Goal: Contribute content

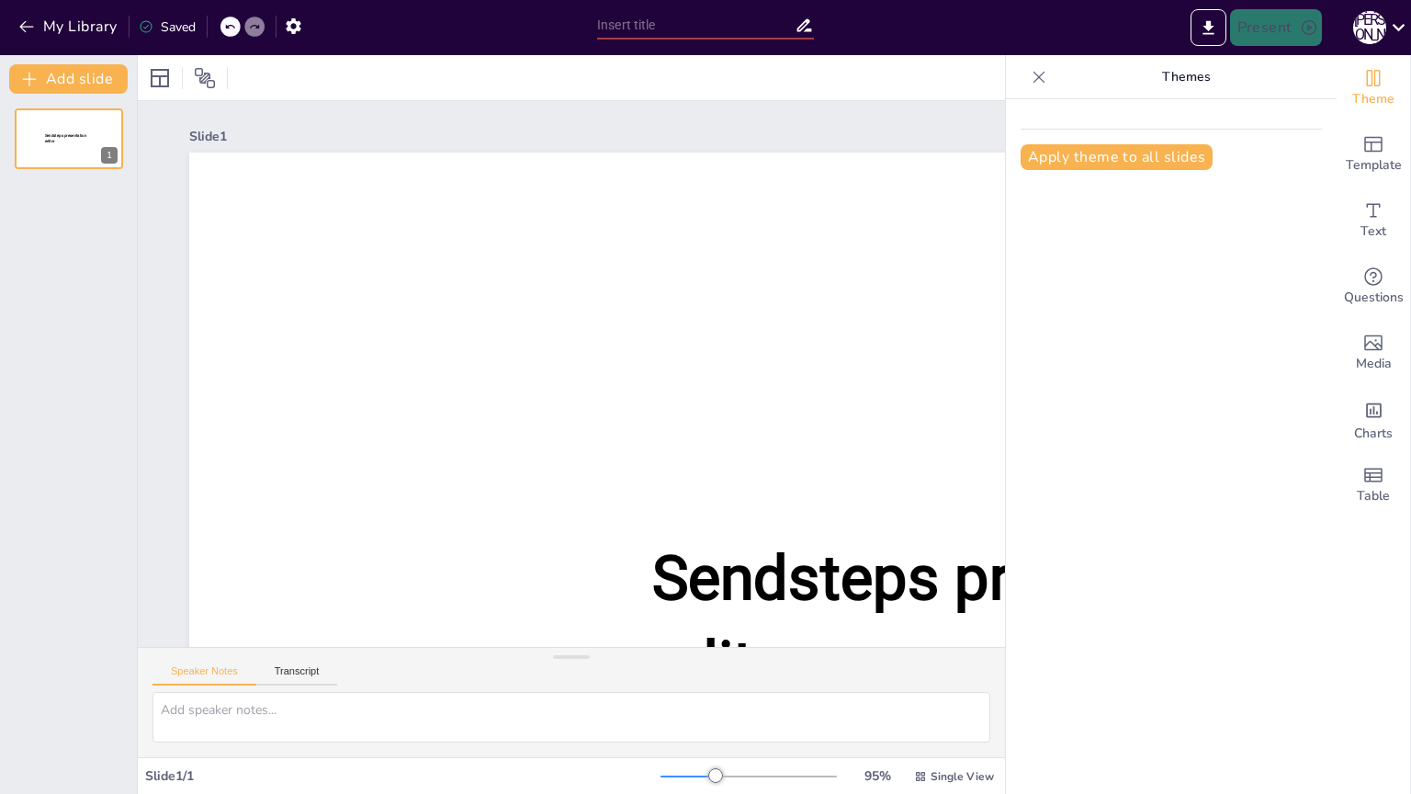
scroll to position [15, 0]
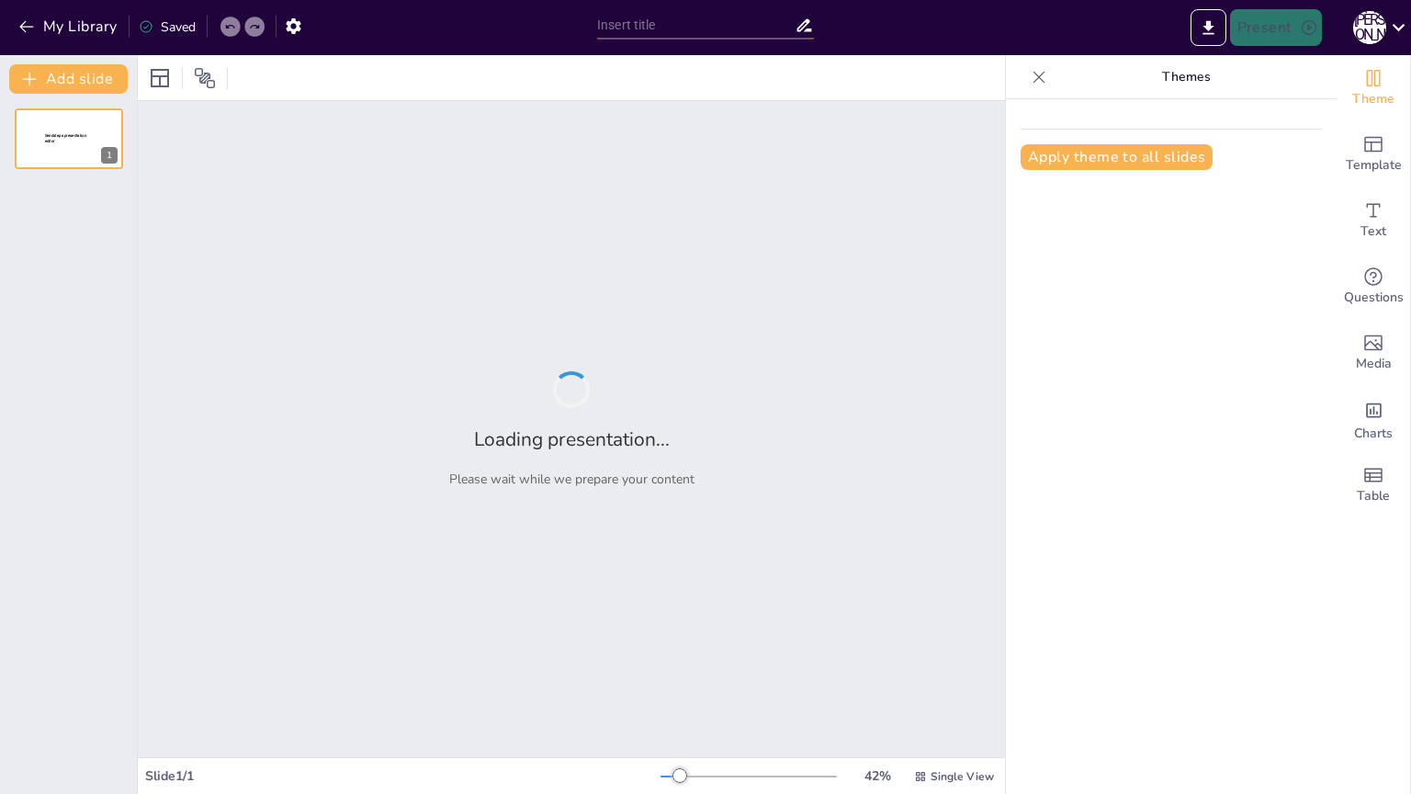
type input "Геймерські жанри: Від растерів до КС і Доти"
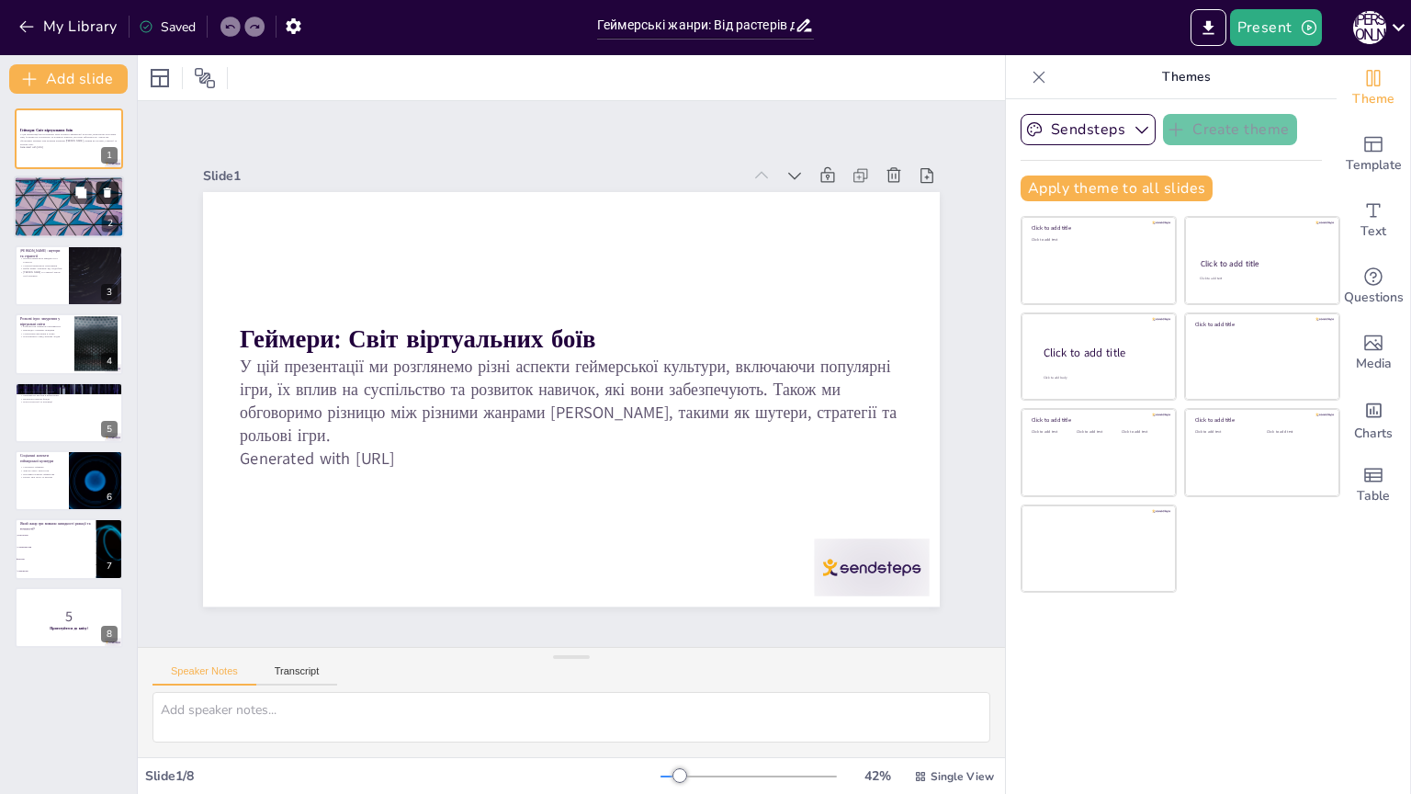
checkbox input "true"
click at [102, 193] on icon at bounding box center [107, 193] width 13 height 13
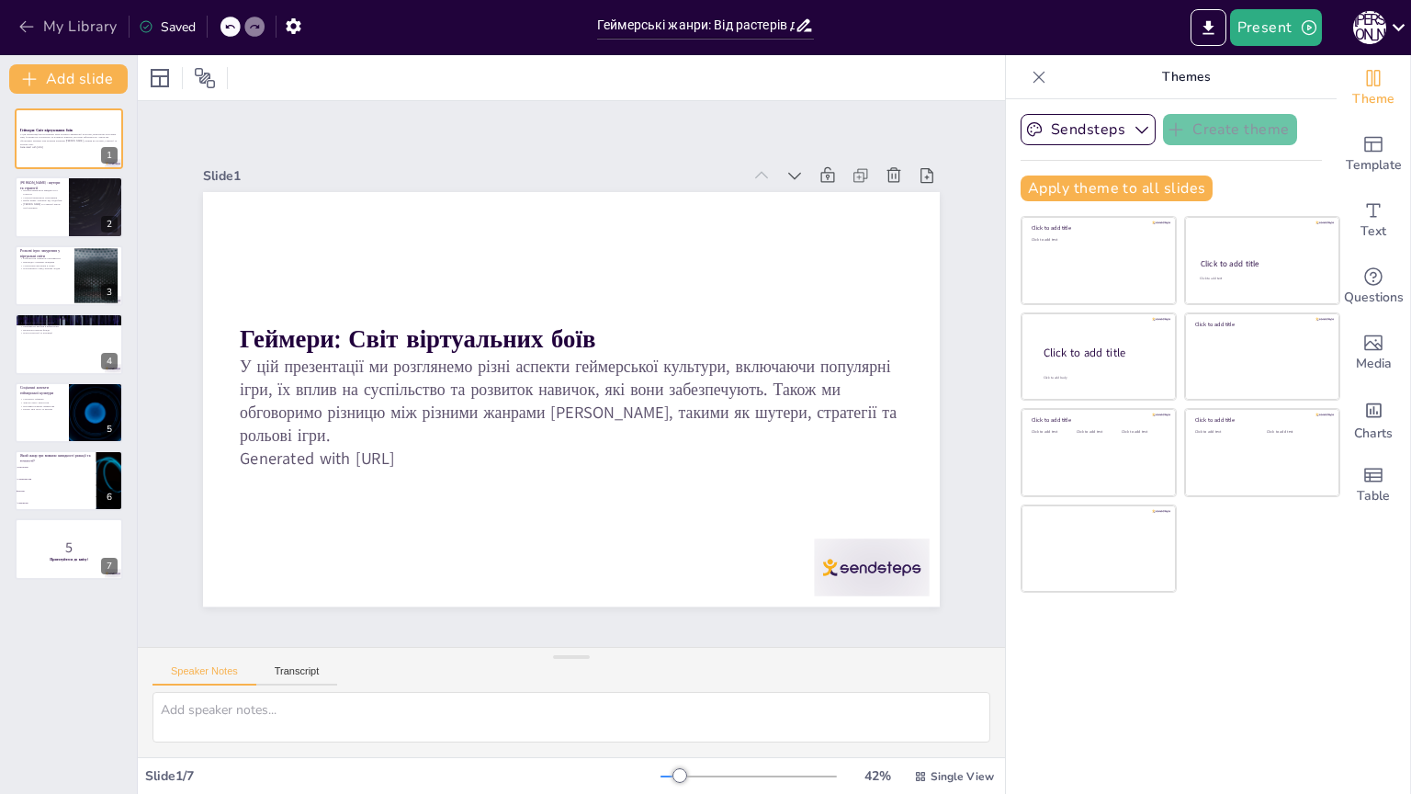
checkbox input "true"
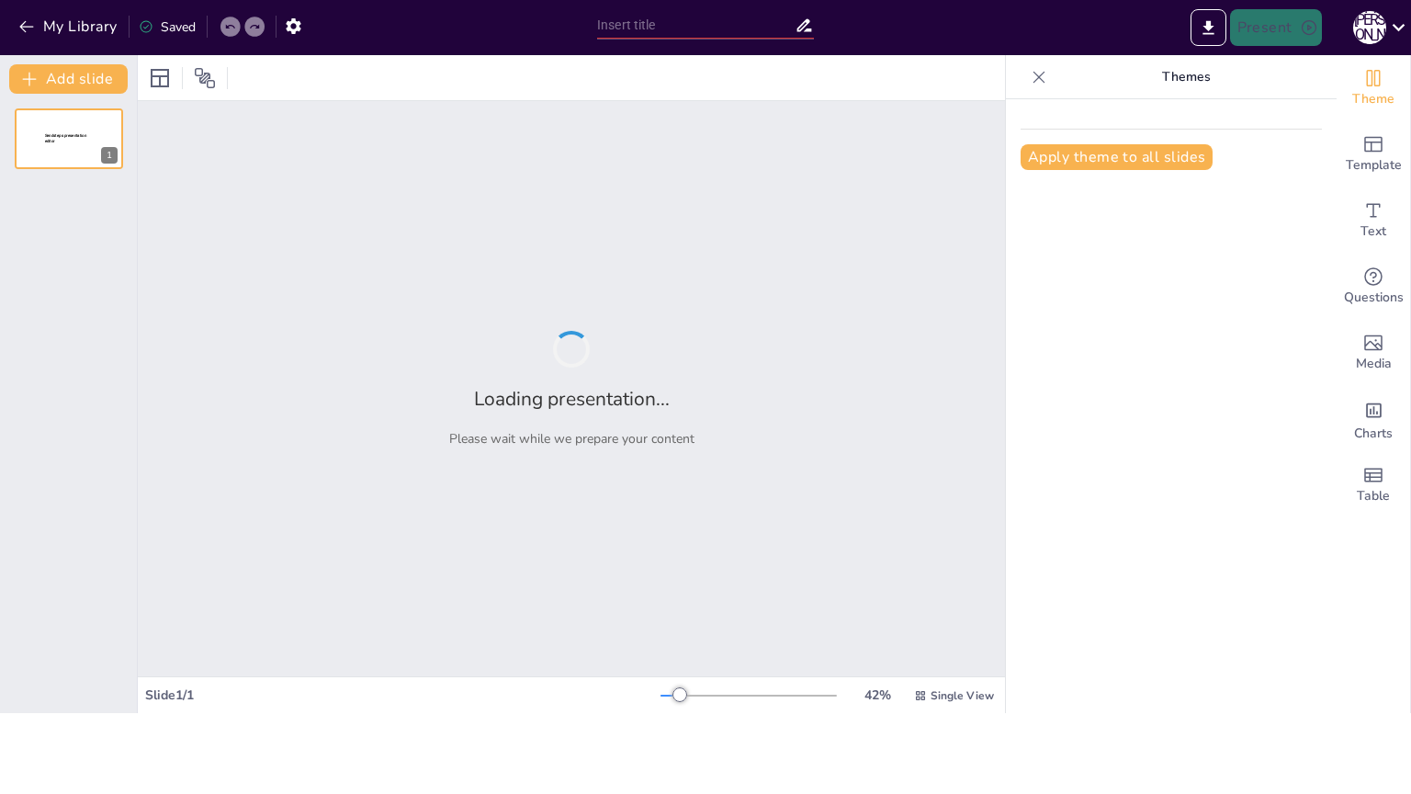
type input "Геймери в [GEOGRAPHIC_DATA]: КС, Растер і Дота"
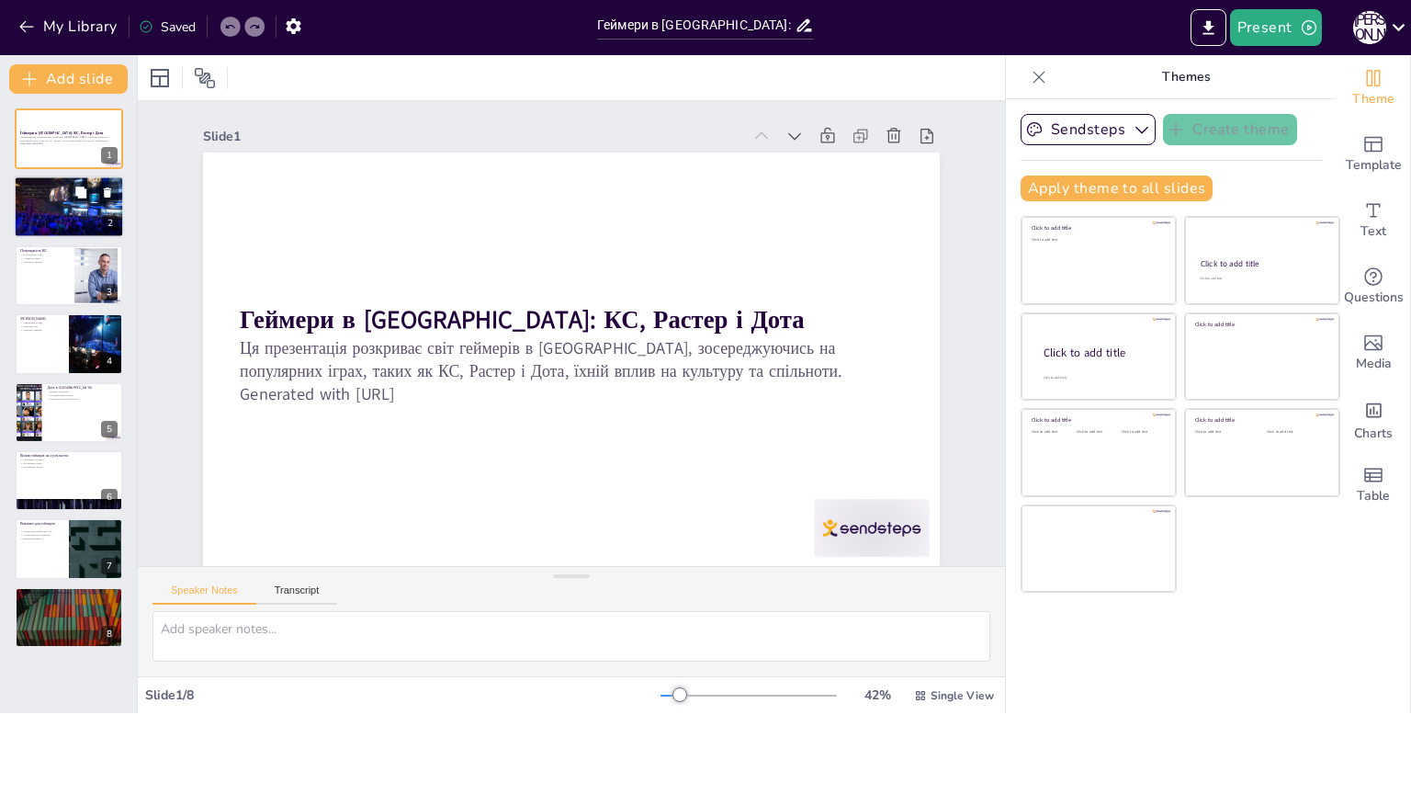
click at [51, 211] on div at bounding box center [69, 207] width 110 height 74
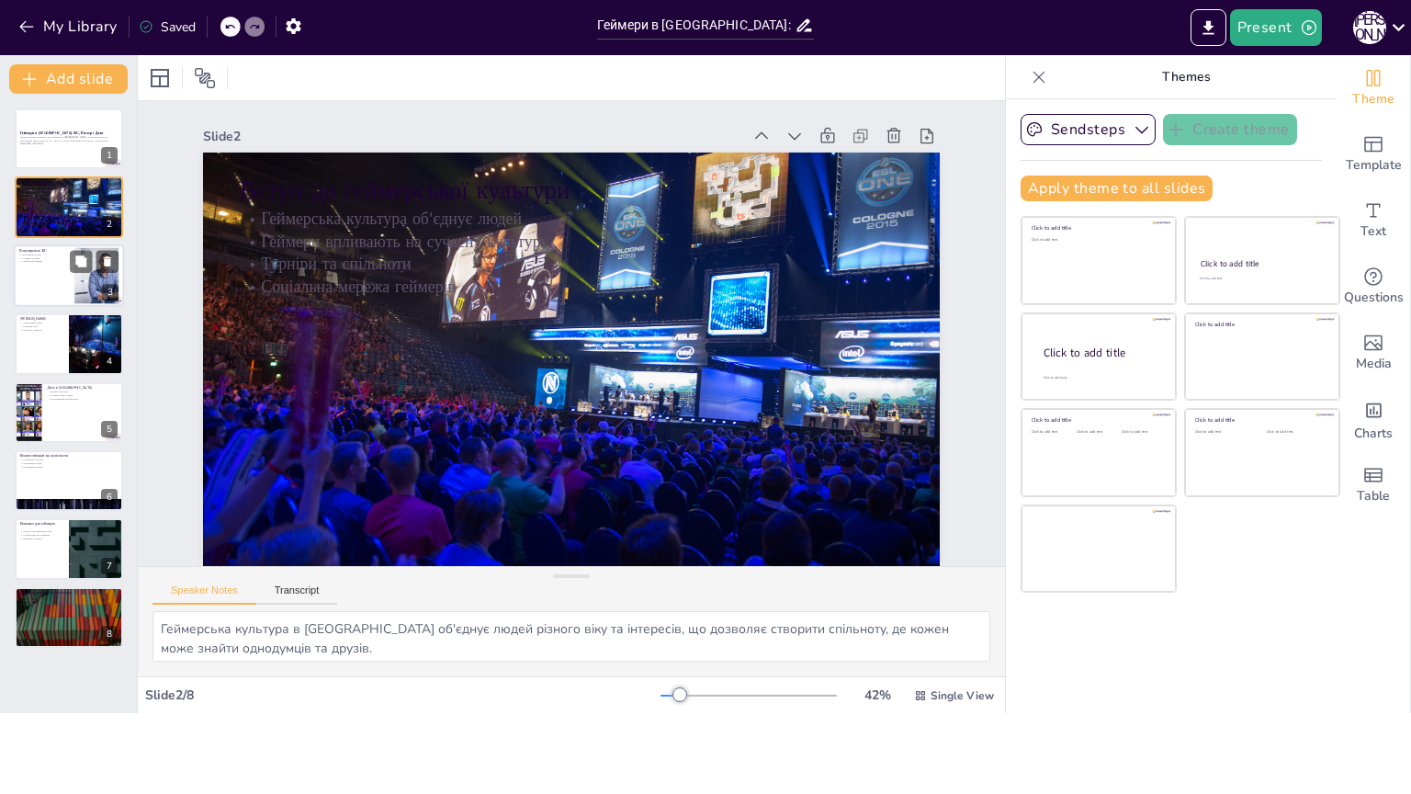
click at [63, 274] on div at bounding box center [69, 275] width 110 height 62
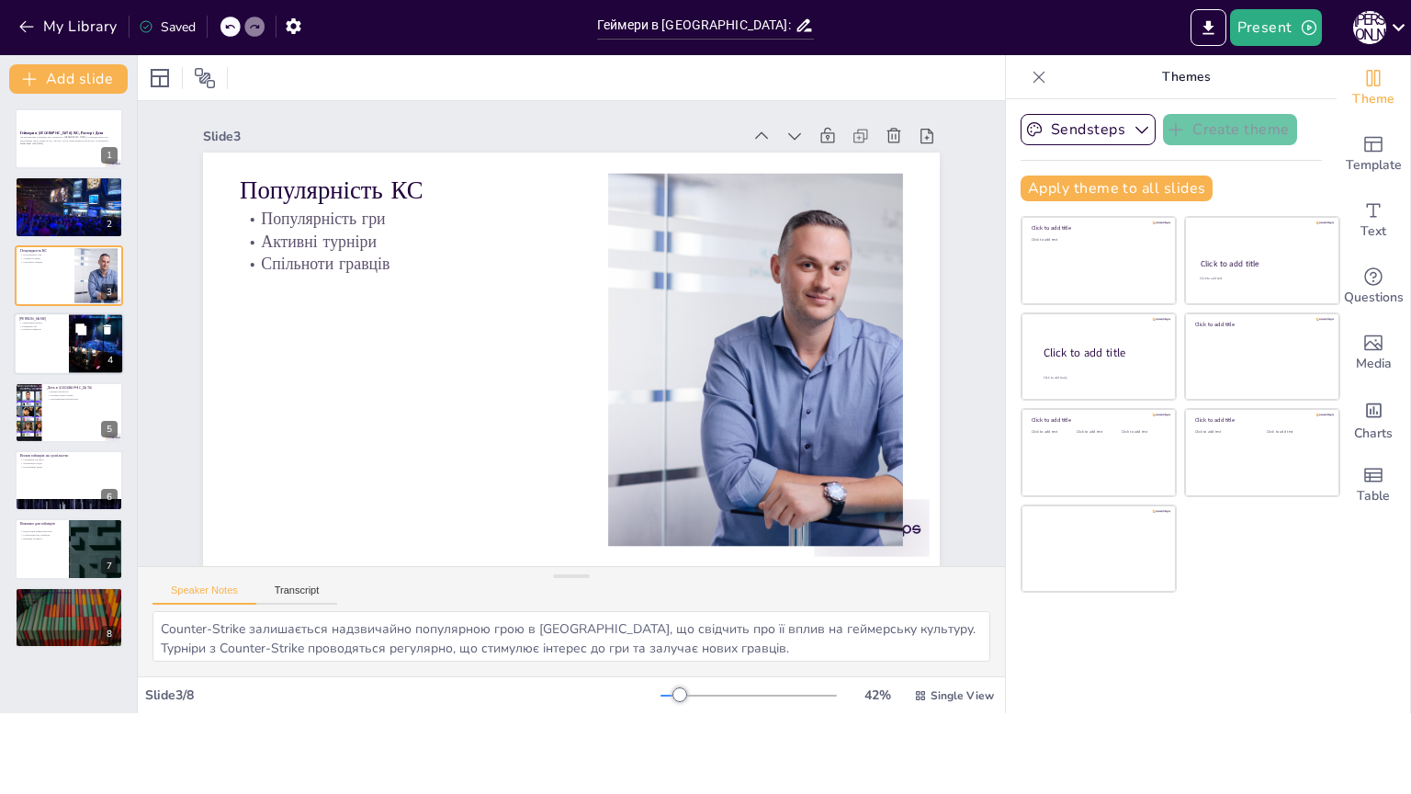
click at [35, 333] on div at bounding box center [69, 343] width 110 height 62
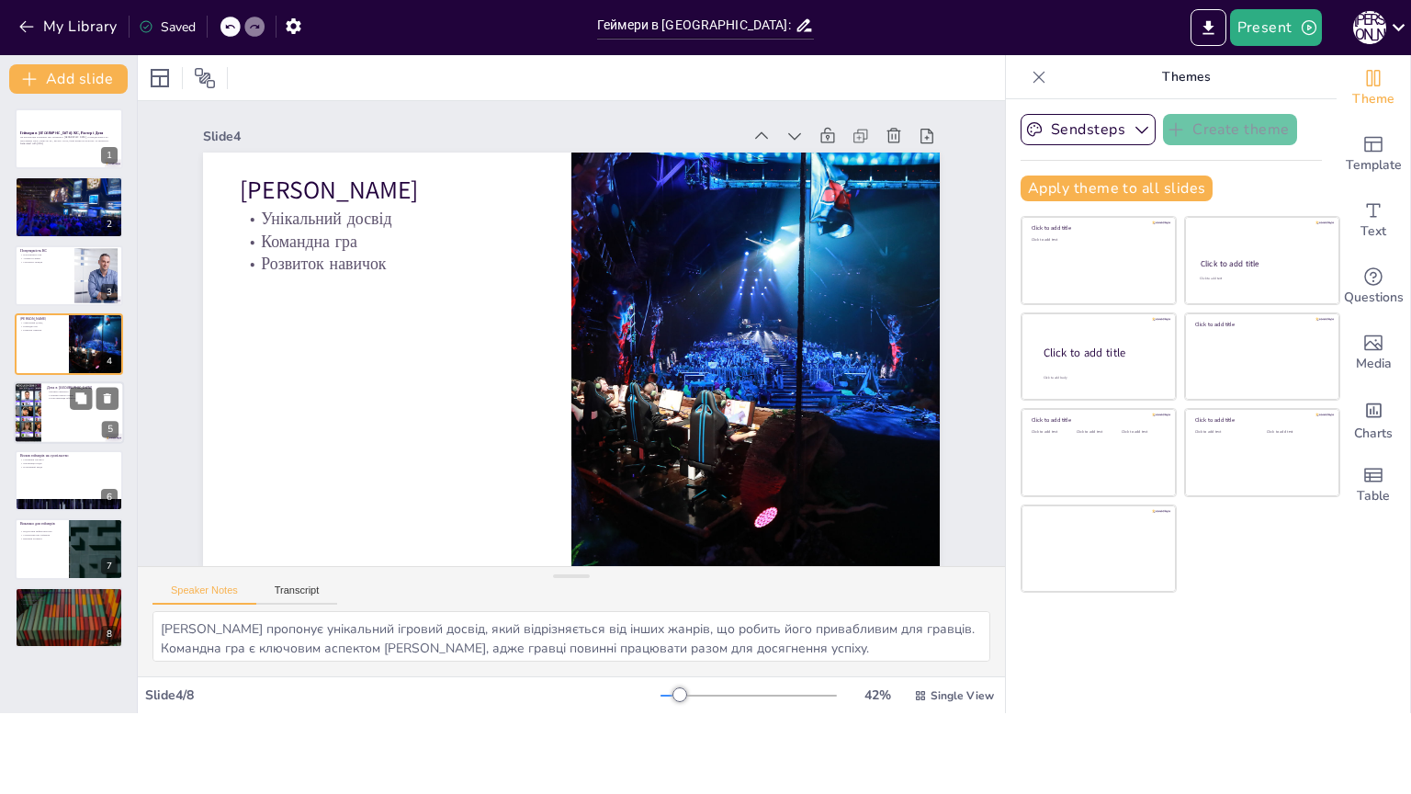
click at [45, 413] on div at bounding box center [69, 412] width 110 height 62
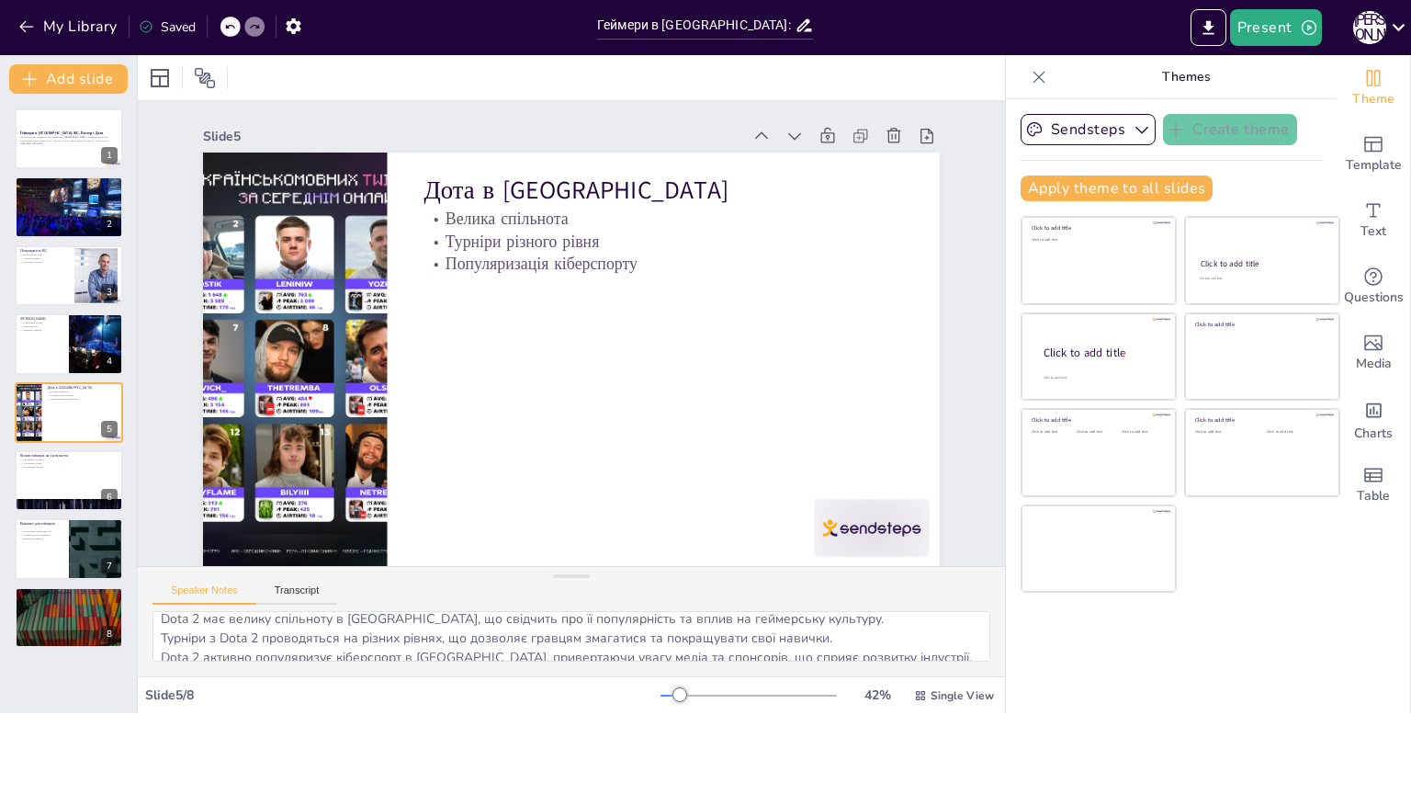
scroll to position [23, 0]
click at [45, 477] on div at bounding box center [69, 480] width 110 height 62
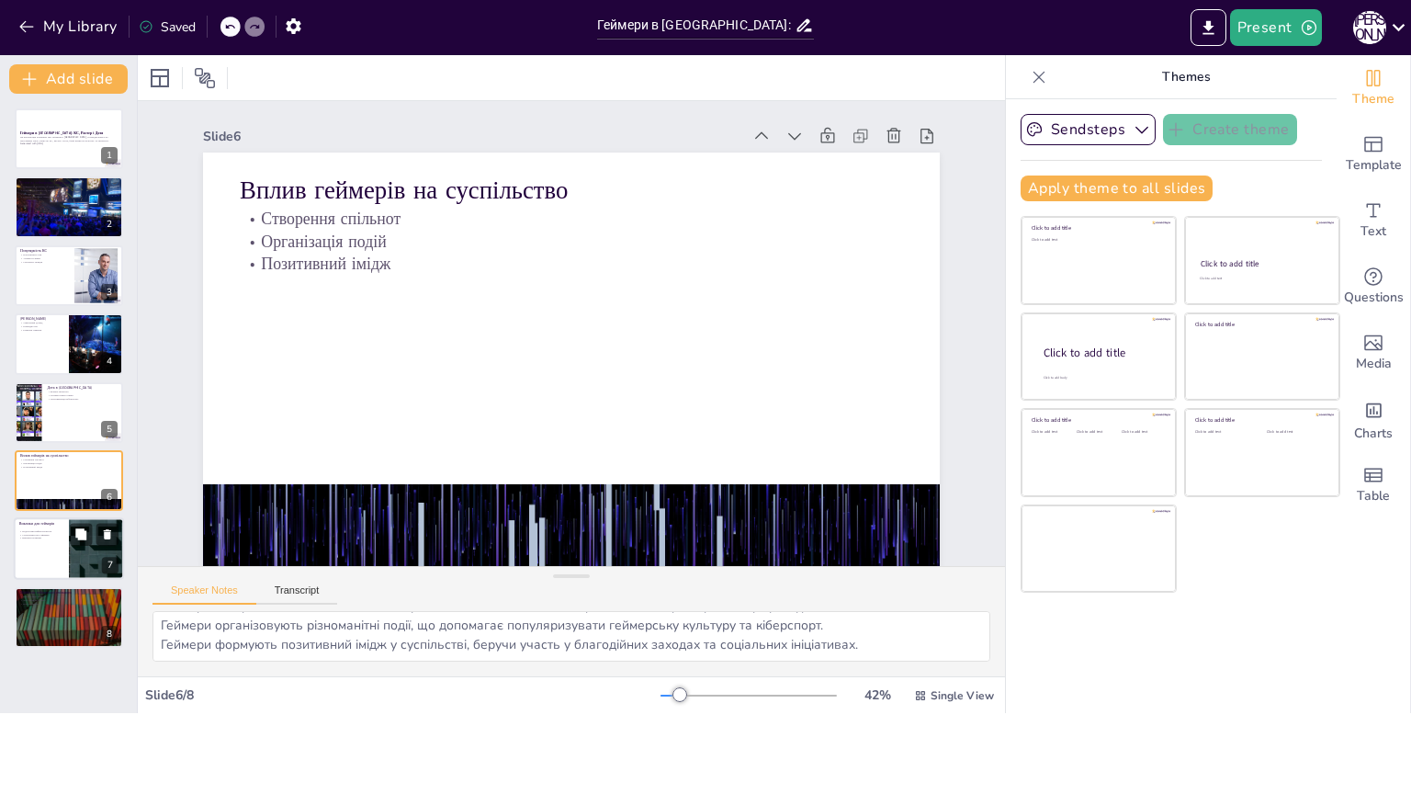
click at [28, 546] on div at bounding box center [69, 549] width 110 height 62
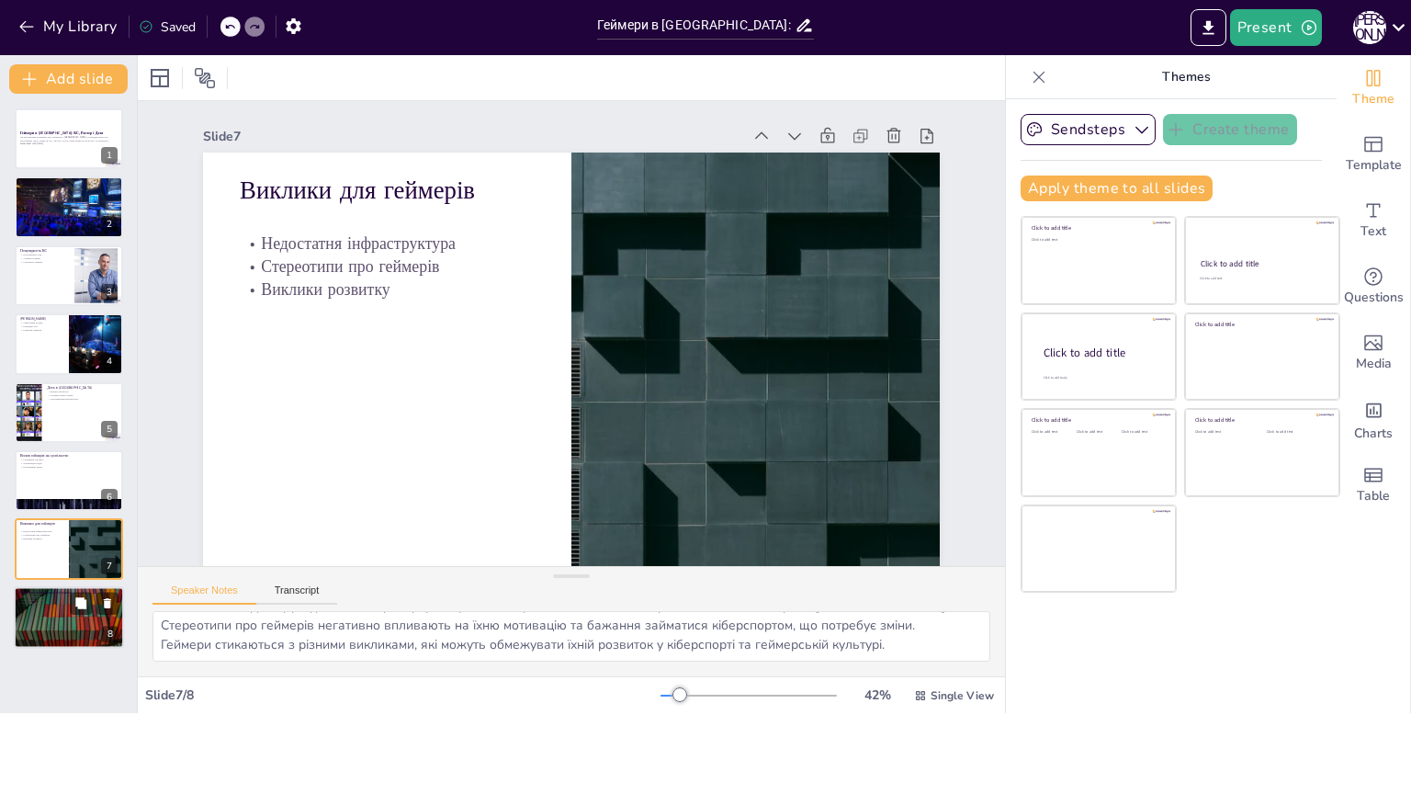
click at [65, 617] on div at bounding box center [69, 617] width 110 height 62
type textarea "Майбутнє геймерської спільноти виглядає перспективно, з можливостями для розвит…"
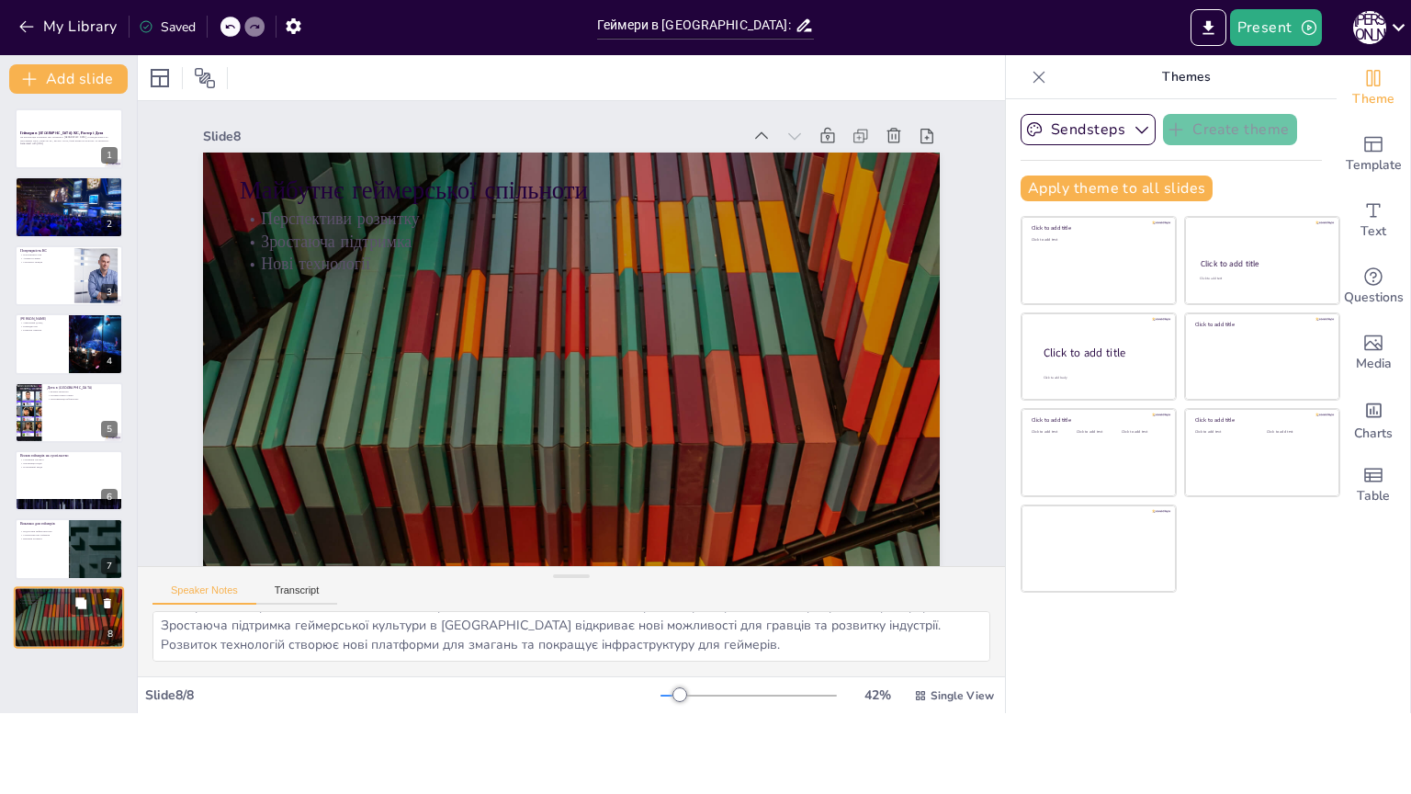
scroll to position [15, 0]
click at [1109, 120] on button "Sendsteps" at bounding box center [1088, 129] width 135 height 31
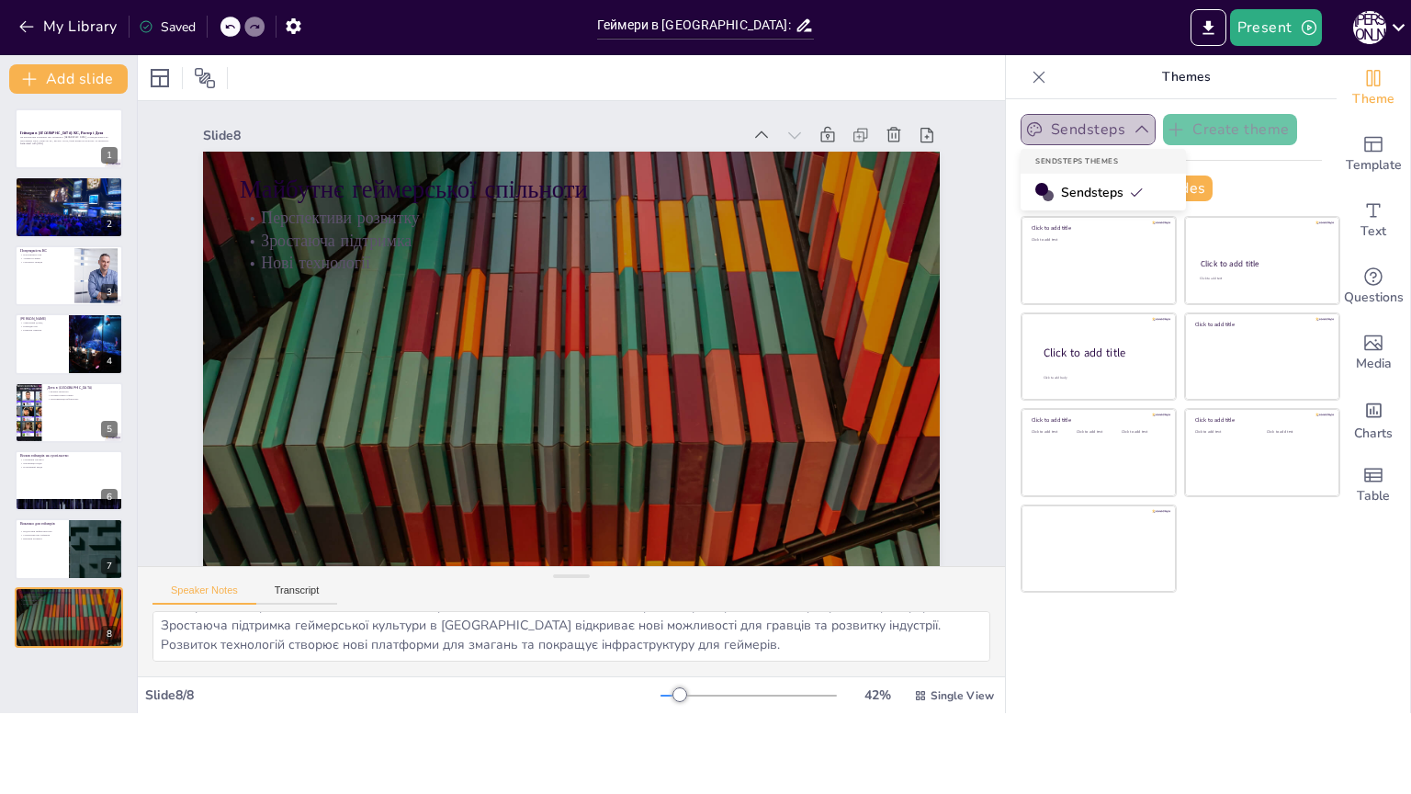
click at [1109, 130] on button "Sendsteps" at bounding box center [1088, 129] width 135 height 31
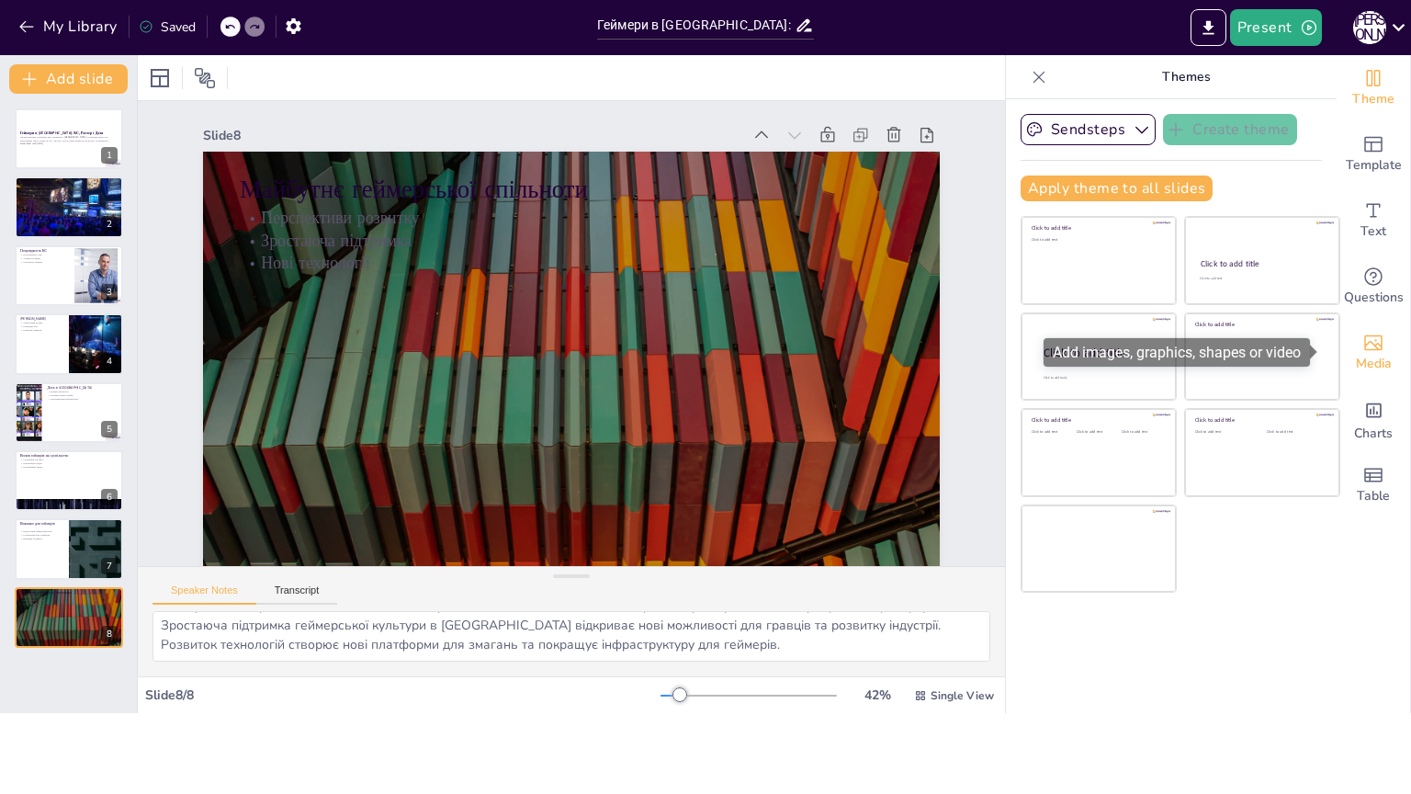
click at [1374, 358] on span "Media" at bounding box center [1374, 364] width 36 height 20
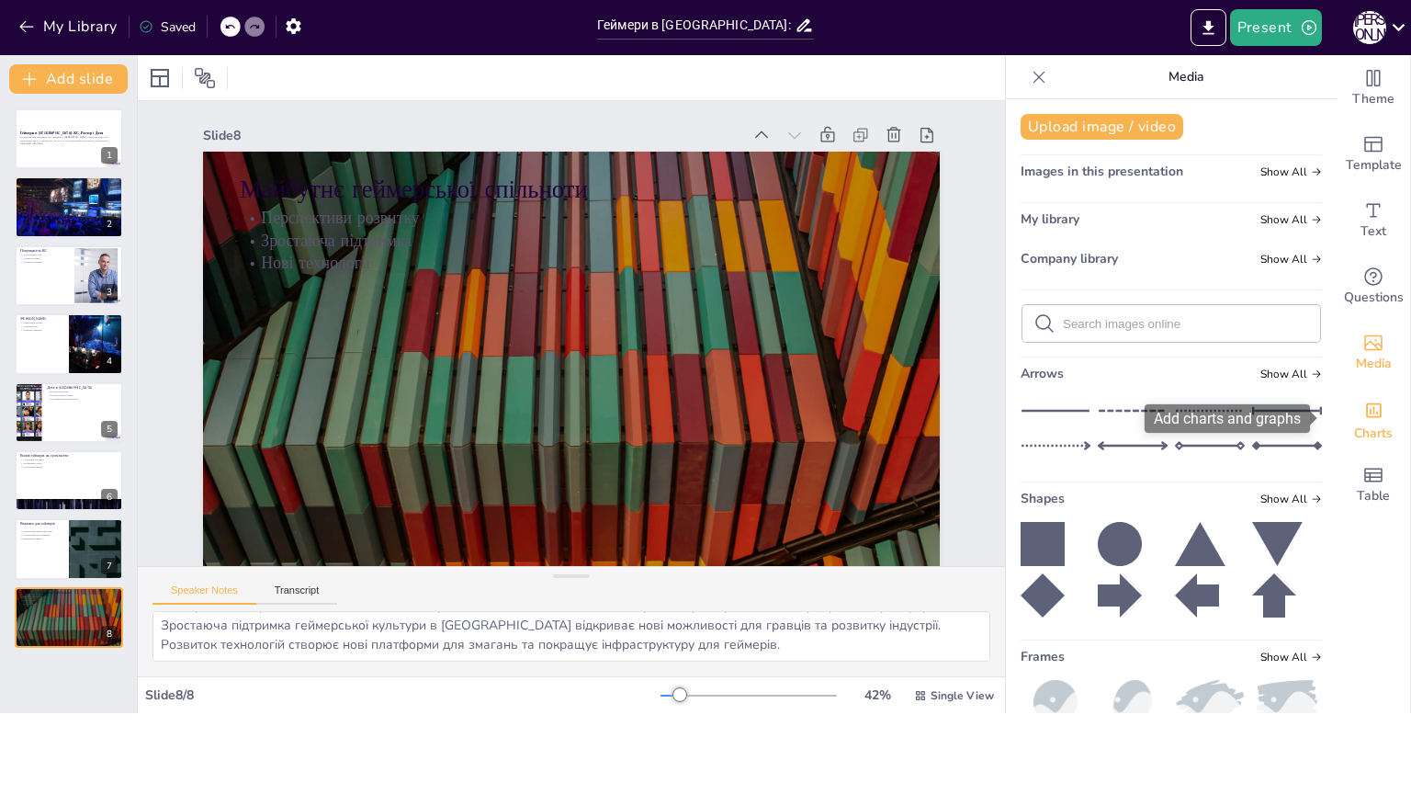
click at [1383, 394] on div "Charts" at bounding box center [1374, 419] width 74 height 66
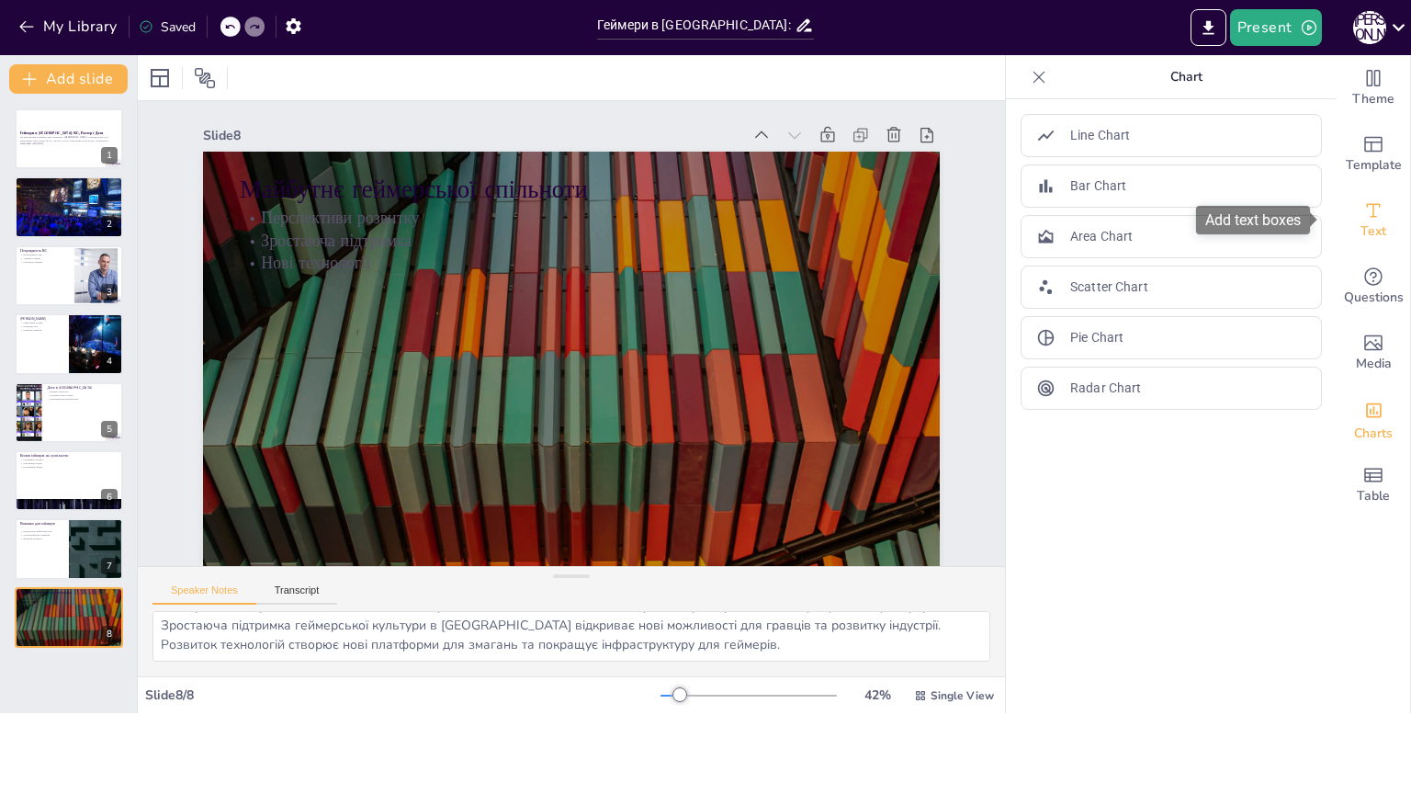
click at [1363, 213] on icon "Add text boxes" at bounding box center [1374, 210] width 22 height 22
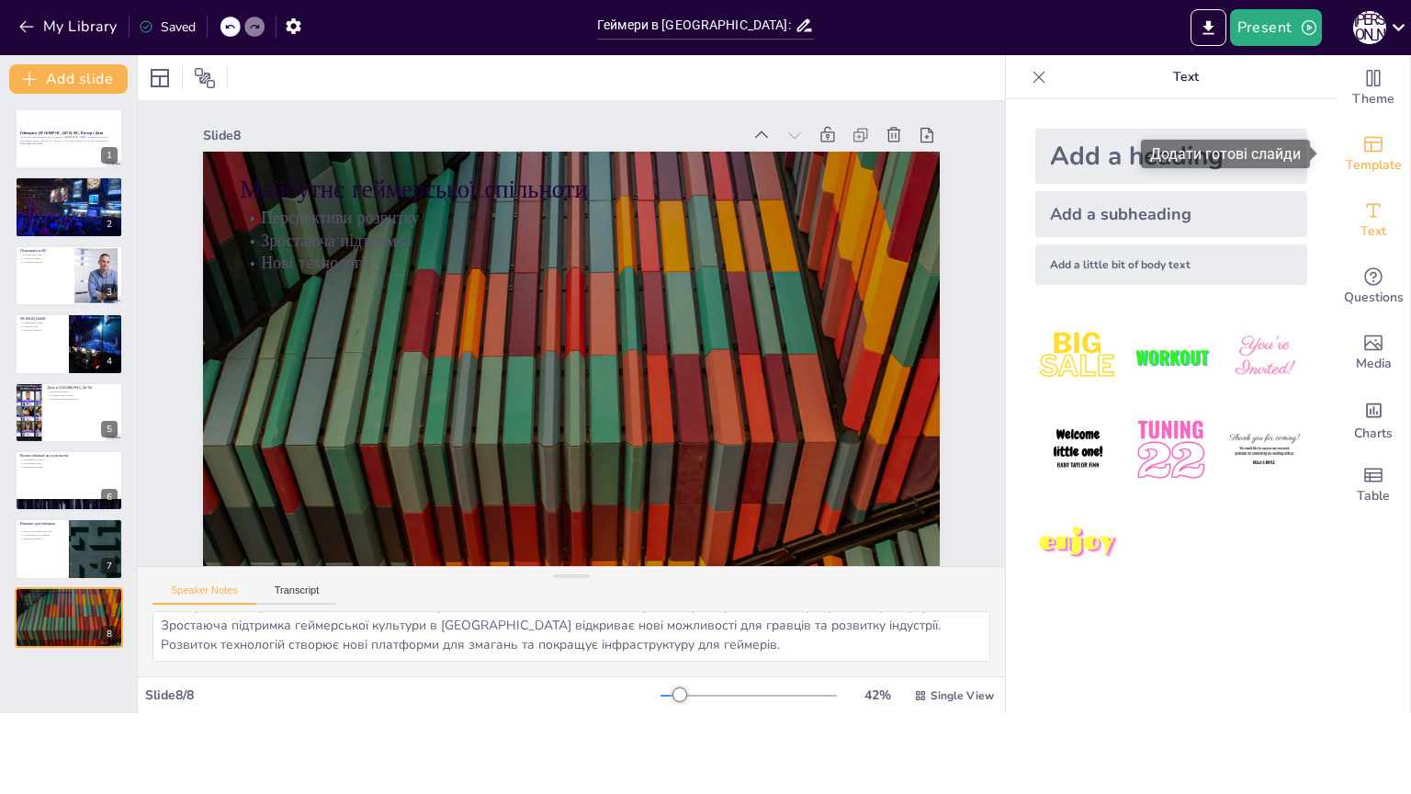
click at [1366, 148] on icon "Add ready made slides" at bounding box center [1374, 144] width 22 height 22
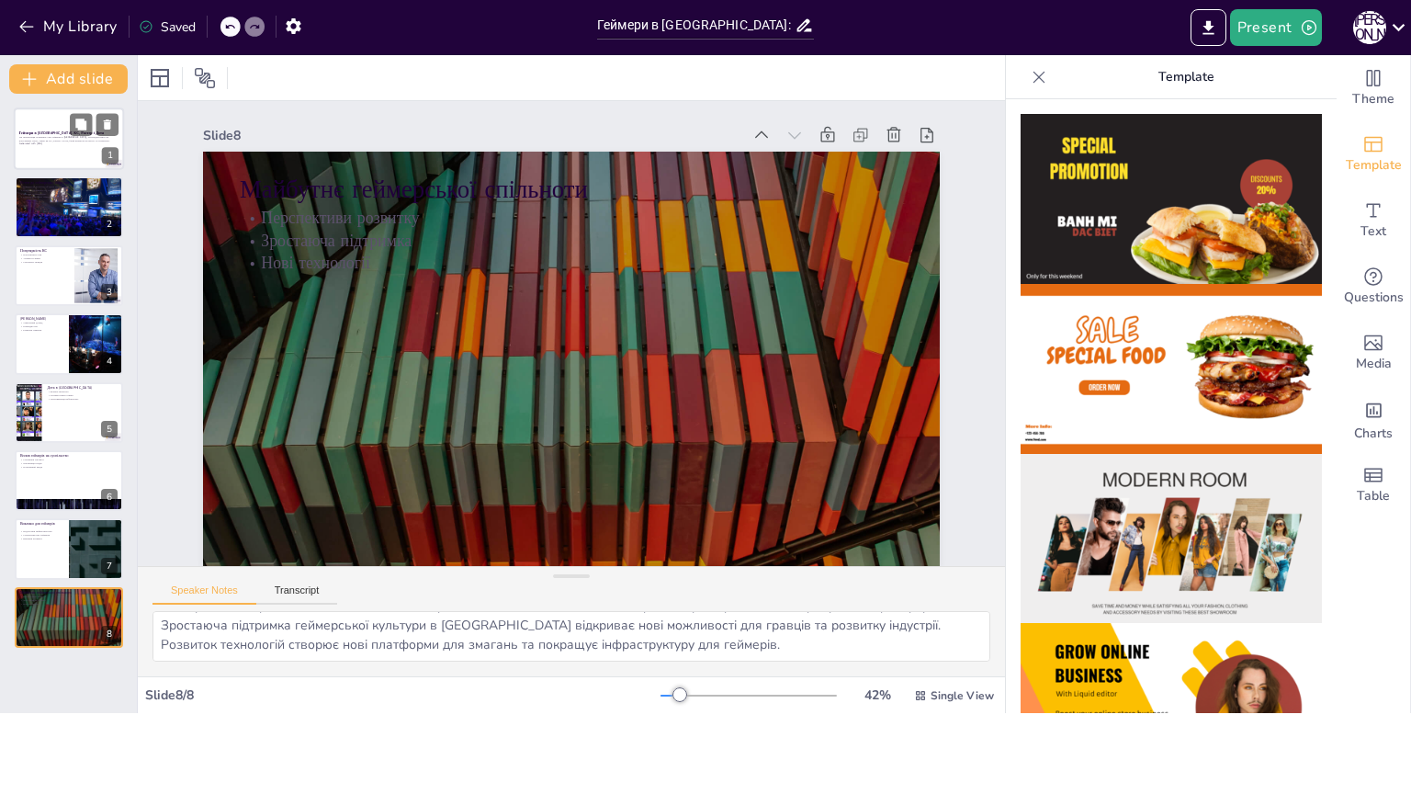
click at [70, 159] on div at bounding box center [69, 139] width 110 height 62
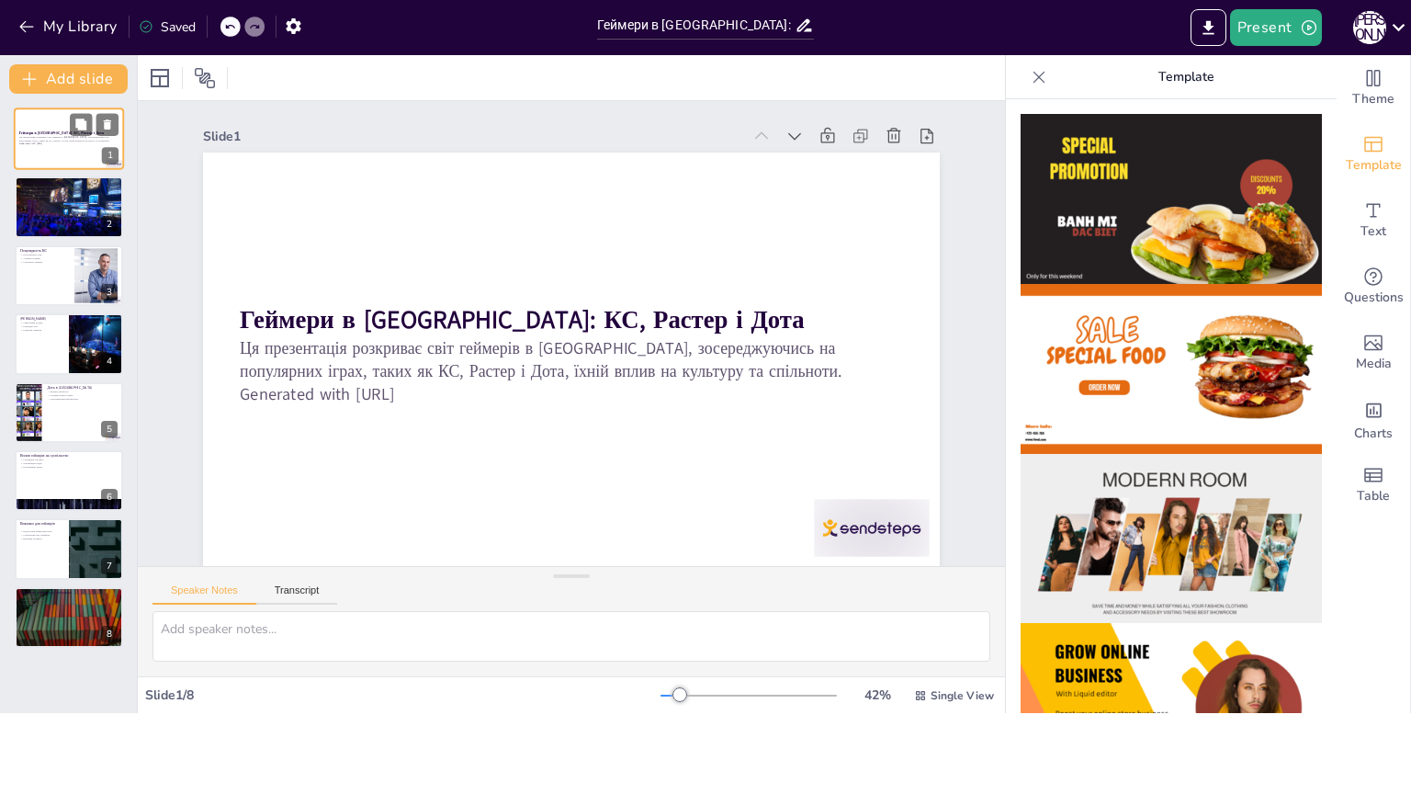
scroll to position [0, 0]
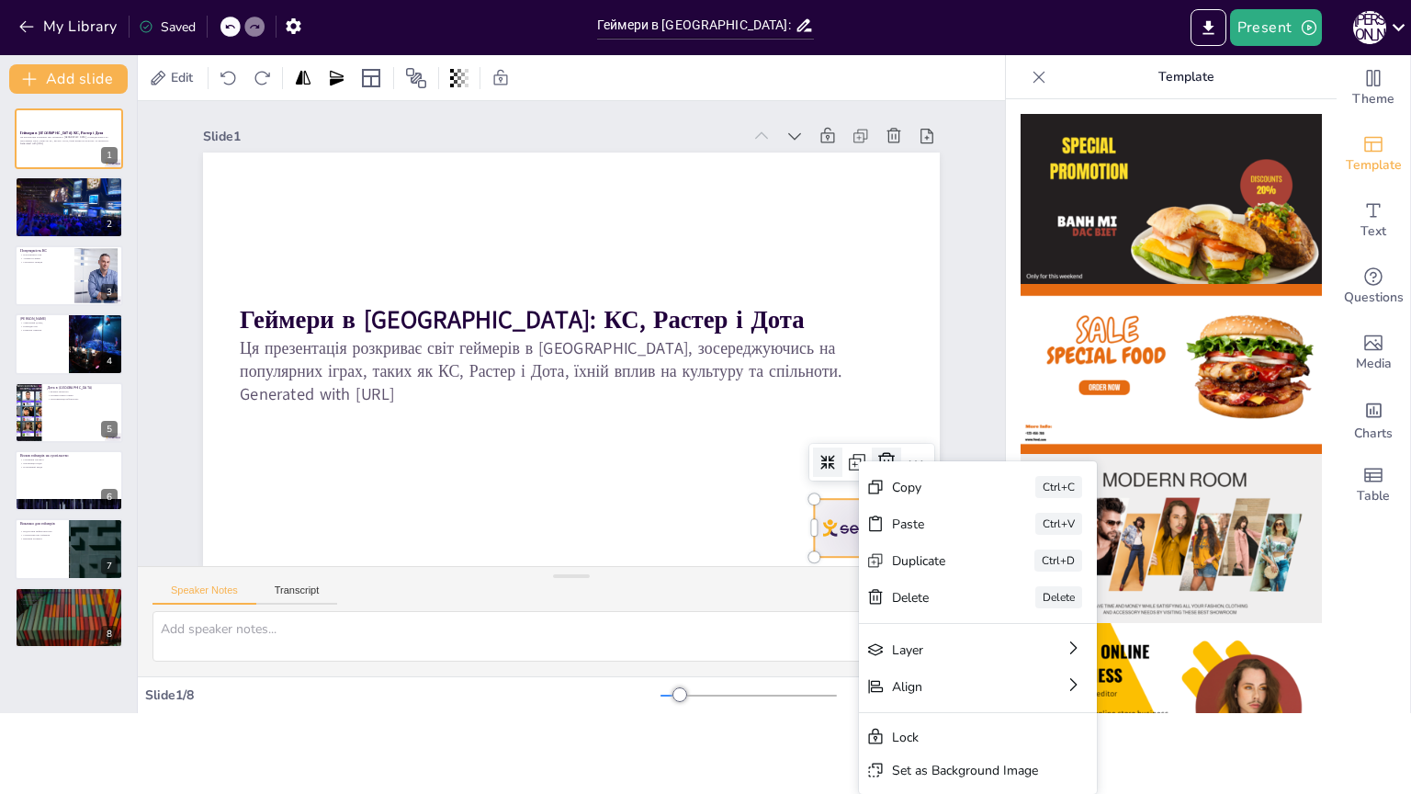
click at [867, 482] on icon at bounding box center [871, 494] width 24 height 24
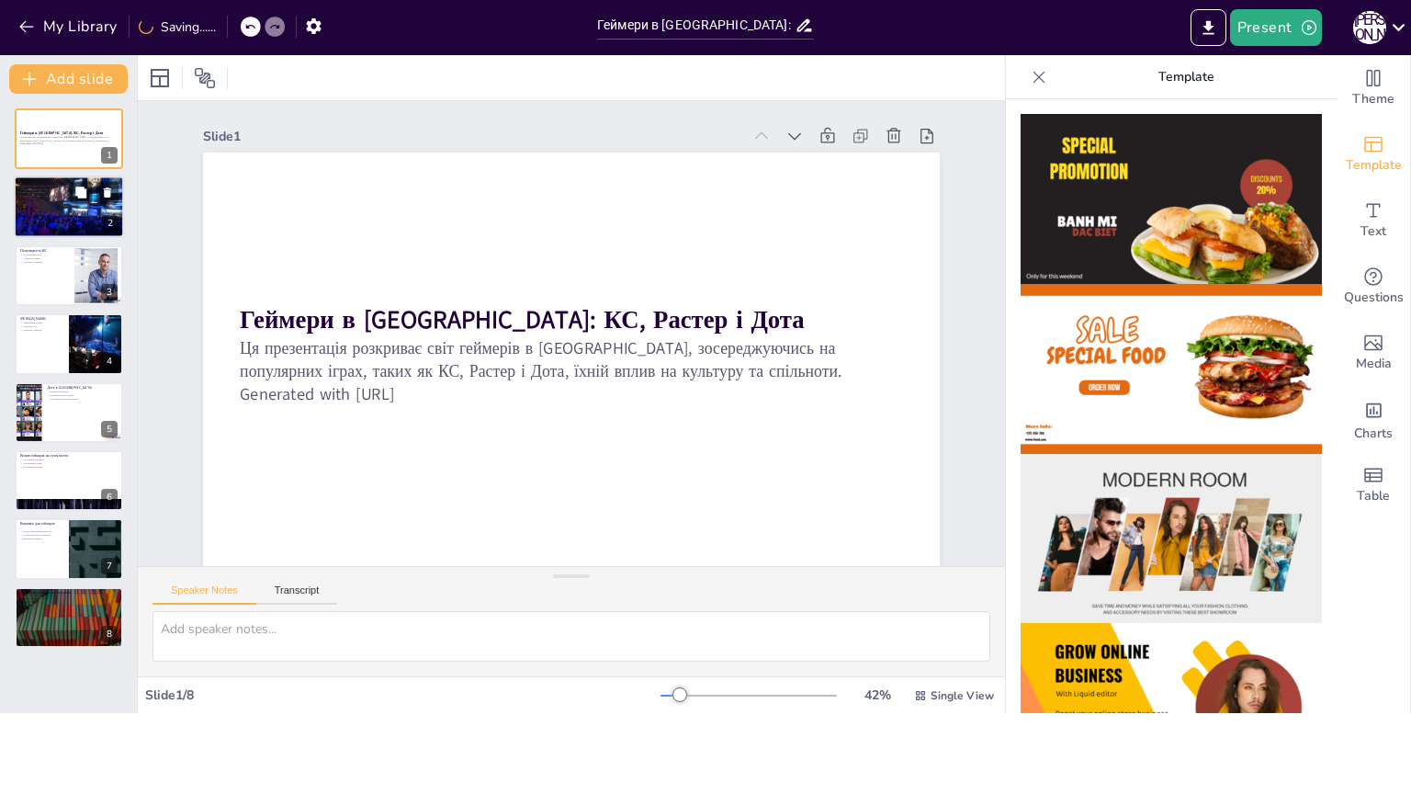
click at [42, 206] on div at bounding box center [69, 207] width 110 height 74
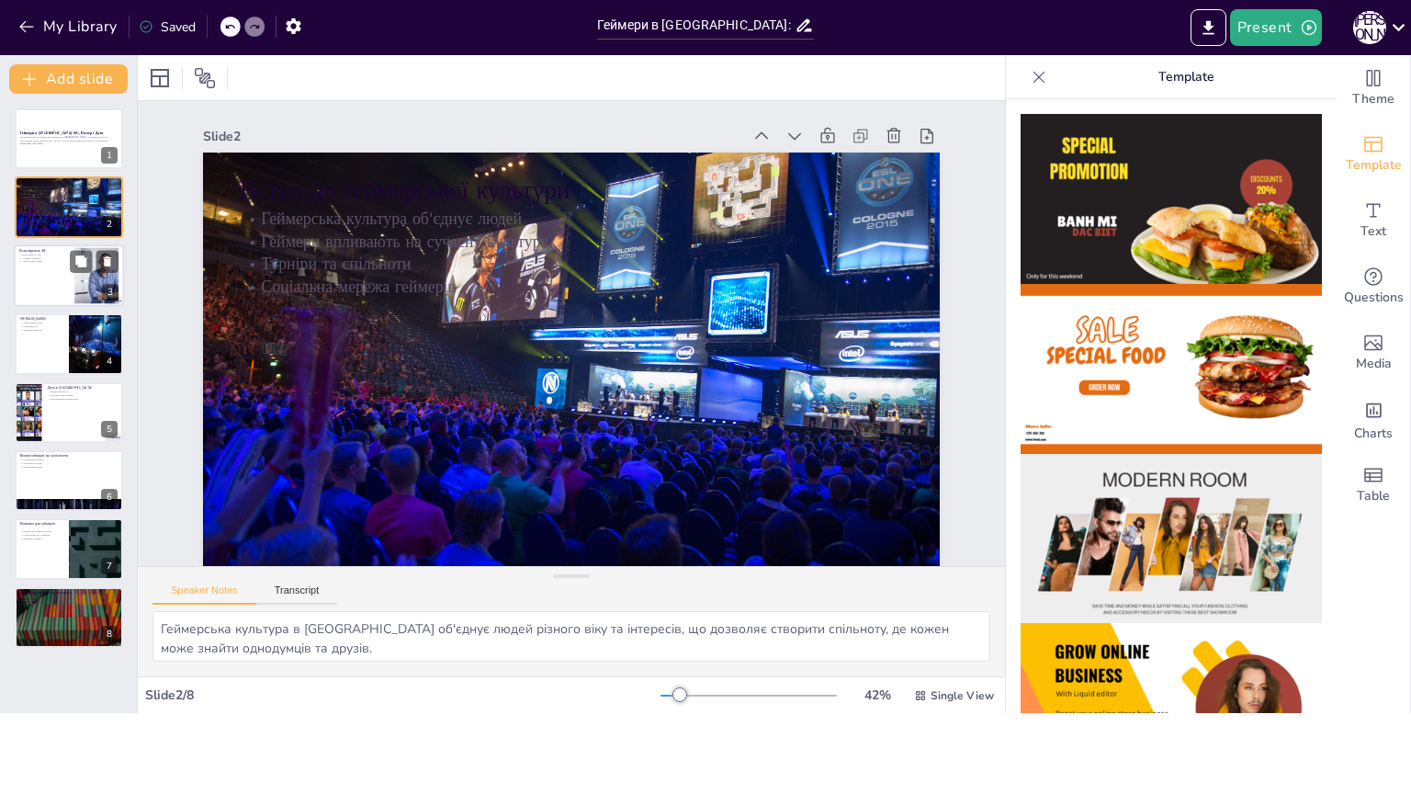
click at [51, 270] on div at bounding box center [69, 275] width 110 height 62
type textarea "Counter-Strike залишається надзвичайно популярною грою в Україні, що свідчить п…"
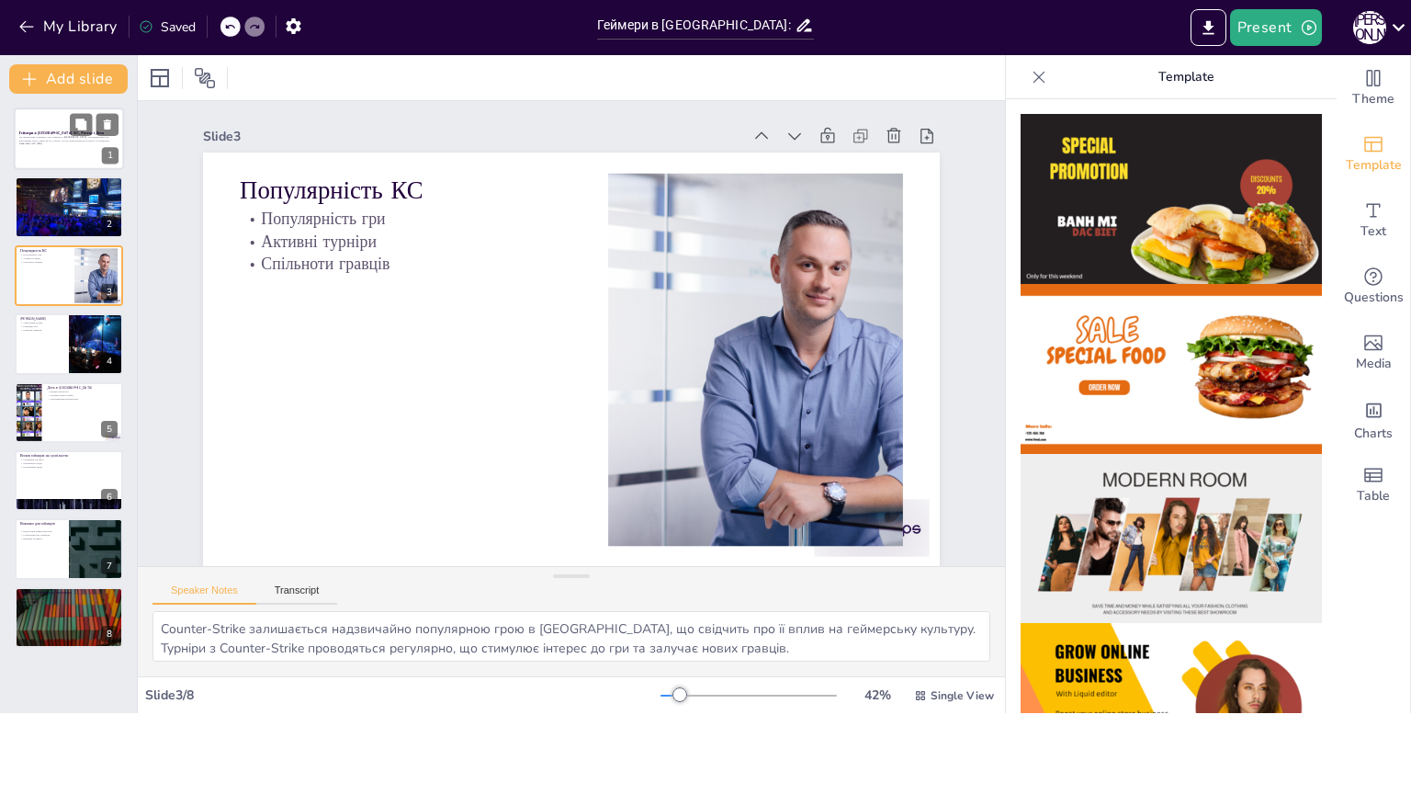
click at [78, 146] on div "Ця презентація розкриває світ геймерів в Україні, зосереджуючись на популярних …" at bounding box center [68, 141] width 99 height 13
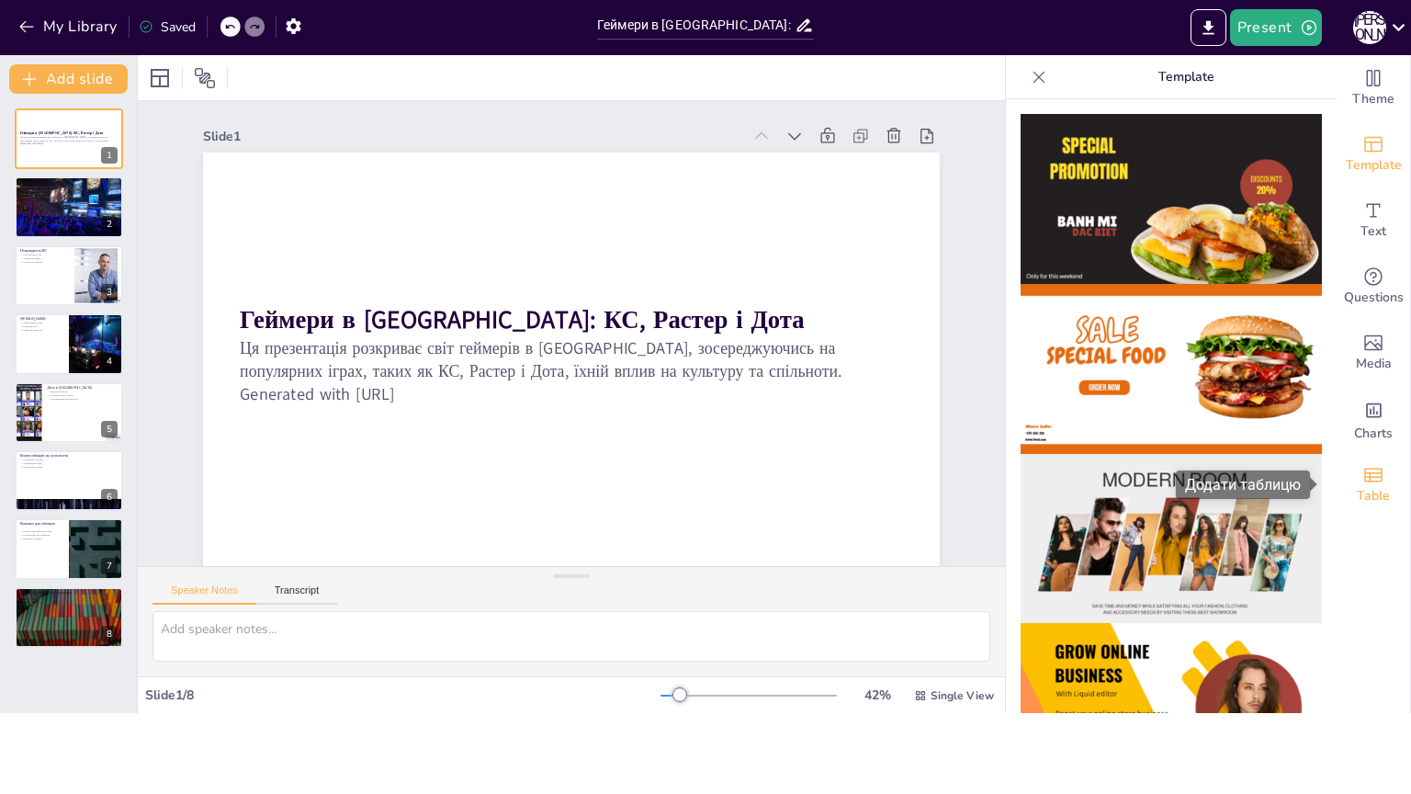
click at [1388, 463] on div "Table" at bounding box center [1374, 485] width 74 height 66
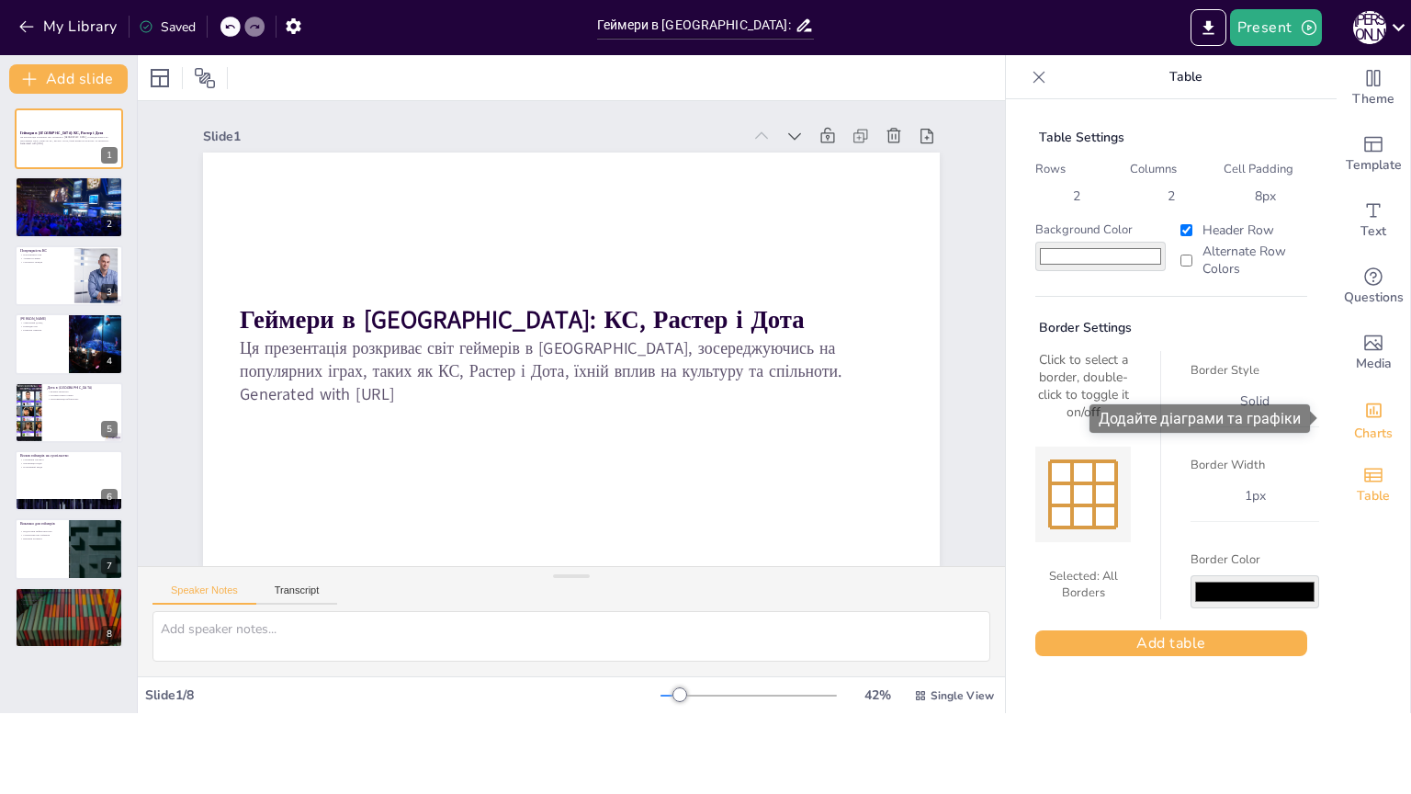
click at [1375, 413] on div "Charts" at bounding box center [1374, 419] width 74 height 66
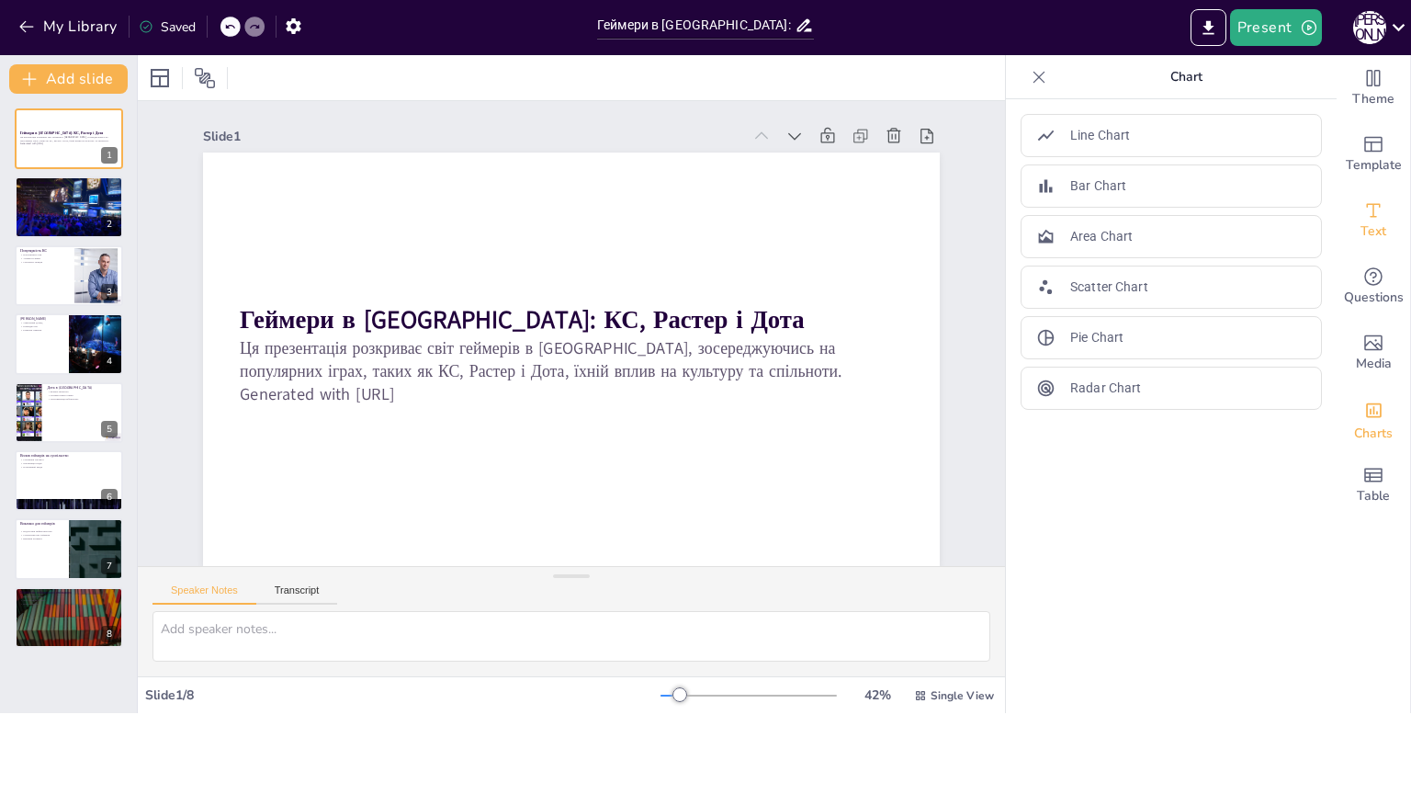
click at [1363, 200] on icon "Add text boxes" at bounding box center [1374, 210] width 22 height 22
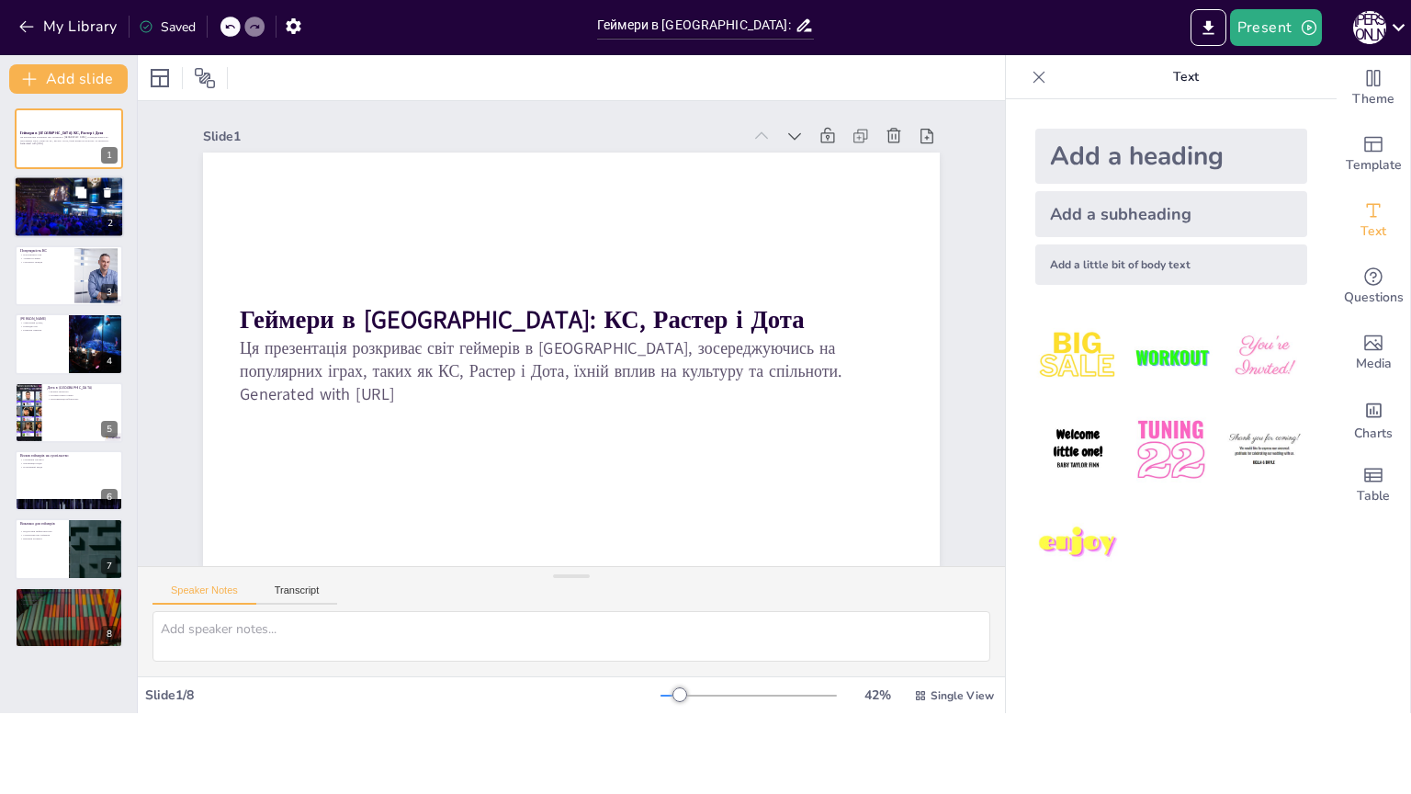
click at [35, 223] on div at bounding box center [69, 207] width 110 height 74
type textarea "Геймерська культура в Україні об'єднує людей різного віку та інтересів, що дозв…"
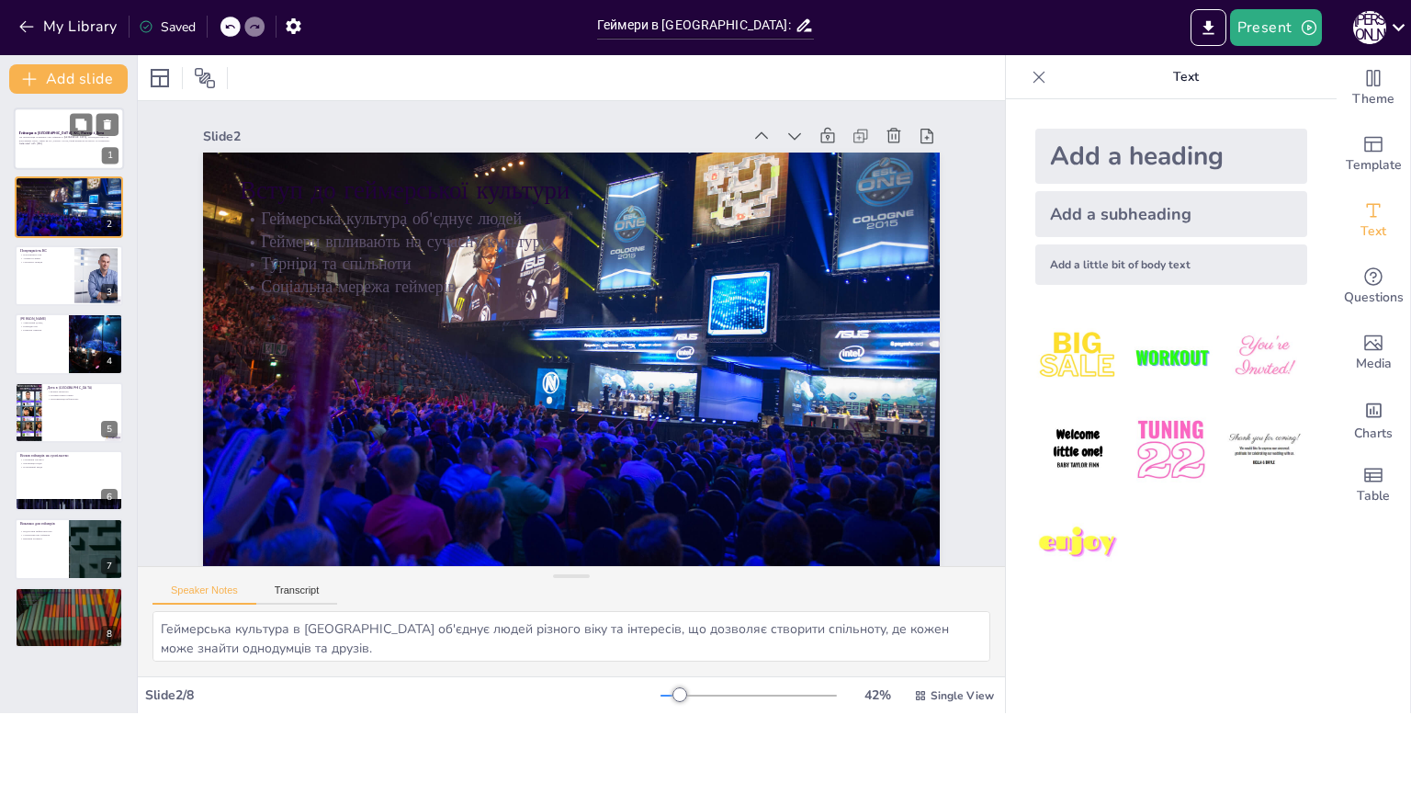
click at [46, 164] on div at bounding box center [69, 139] width 110 height 62
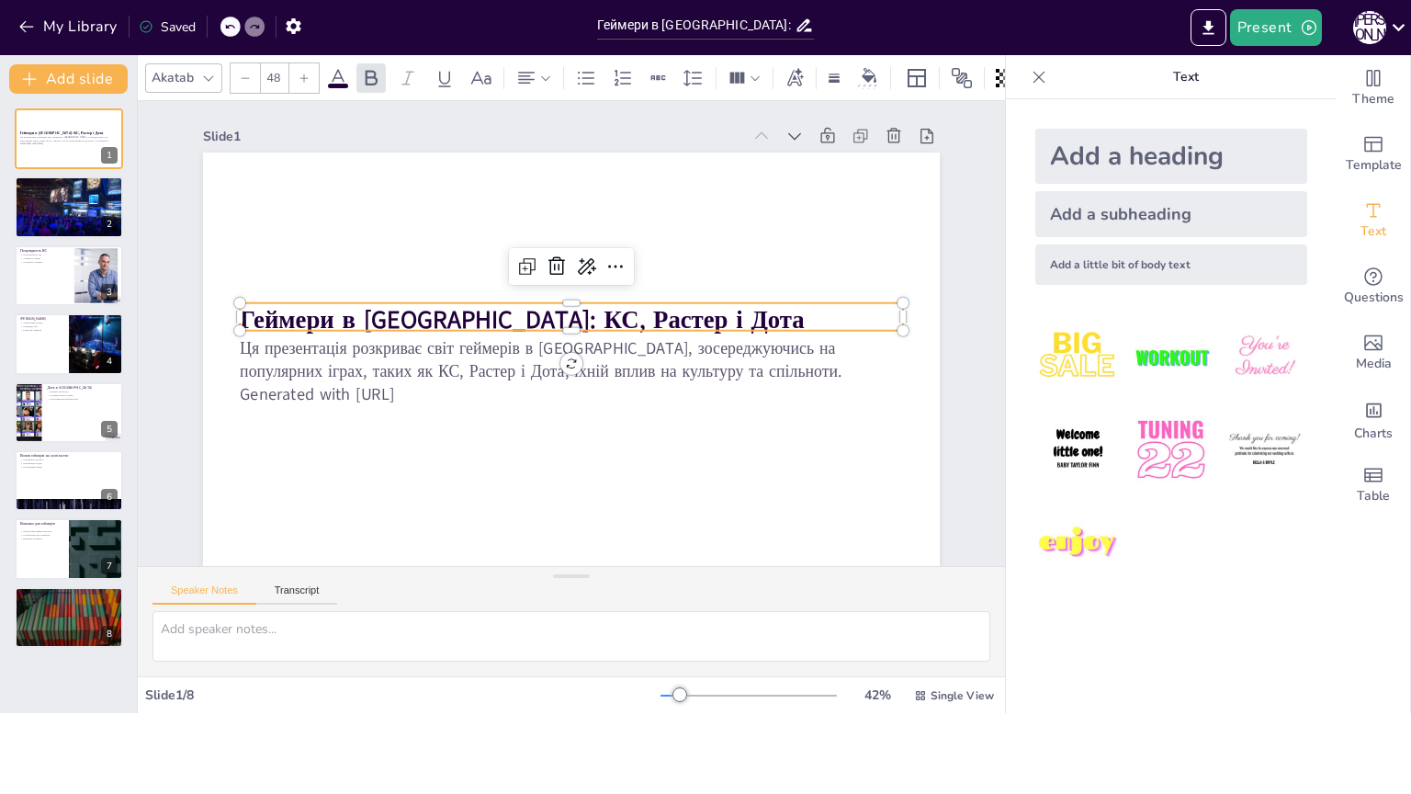
click at [261, 321] on strong "Геймери в Україні: КС, Растер і Дота" at bounding box center [524, 315] width 565 height 92
click at [261, 321] on strong "Геймери в Україні: КС, Растер і Дота" at bounding box center [522, 319] width 565 height 33
click at [212, 71] on icon at bounding box center [208, 78] width 15 height 15
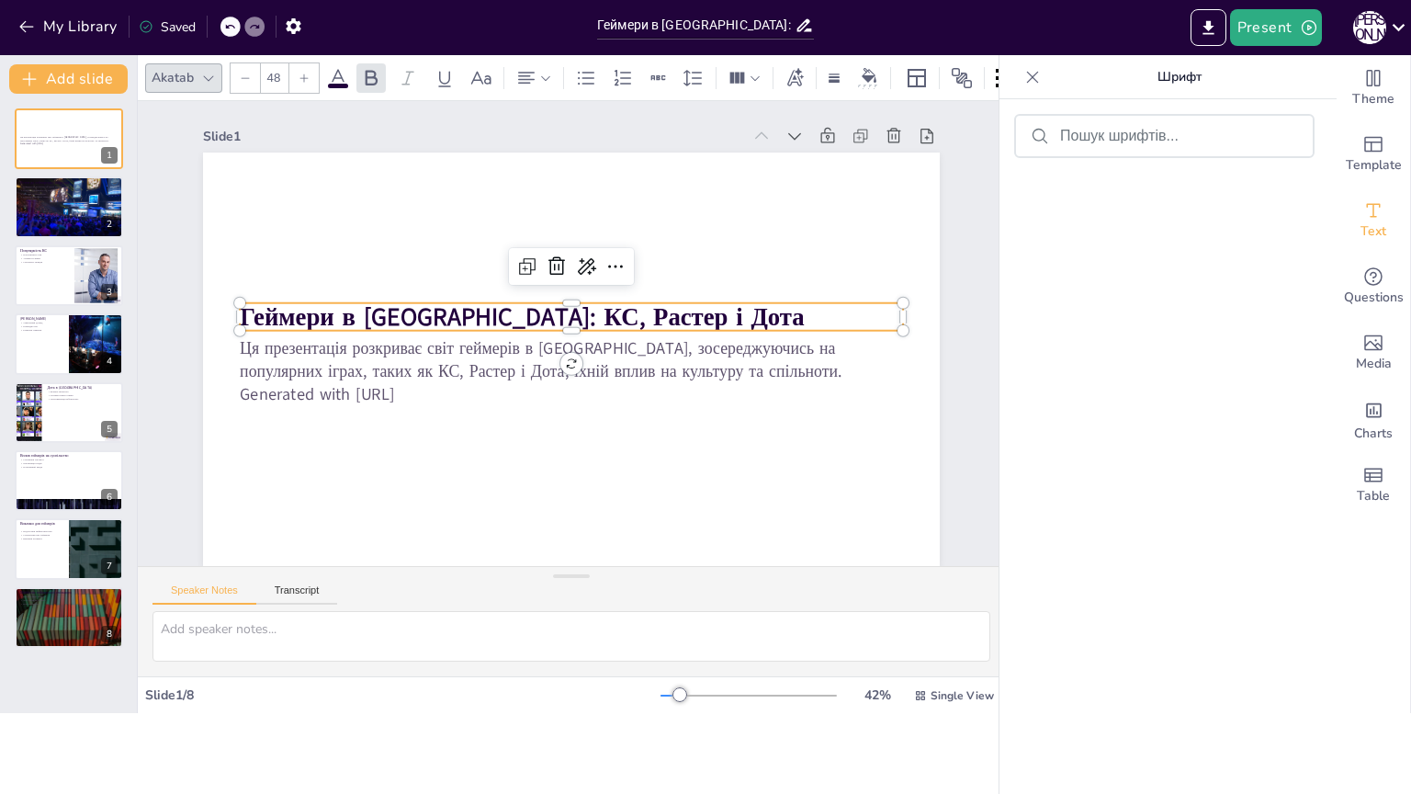
scroll to position [4900, 0]
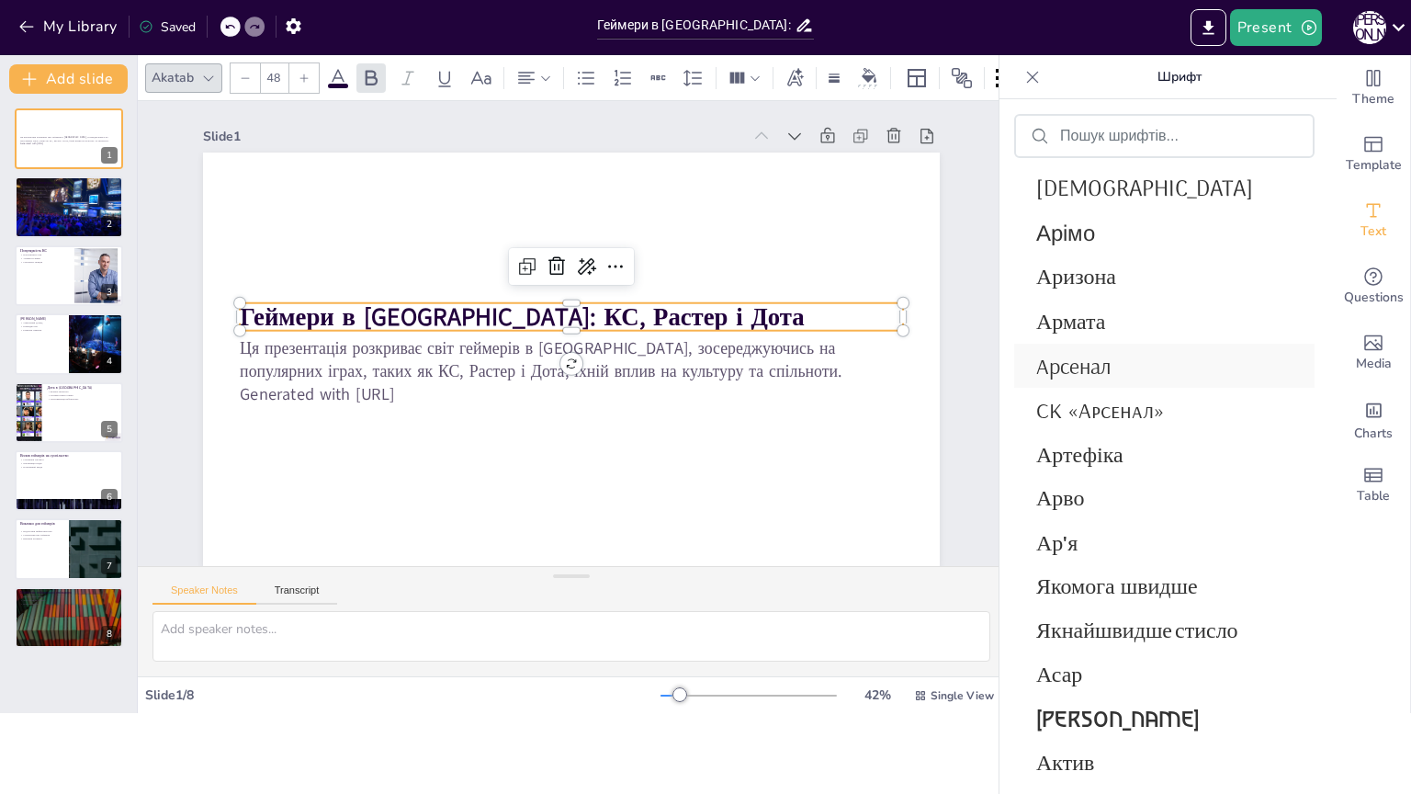
click at [1107, 365] on font "Арсенал" at bounding box center [1074, 366] width 75 height 28
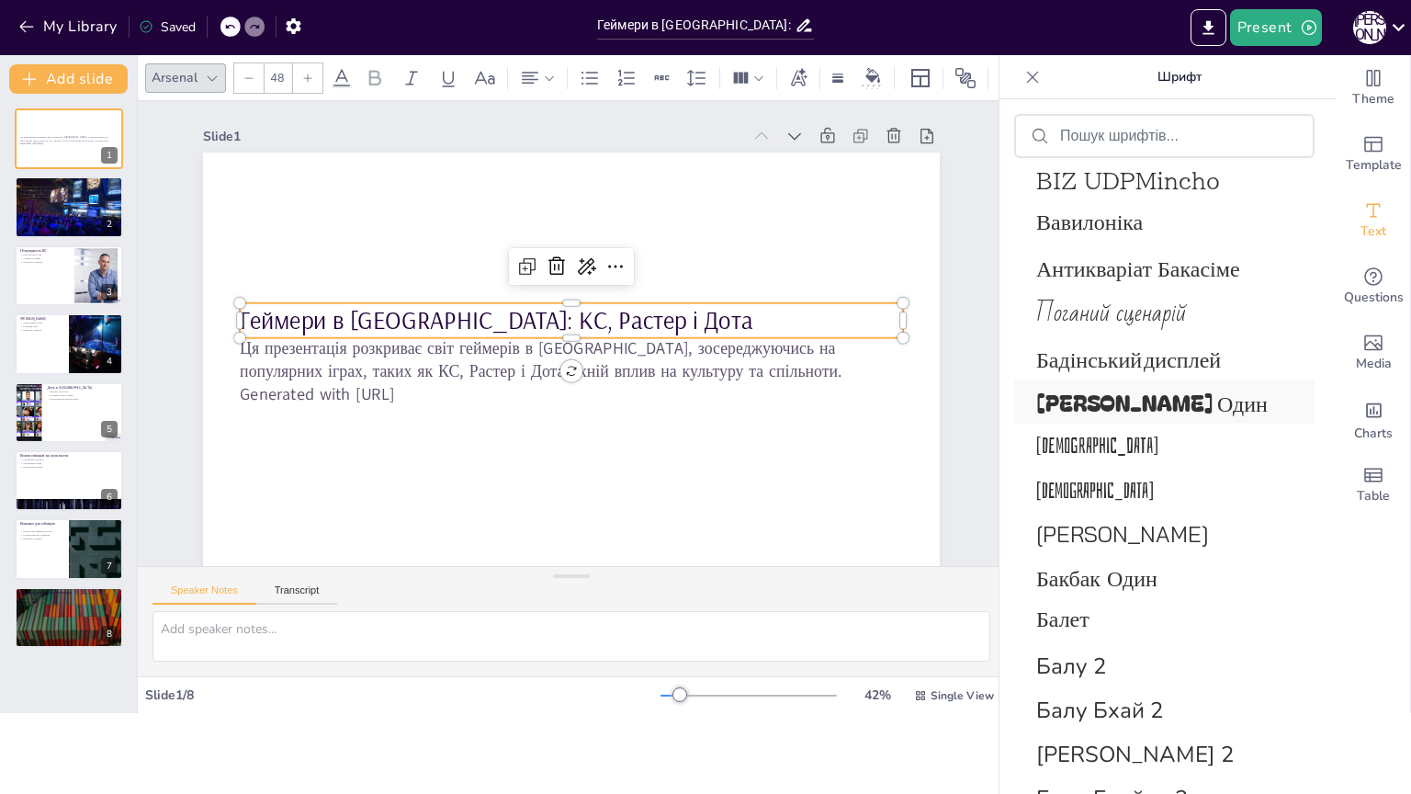
scroll to position [6826, 0]
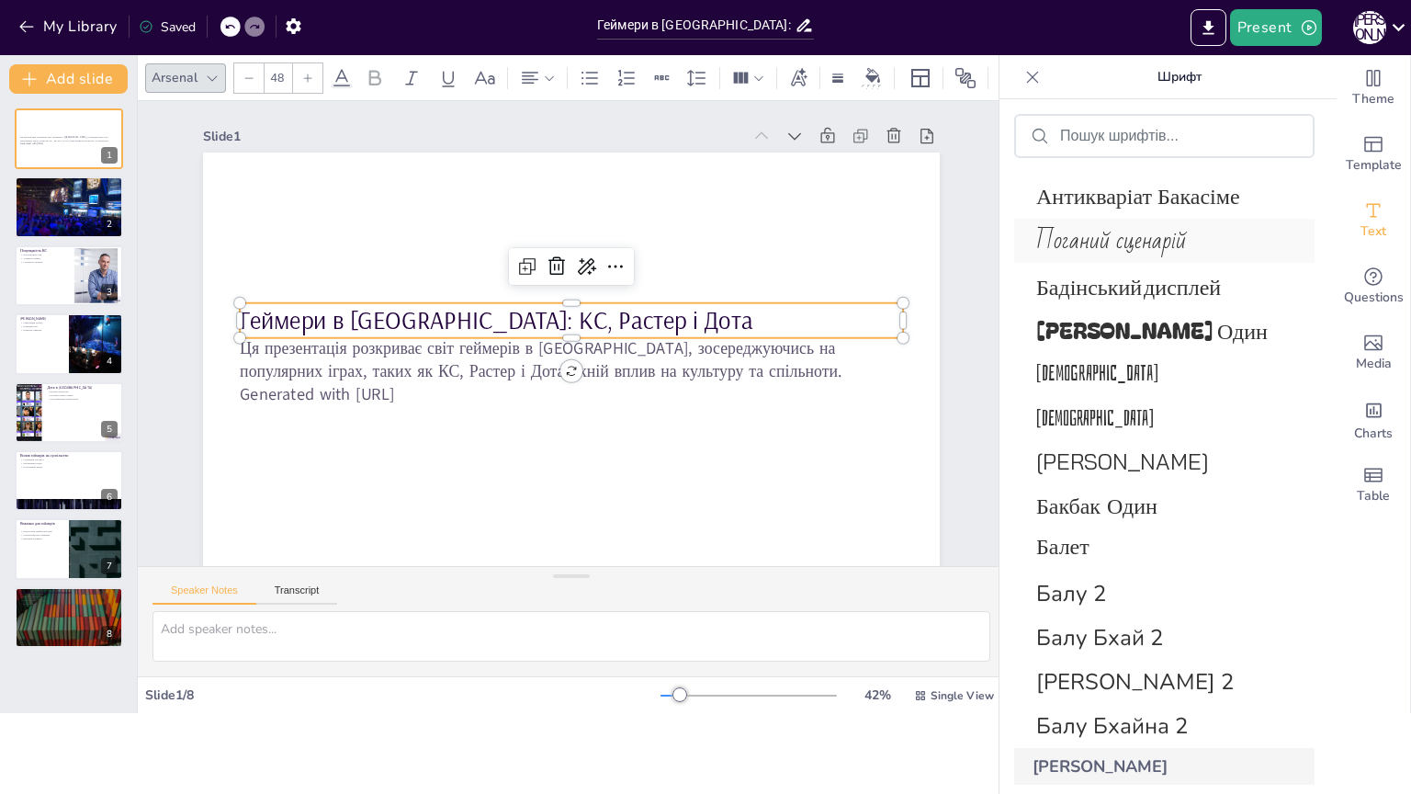
click at [1163, 240] on font "Поганий сценарій" at bounding box center [1112, 241] width 151 height 44
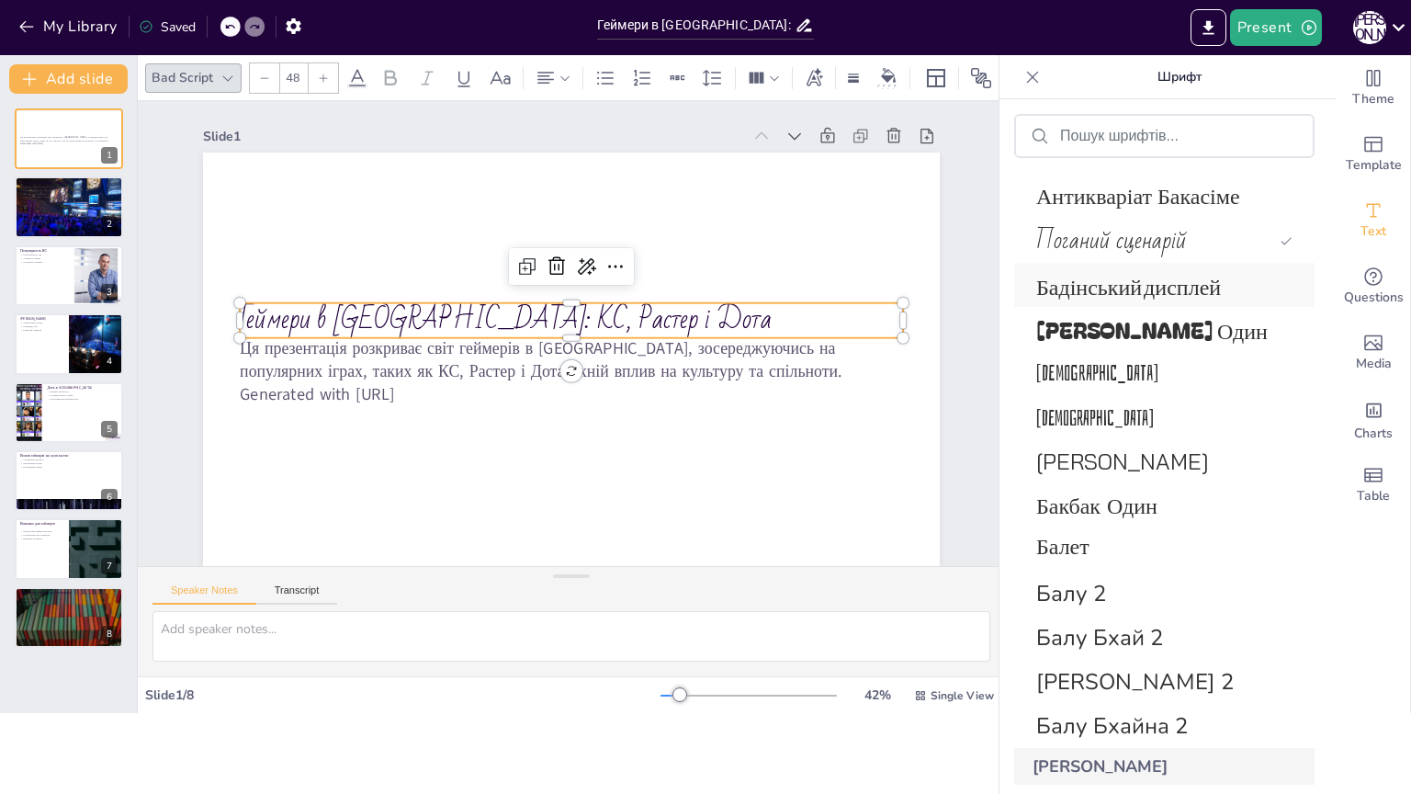
click at [1161, 288] on font "Бадінський дисплей" at bounding box center [1129, 284] width 185 height 31
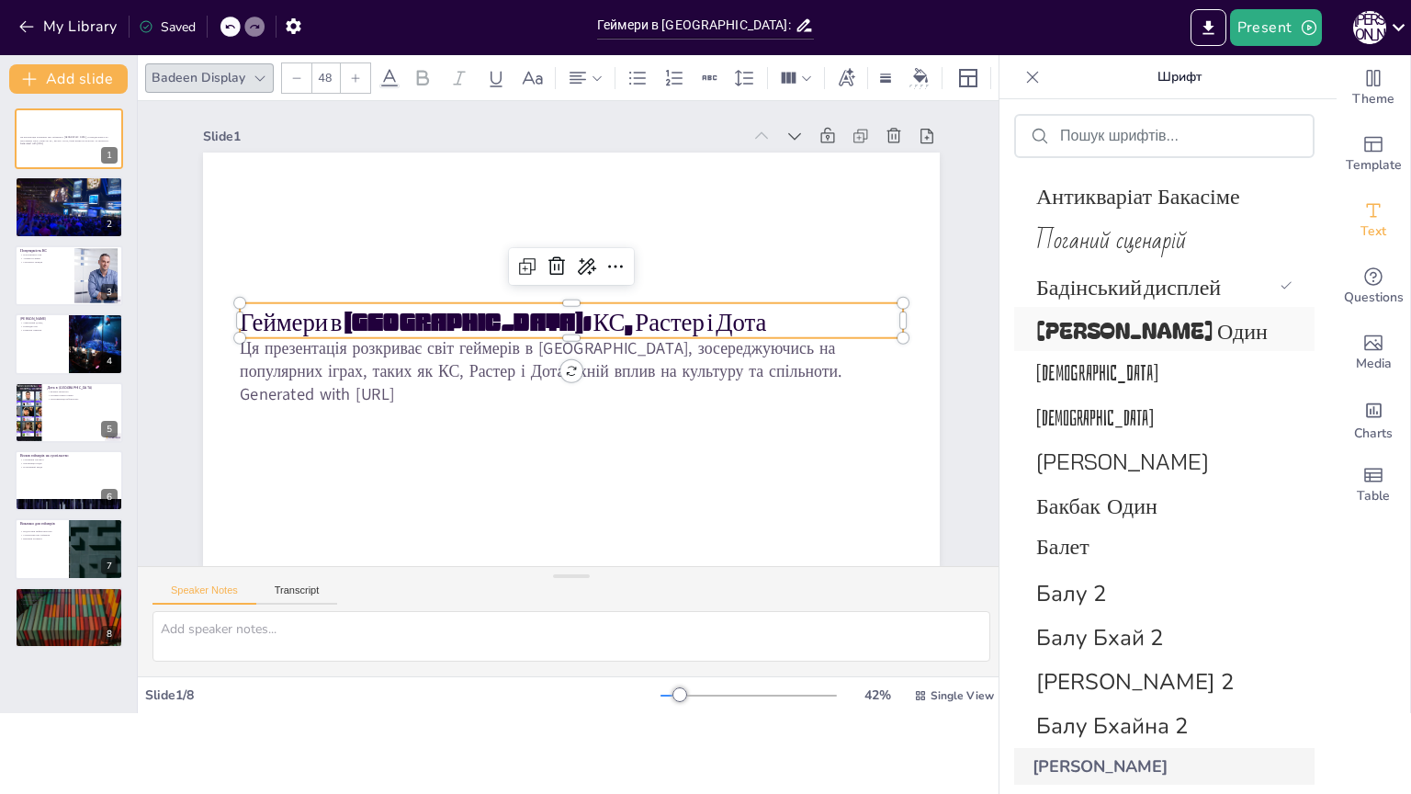
click at [1161, 315] on font "Бейгл Товстий Один" at bounding box center [1153, 329] width 232 height 32
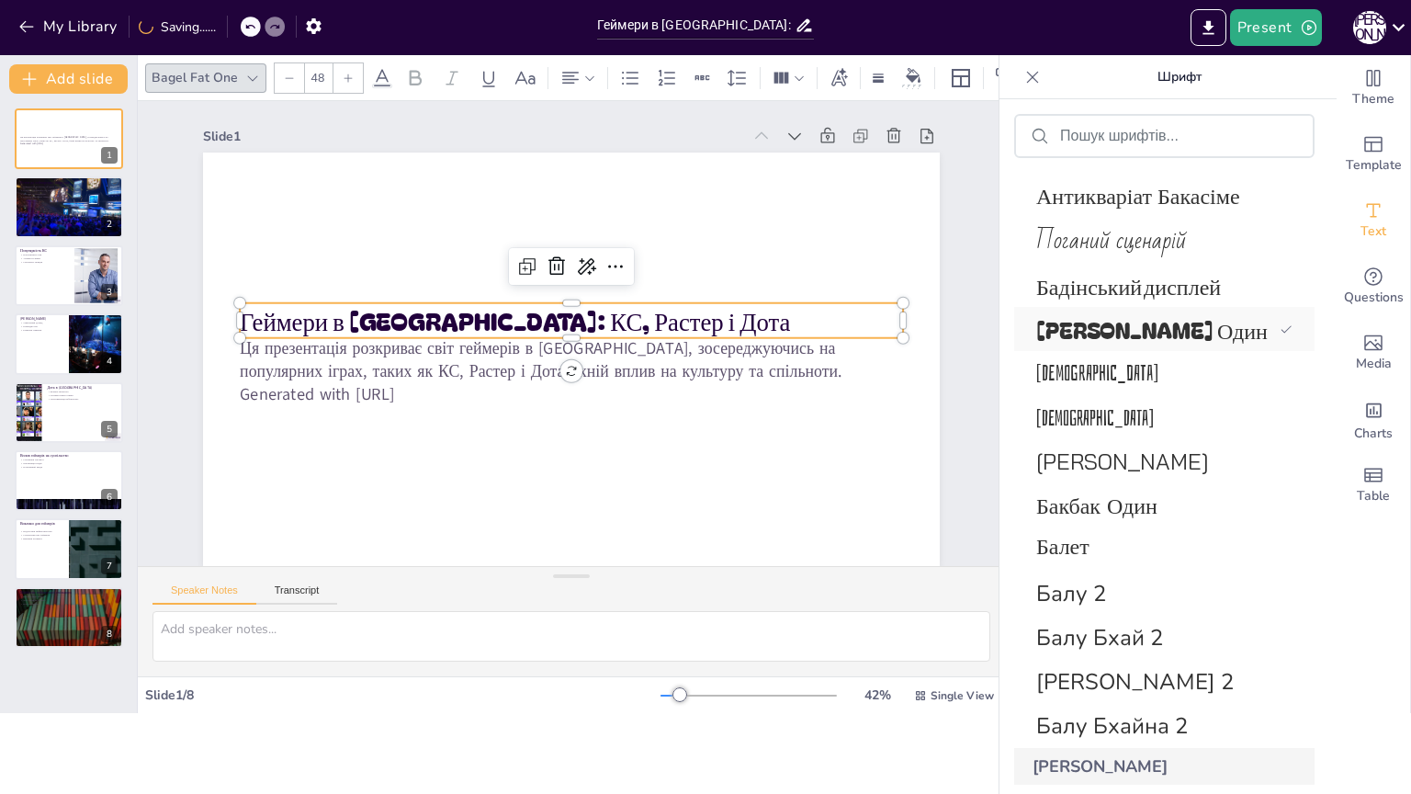
drag, startPoint x: 1161, startPoint y: 332, endPoint x: 1163, endPoint y: 343, distance: 11.2
click at [1163, 342] on font "Бейгл Товстий Один" at bounding box center [1153, 329] width 232 height 32
click at [1163, 354] on div "Бахіана" at bounding box center [1164, 373] width 300 height 44
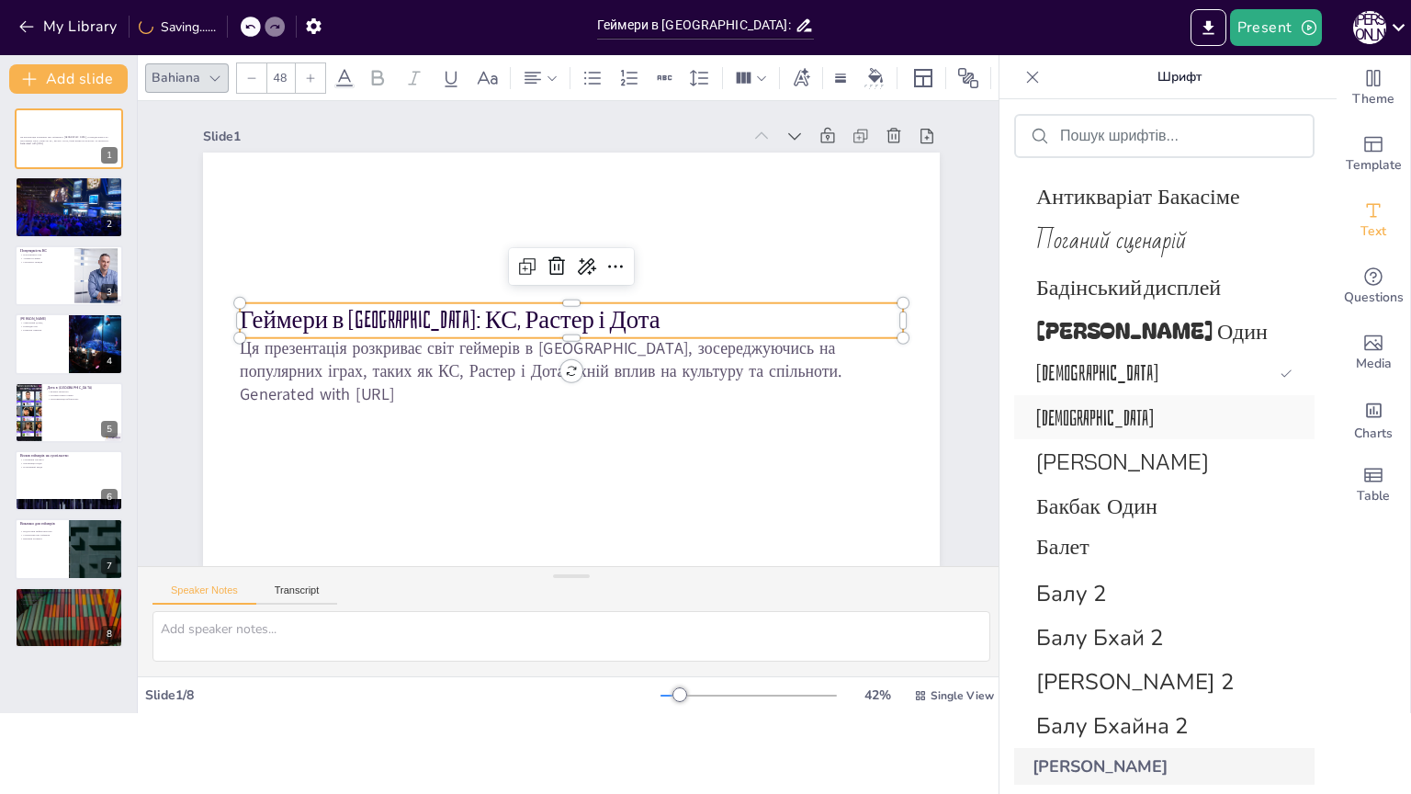
click at [1139, 420] on span "Бахіаніта" at bounding box center [1161, 417] width 249 height 27
click at [1150, 424] on span "Бахіаніта" at bounding box center [1155, 417] width 236 height 27
click at [1152, 453] on font "Бай Джамджурі" at bounding box center [1123, 461] width 173 height 28
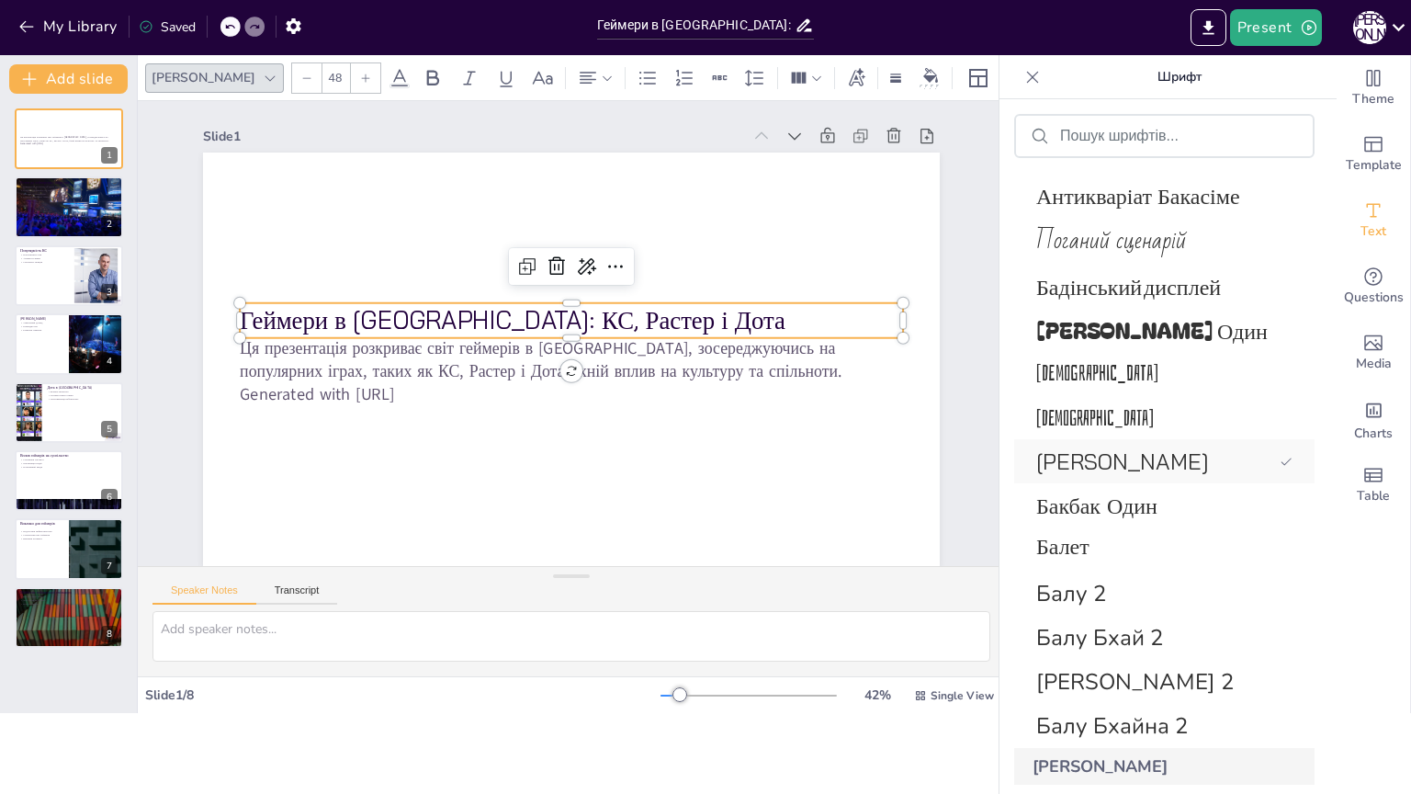
click at [1152, 479] on div "Бай Джамджурі" at bounding box center [1164, 461] width 300 height 44
click at [1152, 495] on font "Бакбак Один" at bounding box center [1097, 506] width 121 height 30
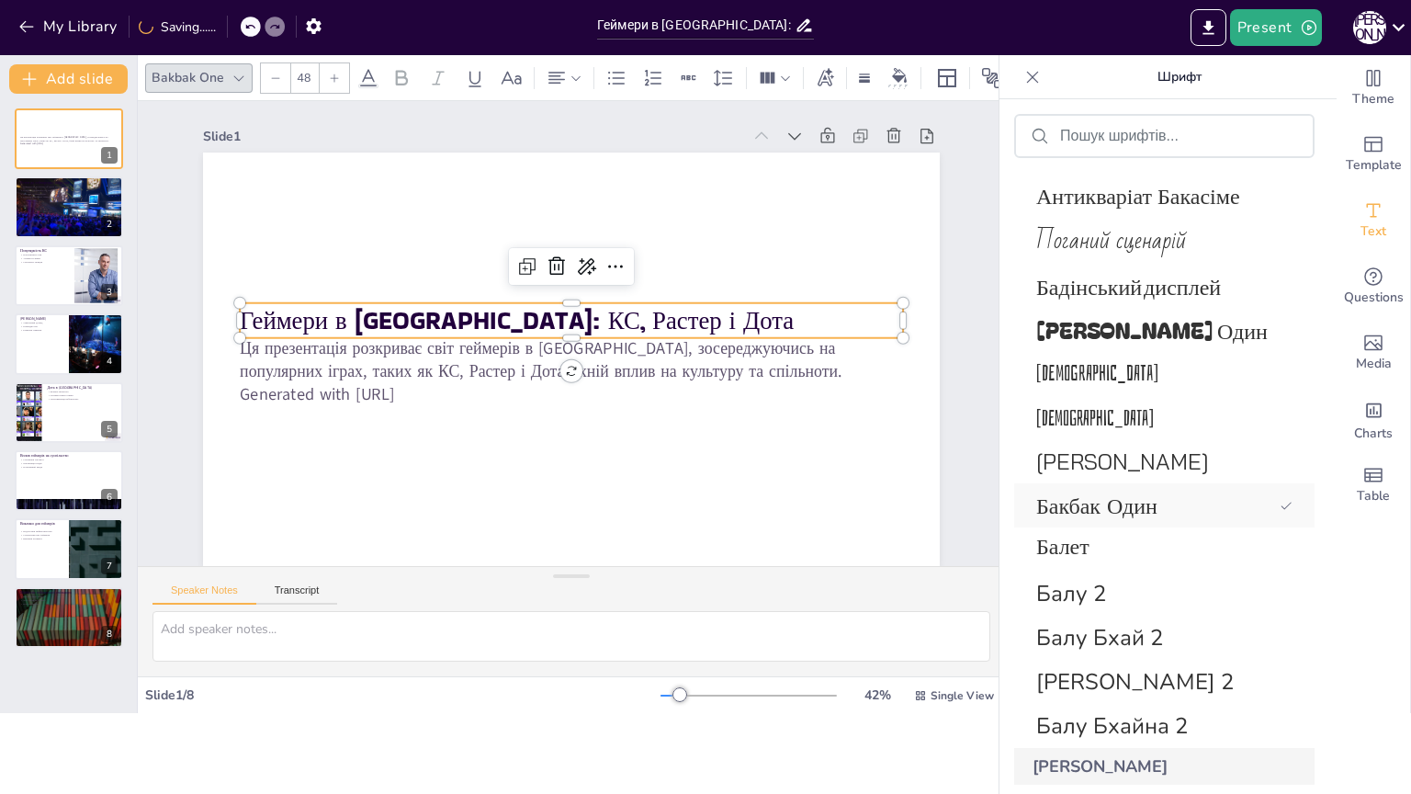
click at [1150, 519] on font "Бакбак Один" at bounding box center [1097, 506] width 121 height 30
click at [1147, 542] on span "Балет" at bounding box center [1161, 549] width 249 height 41
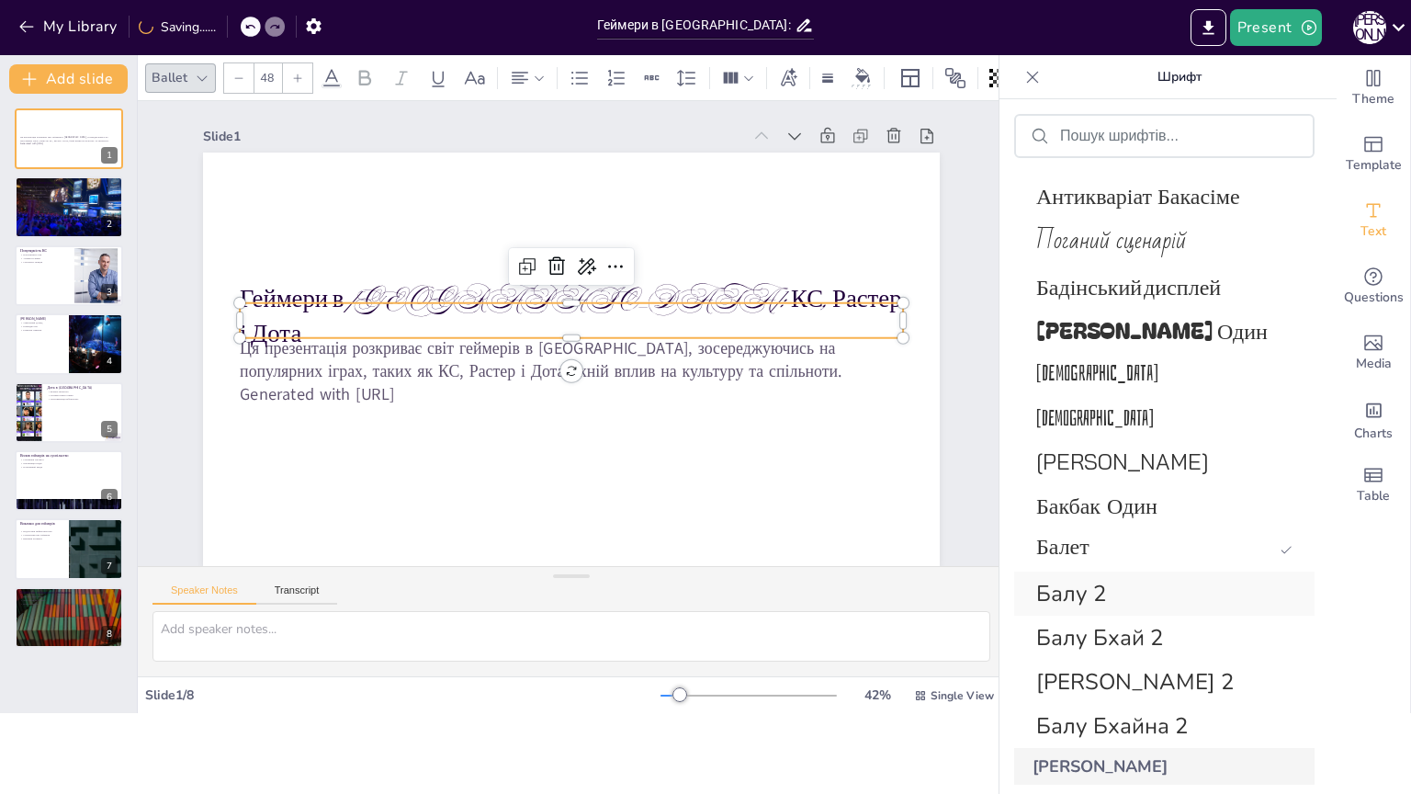
click at [1142, 610] on div "Балу 2" at bounding box center [1164, 594] width 300 height 44
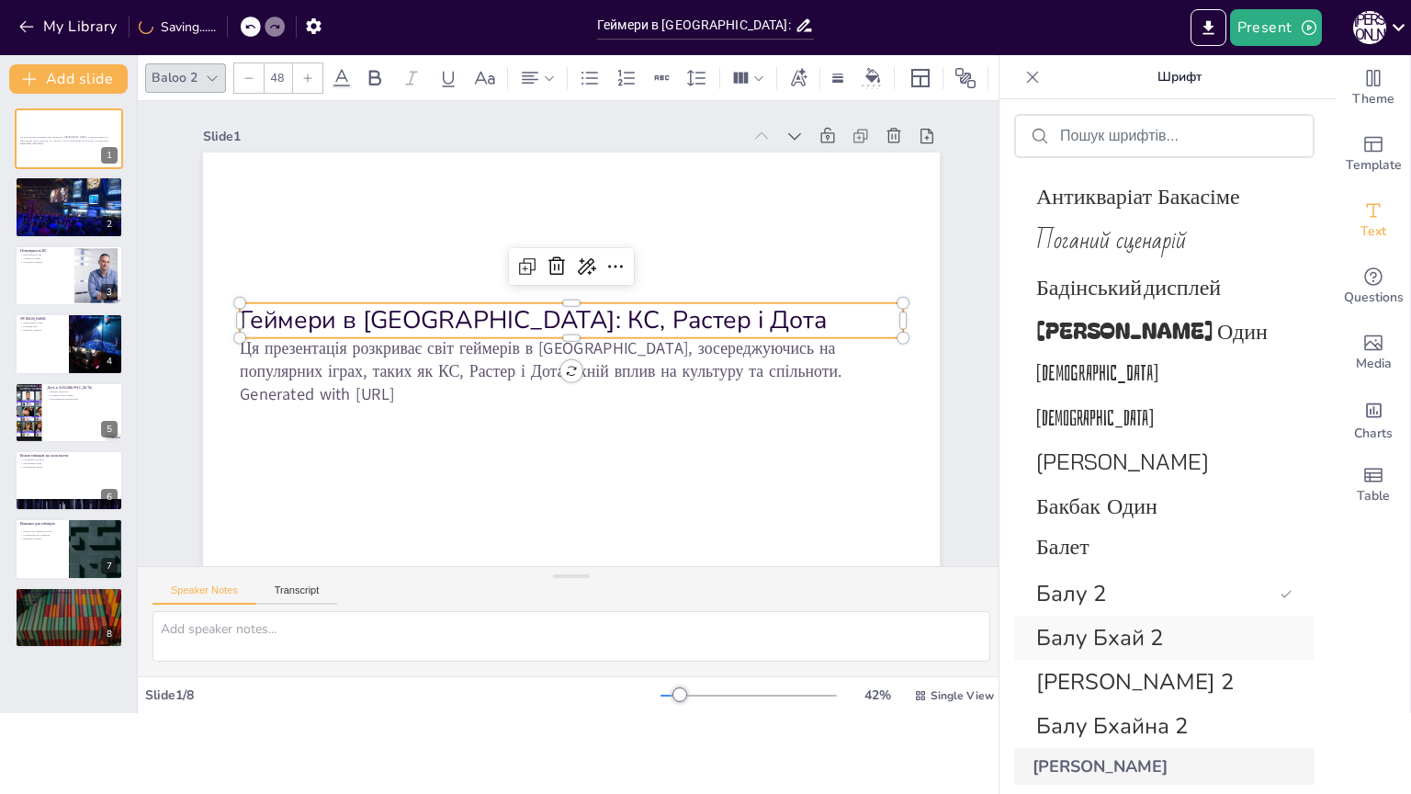
click at [1136, 650] on font "Балу Бхай 2" at bounding box center [1100, 637] width 127 height 29
click at [1113, 581] on span "Балу 2" at bounding box center [1161, 593] width 249 height 29
click at [1125, 626] on font "Балу Бхай 2" at bounding box center [1100, 637] width 127 height 29
click at [1132, 673] on font "Балу Бхайджан 2" at bounding box center [1136, 681] width 198 height 29
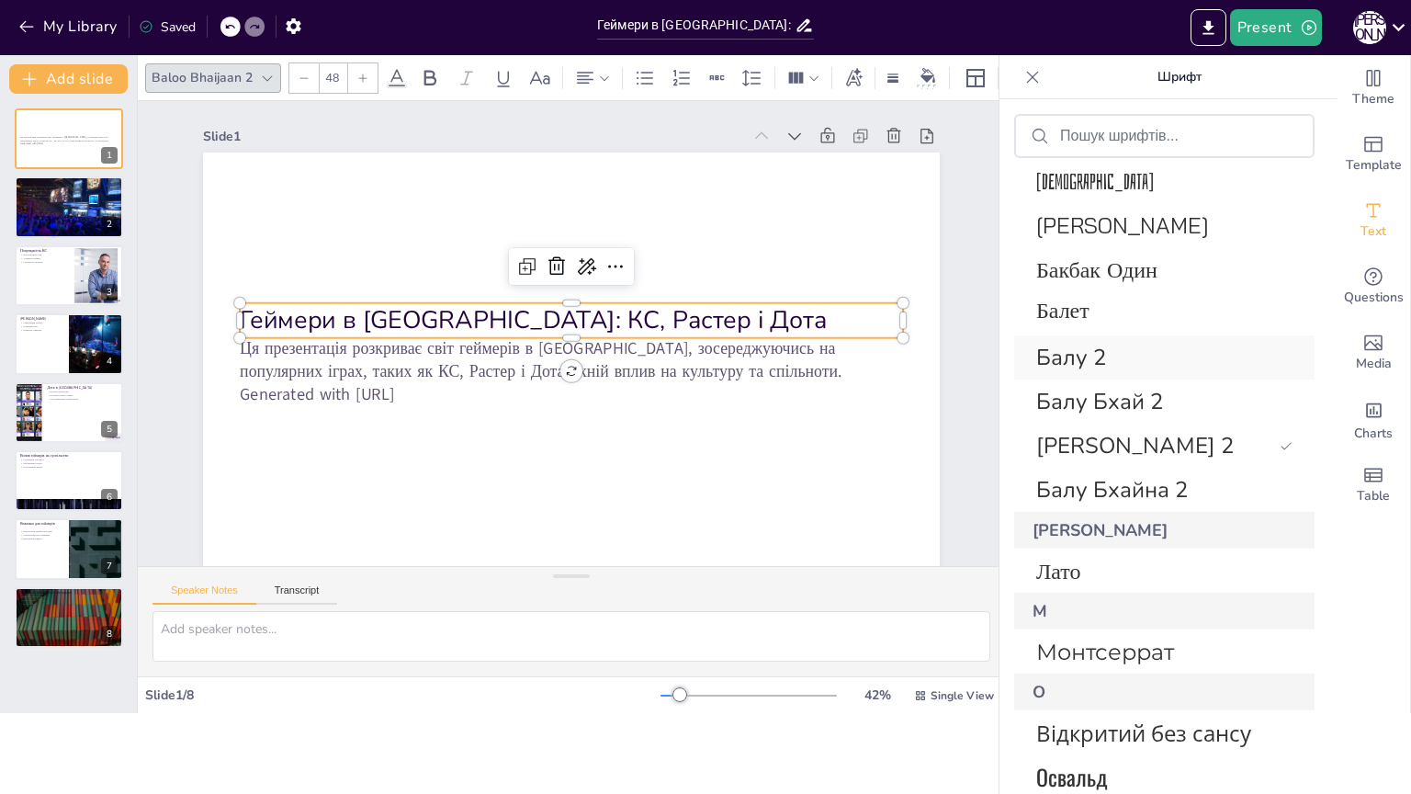
scroll to position [7265, 0]
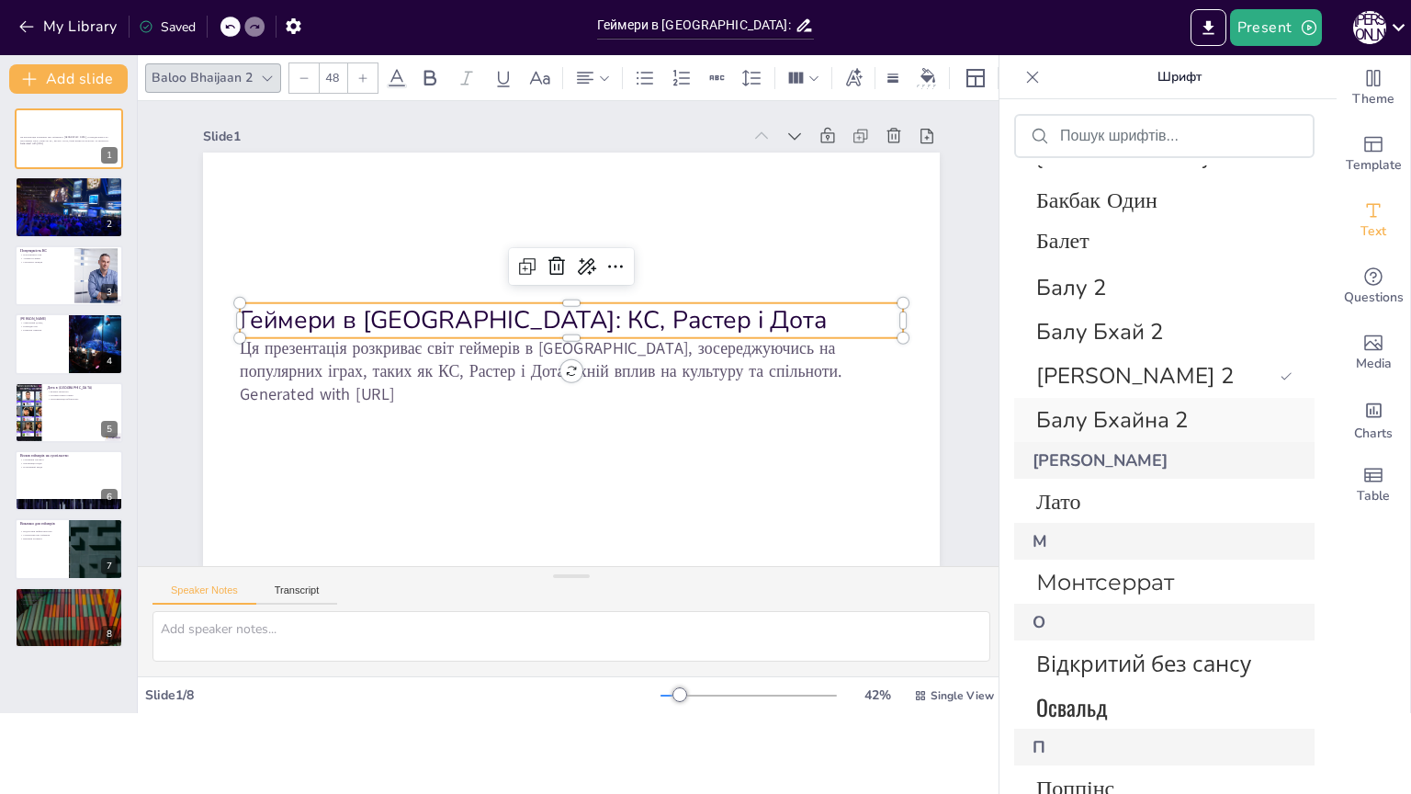
click at [1111, 428] on font "Балу Бхайна 2" at bounding box center [1113, 419] width 152 height 29
click at [1098, 493] on span "Лато" at bounding box center [1161, 501] width 249 height 28
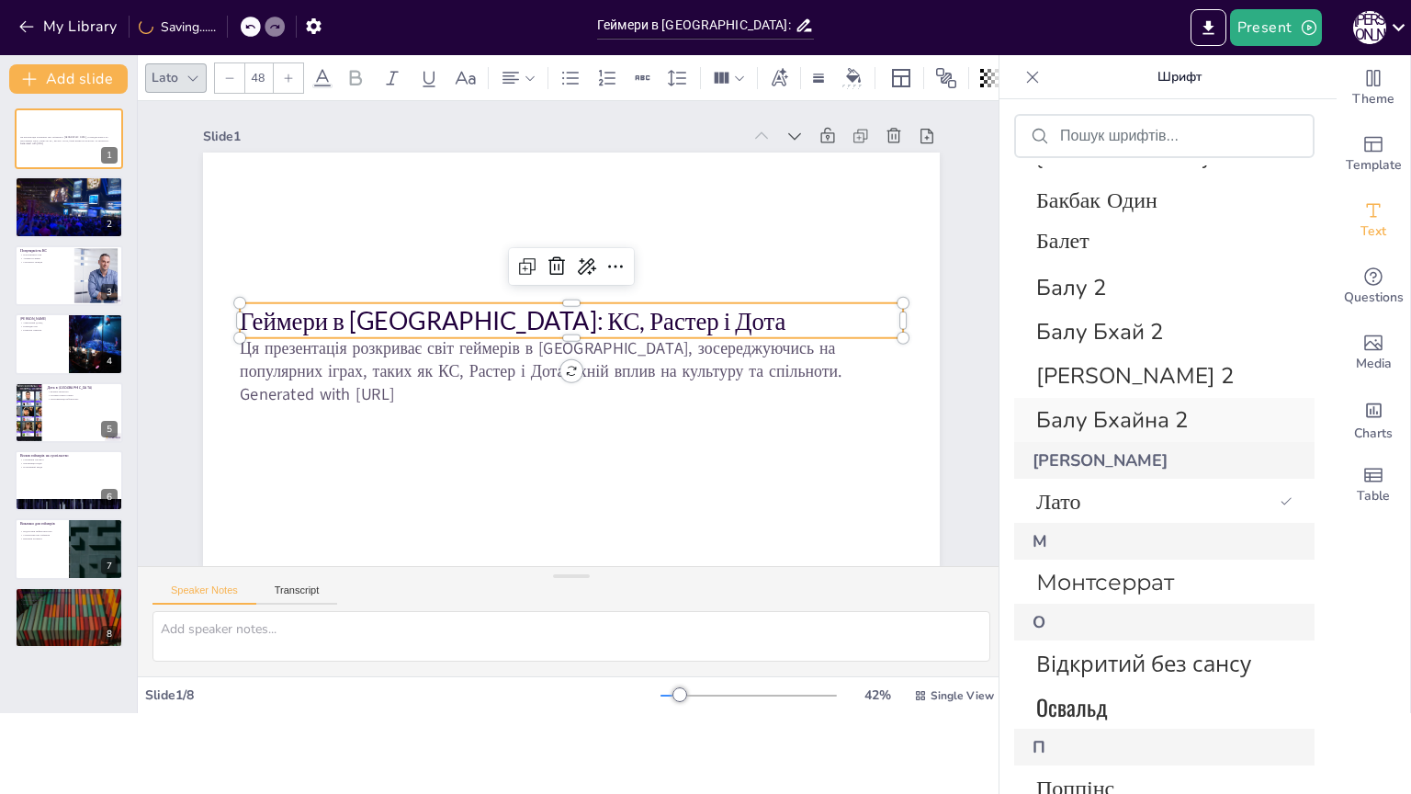
click at [1128, 425] on font "Балу Бхайна 2" at bounding box center [1113, 419] width 152 height 29
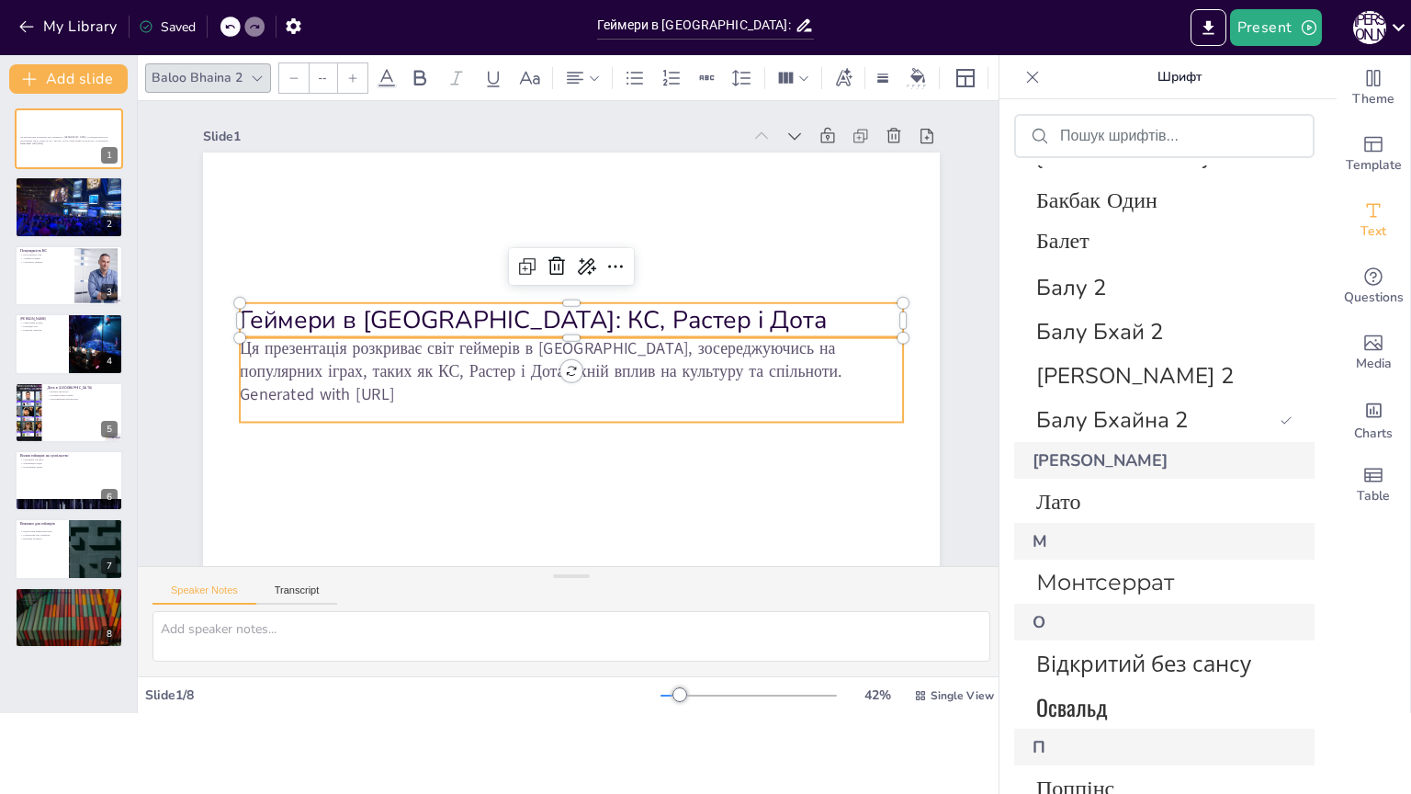
click at [243, 346] on p "Ця презентація розкриває світ геймерів в Україні, зосереджуючись на популярних …" at bounding box center [571, 359] width 663 height 46
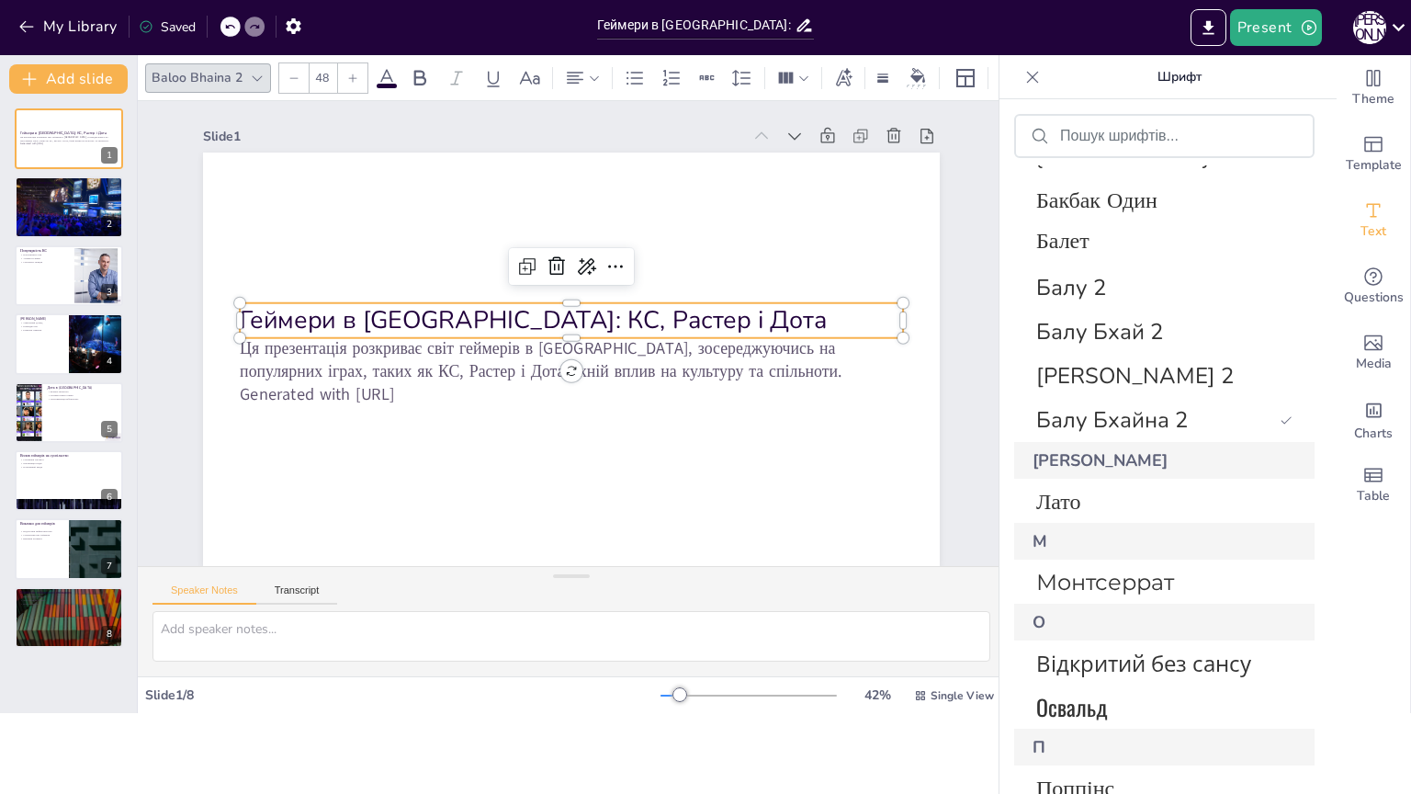
click at [276, 317] on p "Геймери в Україні: КС, Растер і Дота" at bounding box center [571, 320] width 663 height 34
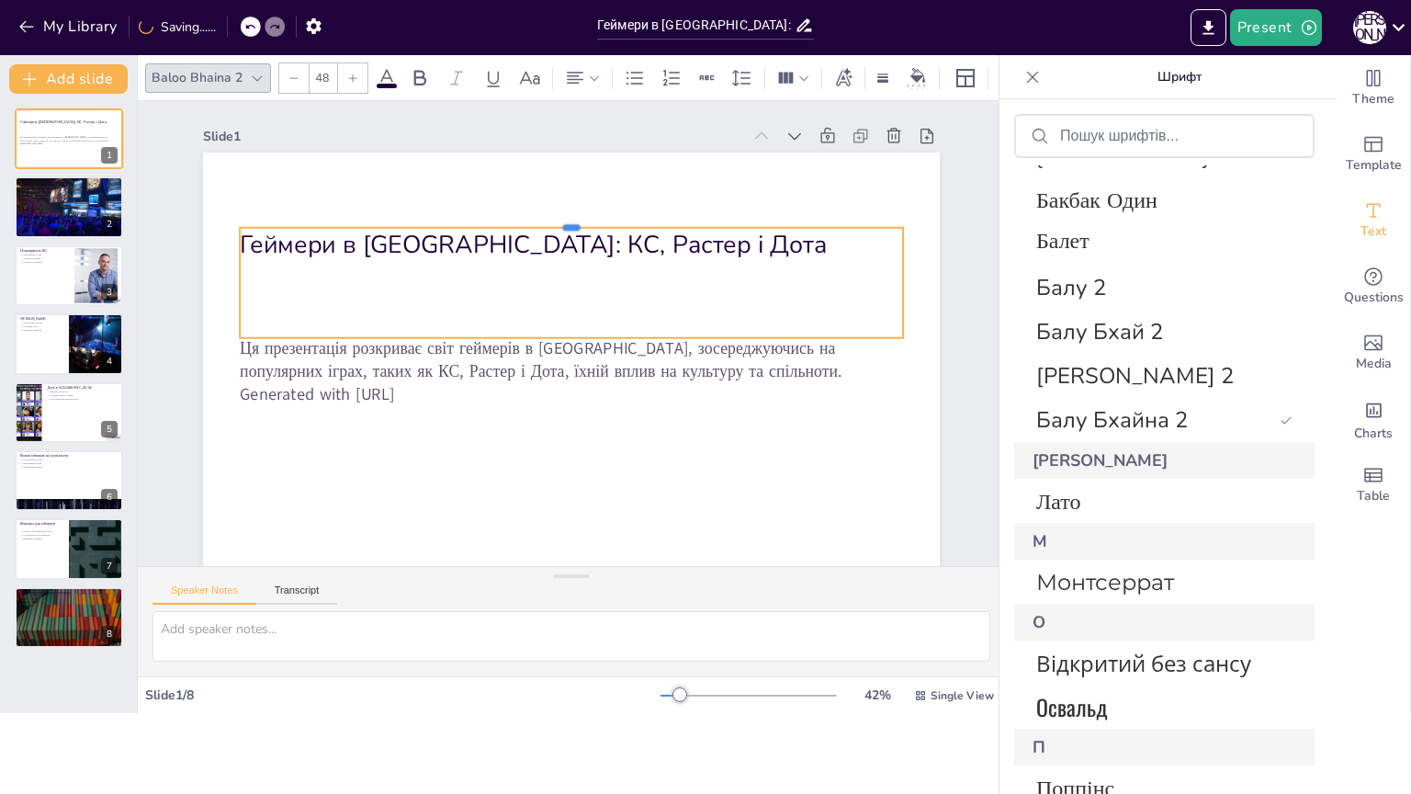
drag, startPoint x: 368, startPoint y: 300, endPoint x: 381, endPoint y: 207, distance: 94.7
click at [381, 213] on div at bounding box center [571, 220] width 663 height 15
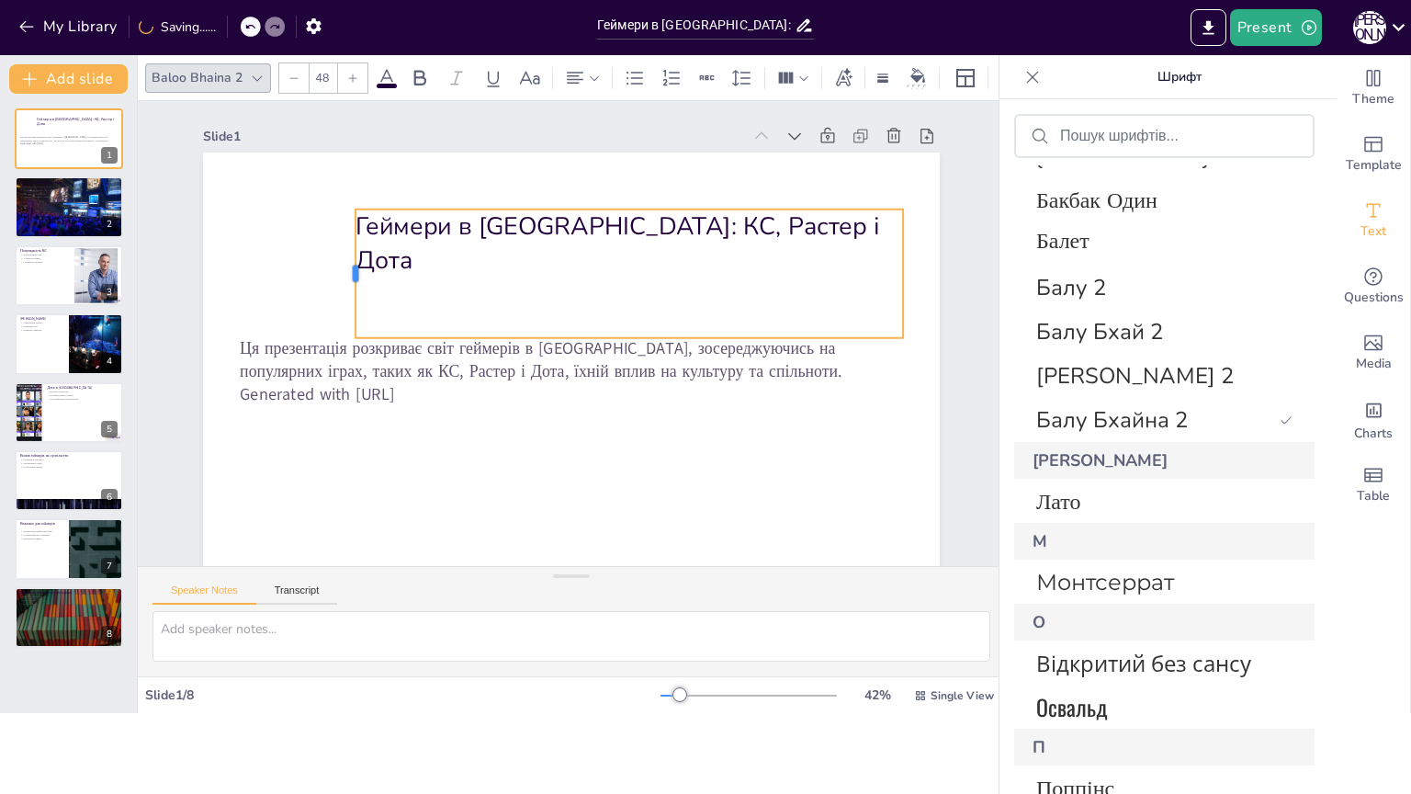
drag, startPoint x: 224, startPoint y: 273, endPoint x: 340, endPoint y: 288, distance: 116.7
click at [341, 288] on div at bounding box center [348, 274] width 15 height 129
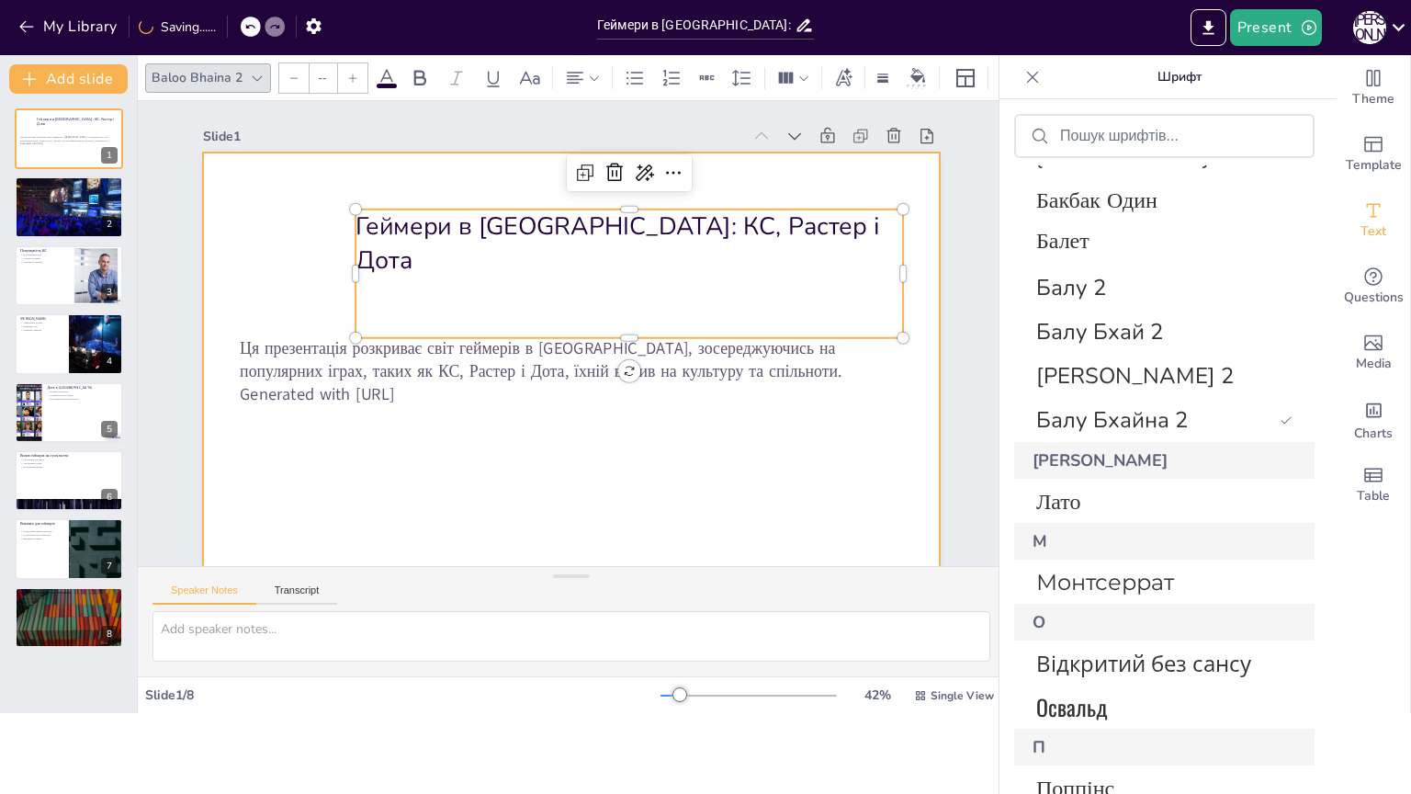
type input "32"
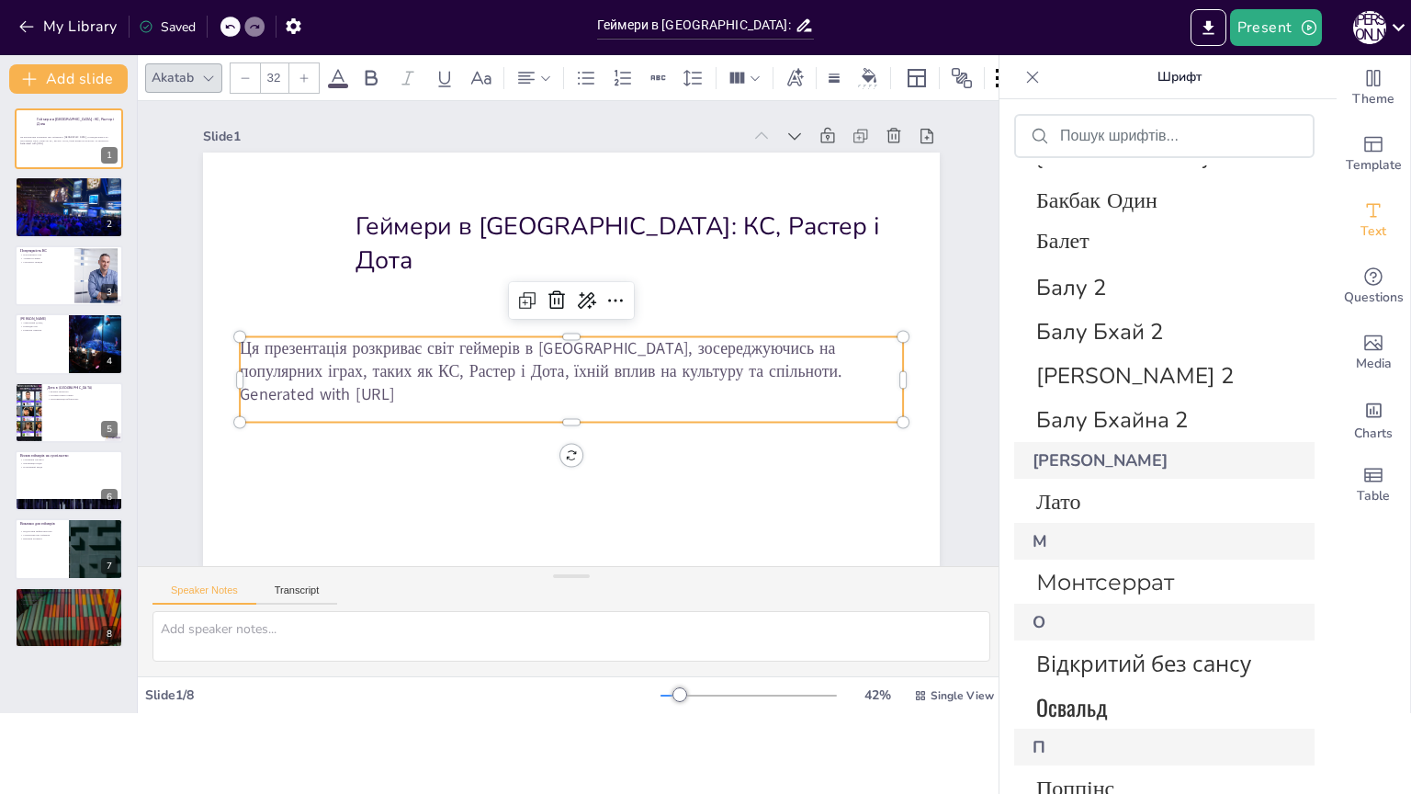
click at [266, 337] on p "Ця презентація розкриває світ геймерів в Україні, зосереджуючись на популярних …" at bounding box center [571, 359] width 663 height 46
click at [240, 374] on p "Ця презентація розкриває світ геймерів в Україні, зосереджуючись на популярних …" at bounding box center [571, 359] width 663 height 46
drag, startPoint x: 224, startPoint y: 379, endPoint x: 325, endPoint y: 380, distance: 101.1
click at [250, 379] on div "Геймери в Україні: КС, Растер і Дота Ця презентація розкриває світ геймерів в У…" at bounding box center [571, 360] width 737 height 414
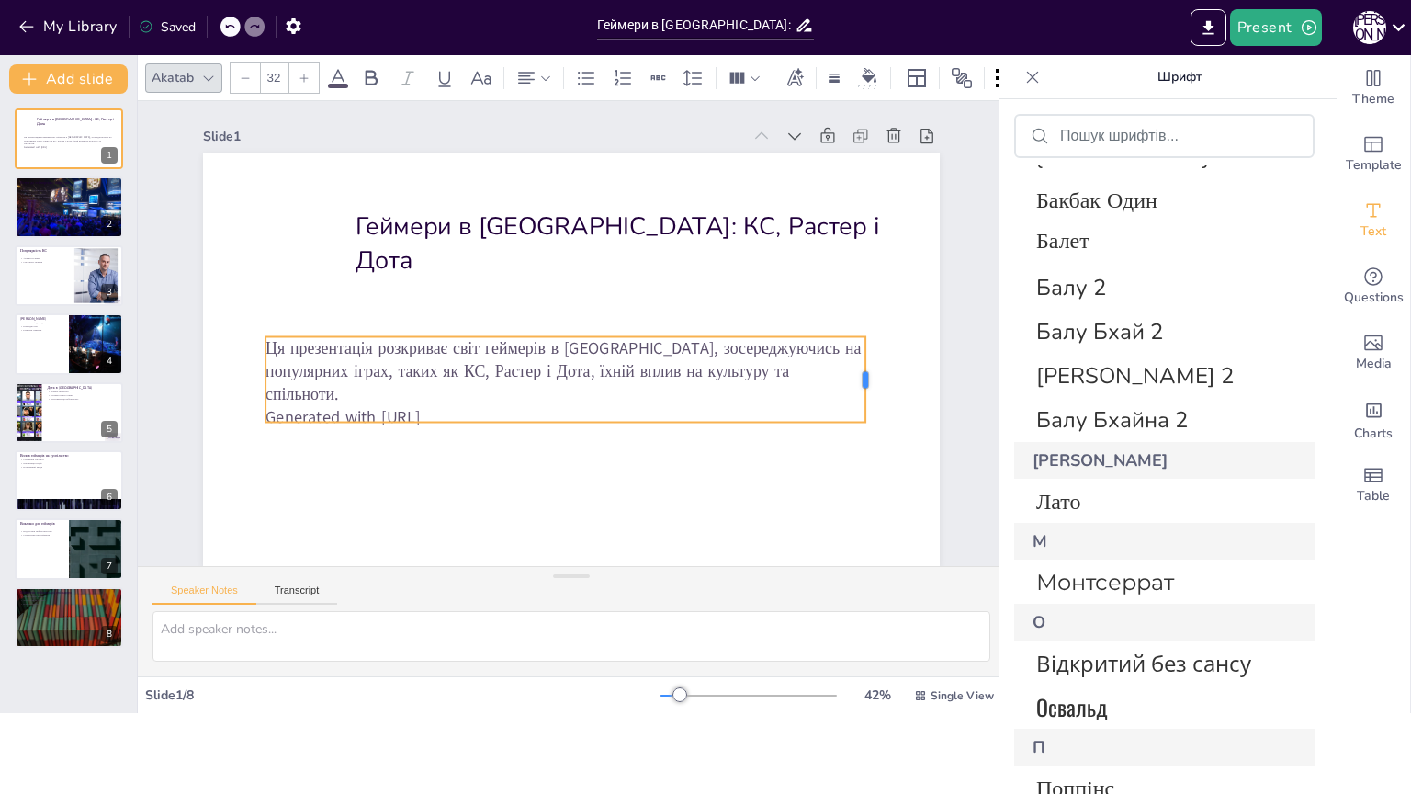
drag, startPoint x: 890, startPoint y: 379, endPoint x: 853, endPoint y: 385, distance: 38.1
click at [855, 385] on div at bounding box center [867, 411] width 24 height 86
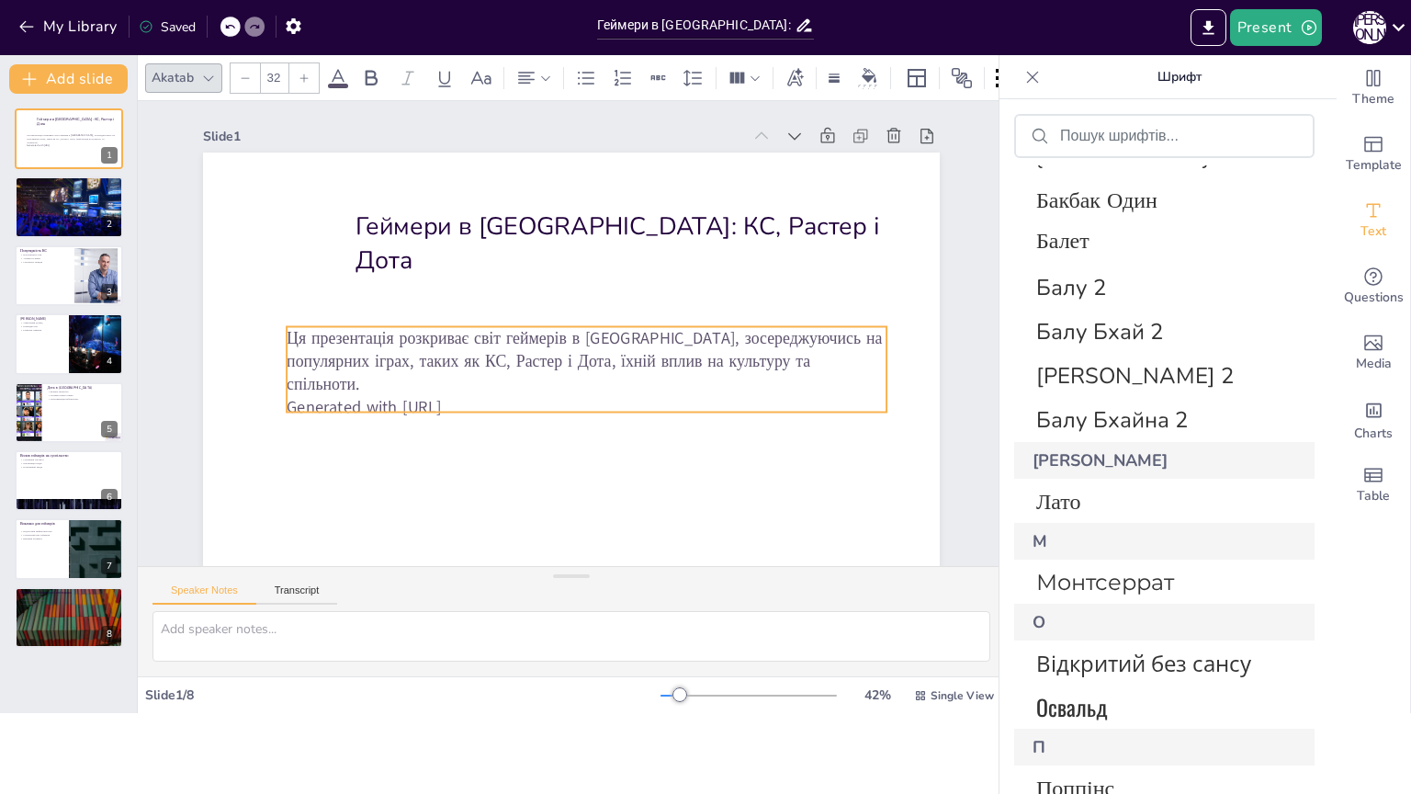
drag, startPoint x: 488, startPoint y: 402, endPoint x: 519, endPoint y: 391, distance: 33.1
click at [519, 395] on p "Generated with [URL]" at bounding box center [587, 406] width 600 height 23
click at [504, 395] on p "Generated with [URL]" at bounding box center [587, 406] width 600 height 23
click at [478, 395] on p "Generated with [URL]" at bounding box center [587, 406] width 600 height 23
click at [458, 383] on p "Generated with [URL]" at bounding box center [578, 408] width 599 height 85
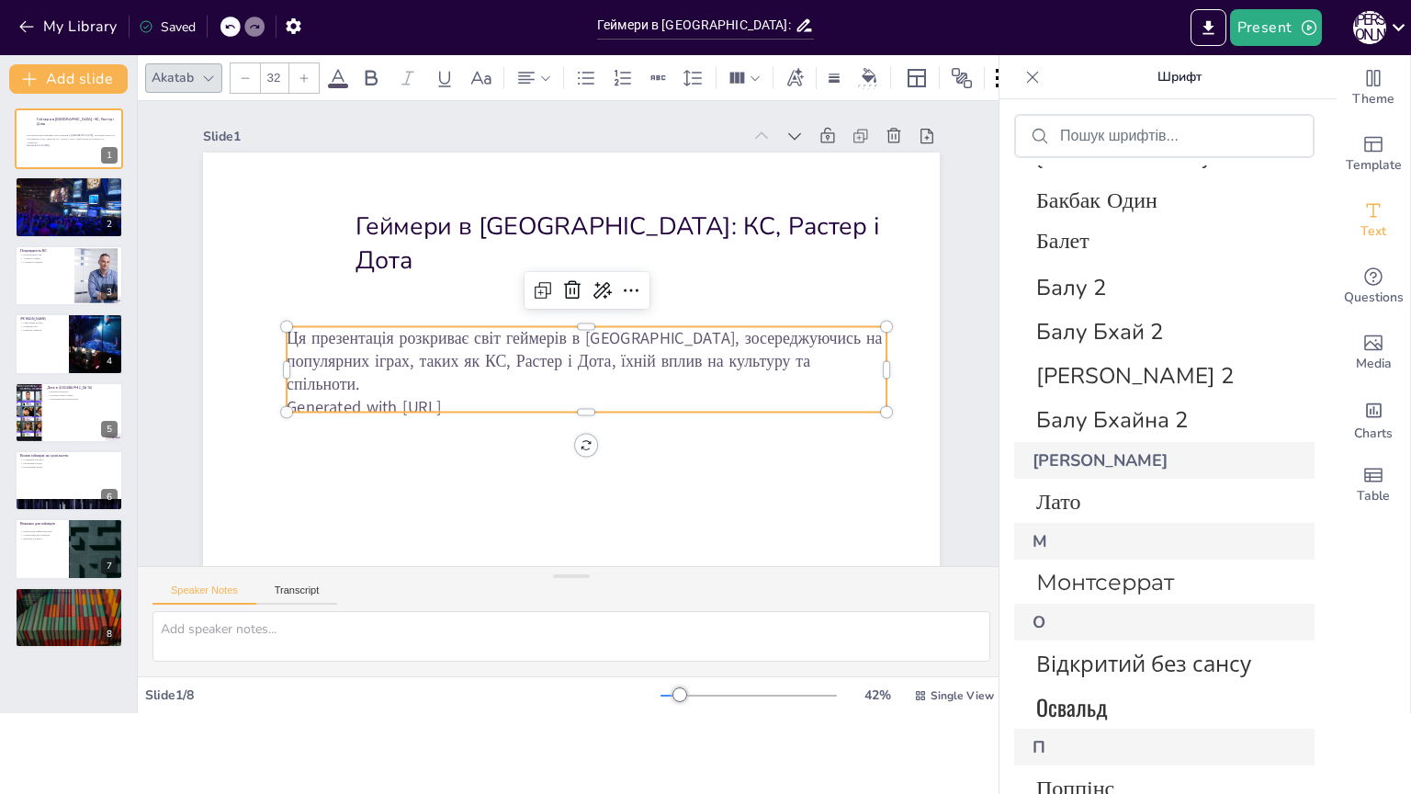
click at [553, 364] on p "Ця презентація розкриває світ геймерів в Україні, зосереджуючись на популярних …" at bounding box center [584, 362] width 604 height 131
click at [553, 364] on p "Ця презентація розкриває світ геймерів в Україні, зосереджуючись на популярних …" at bounding box center [587, 360] width 600 height 69
drag, startPoint x: 481, startPoint y: 391, endPoint x: 273, endPoint y: 401, distance: 208.8
click at [287, 401] on p "Generated with [URL]" at bounding box center [587, 403] width 600 height 23
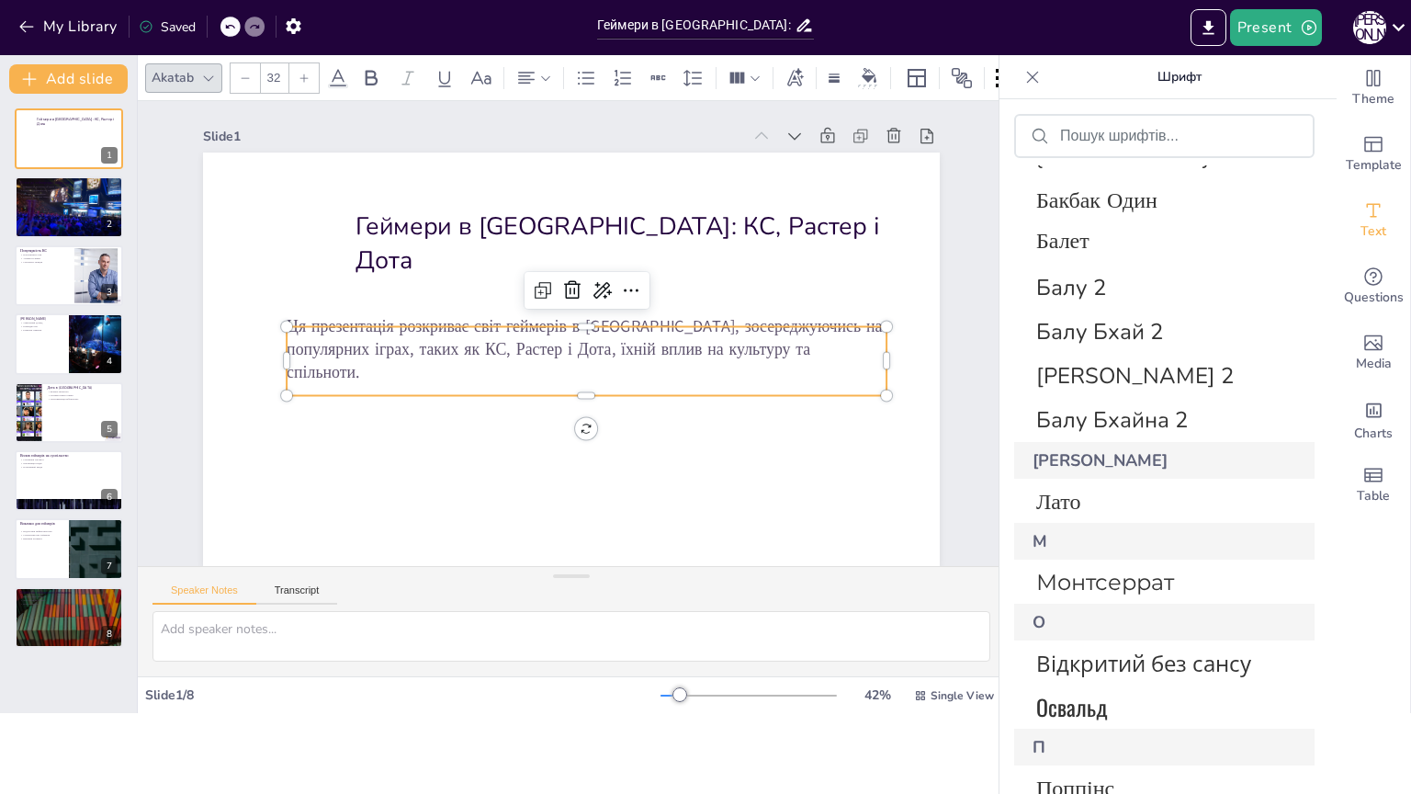
click at [287, 339] on p "Ця презентація розкриває світ геймерів в Україні, зосереджуючись на популярних …" at bounding box center [587, 349] width 600 height 69
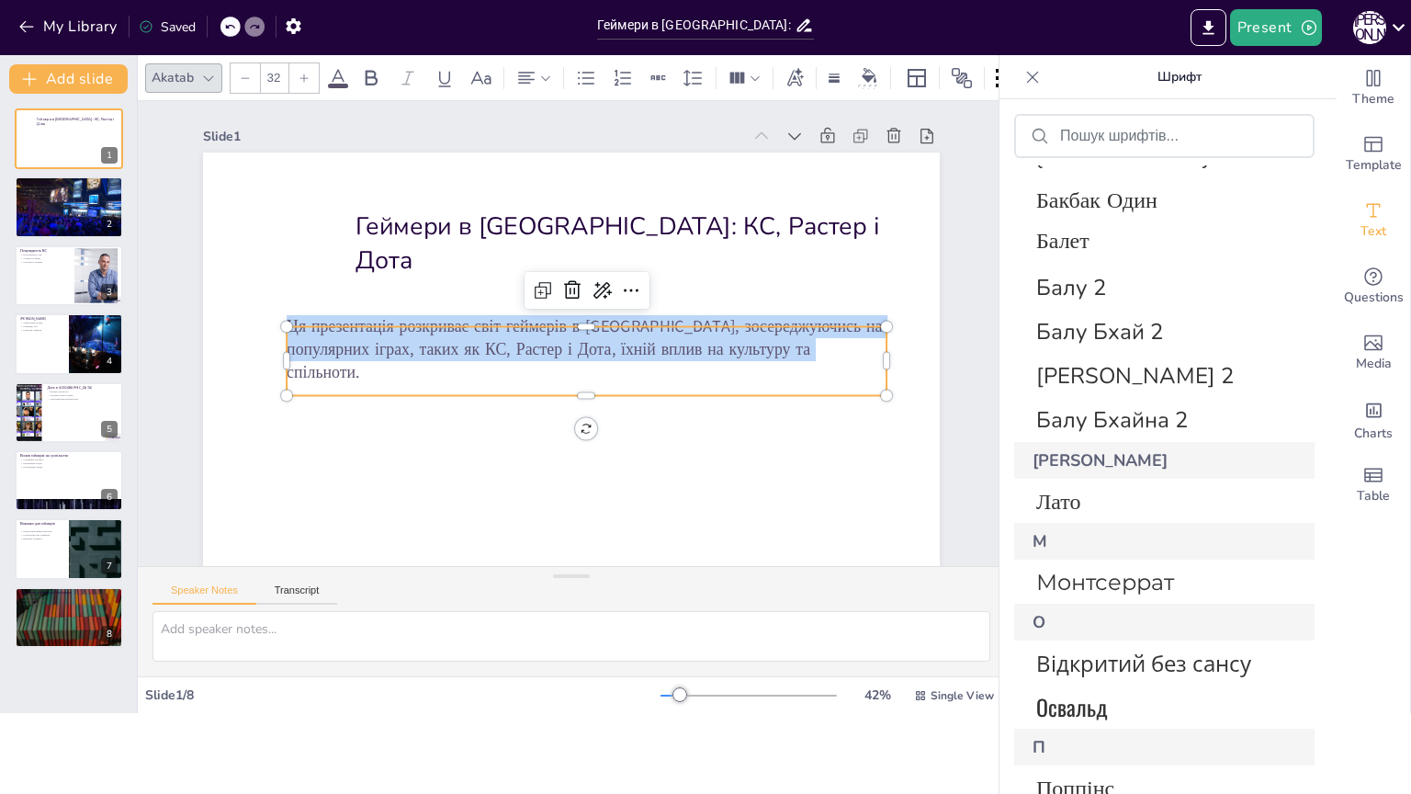
drag, startPoint x: 276, startPoint y: 339, endPoint x: 792, endPoint y: 369, distance: 517.3
click at [792, 369] on p "Ця презентація розкриває світ геймерів в Україні, зосереджуючись на популярних …" at bounding box center [587, 349] width 600 height 69
click at [370, 78] on icon at bounding box center [371, 78] width 22 height 22
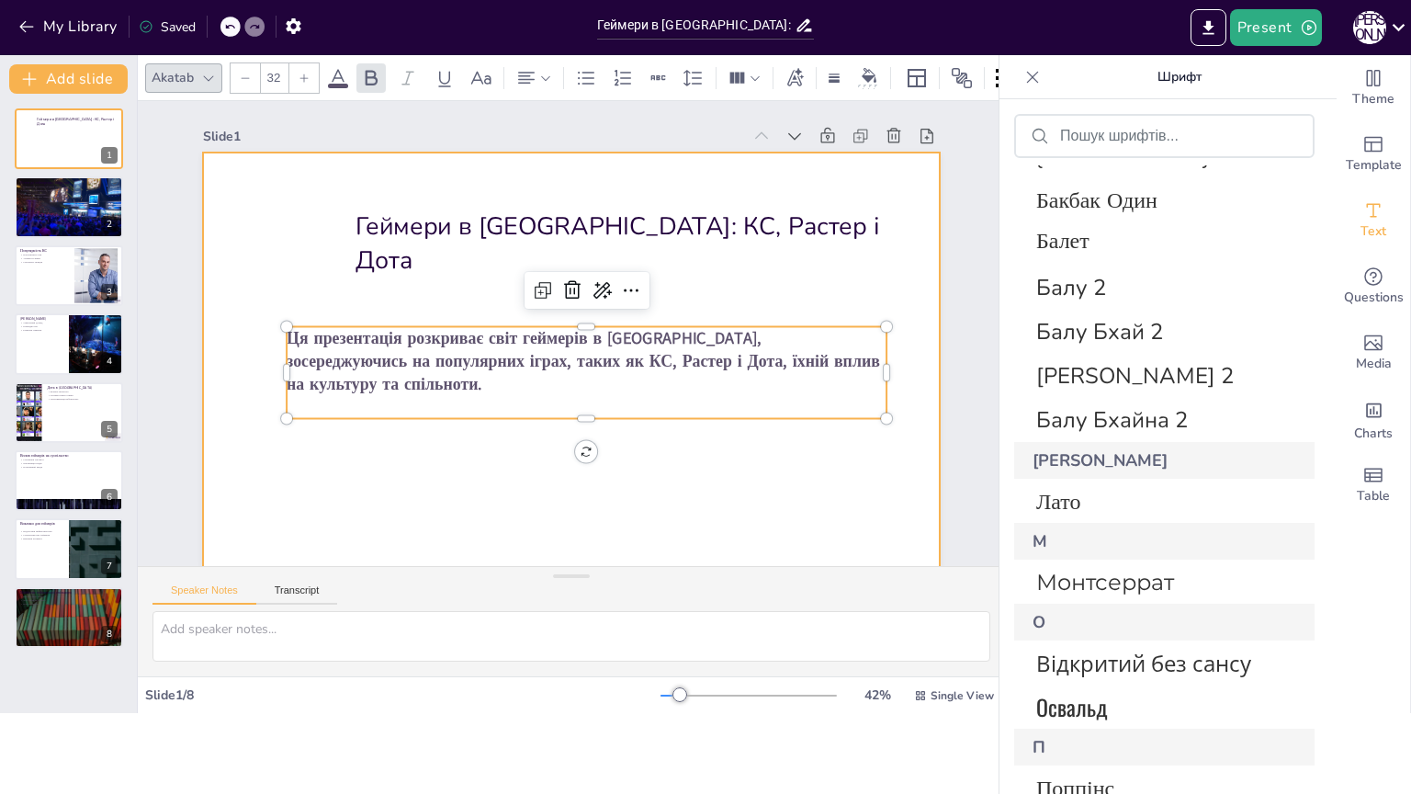
click at [456, 467] on div at bounding box center [571, 360] width 737 height 414
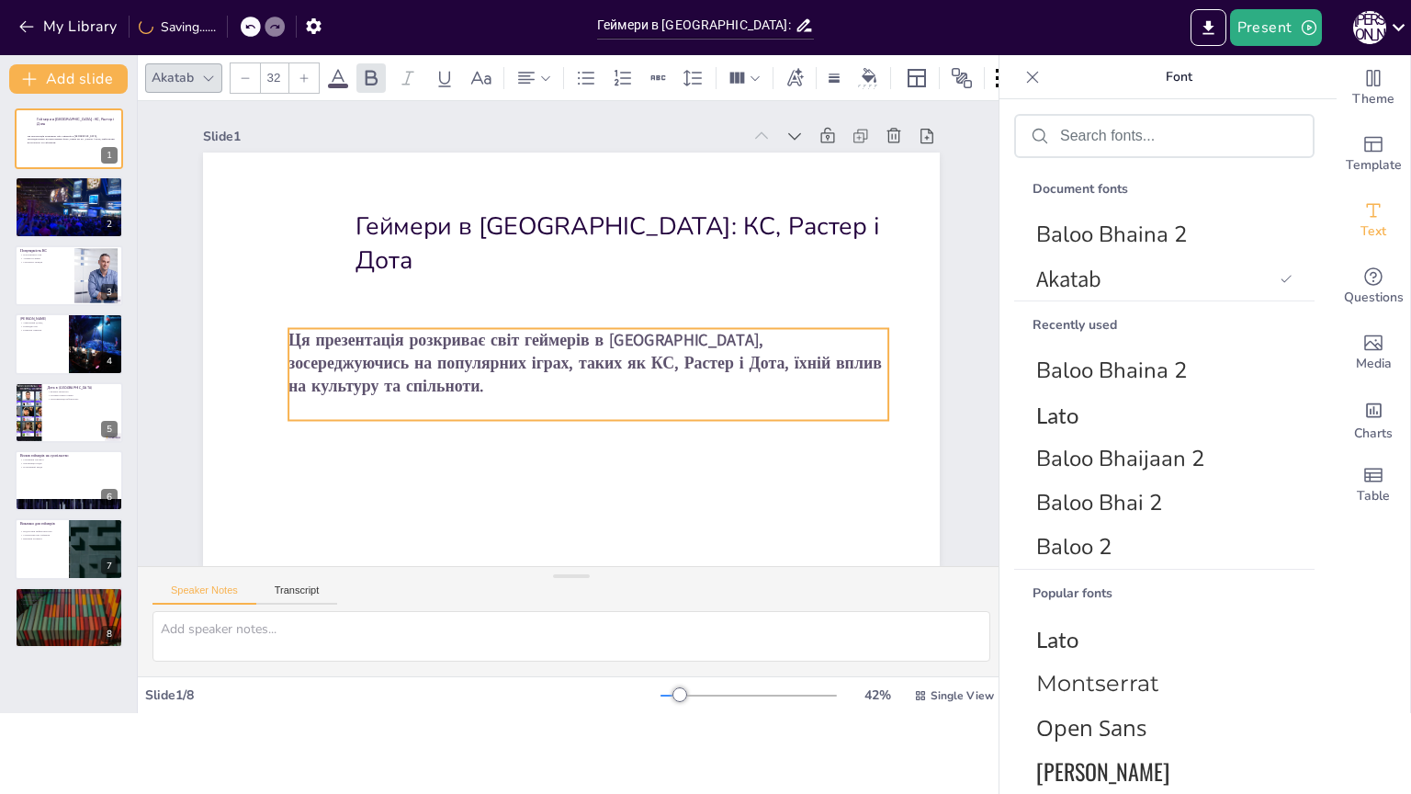
click at [284, 341] on strong "Ця презентація розкриває світ геймерів в Україні, зосереджуючись на популярних …" at bounding box center [581, 353] width 595 height 108
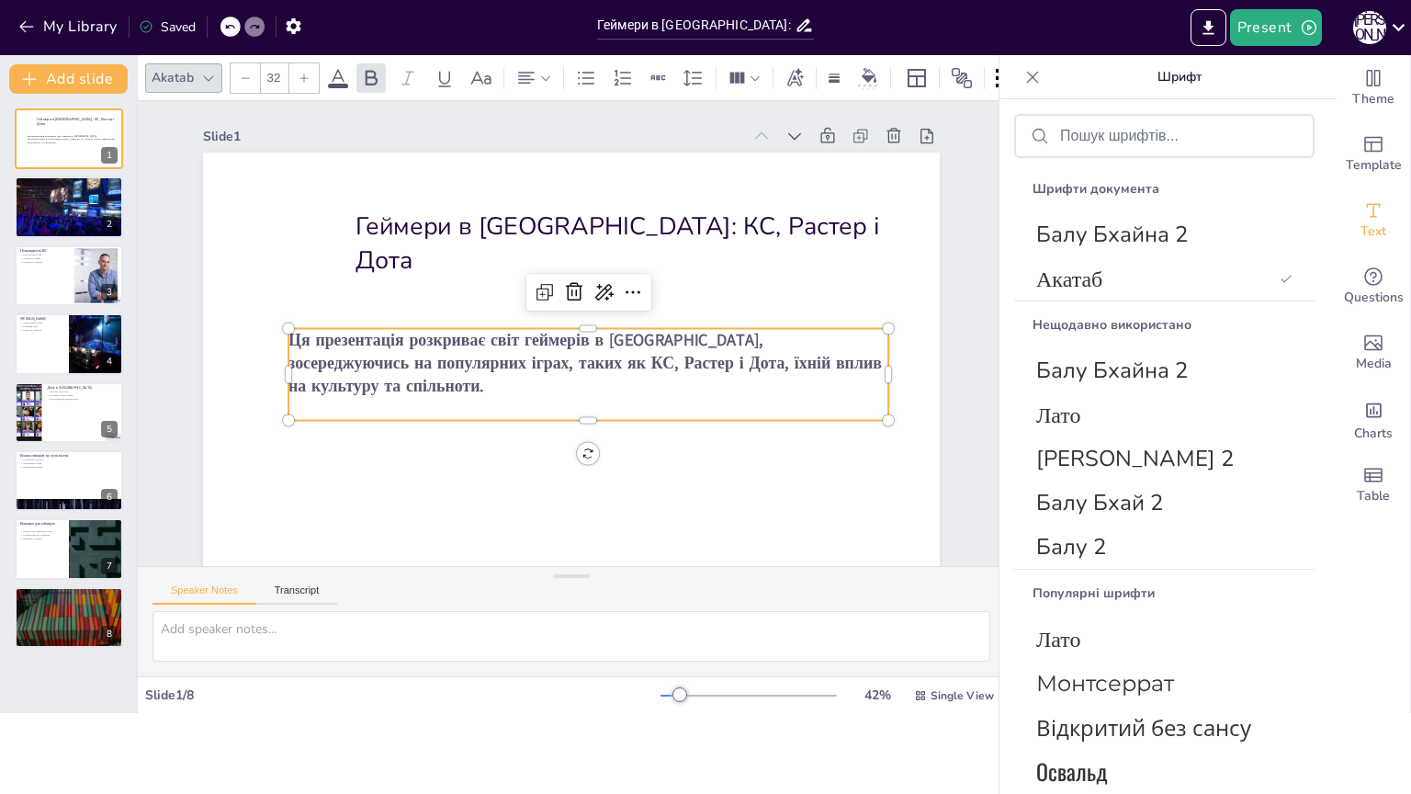
click at [289, 341] on strong "Ця презентація розкриває світ геймерів в Україні, зосереджуючись на популярних …" at bounding box center [586, 362] width 594 height 69
click at [492, 387] on p "Ця презентація розкриває світ геймерів в Україні, зосереджуючись на популярних …" at bounding box center [589, 362] width 600 height 69
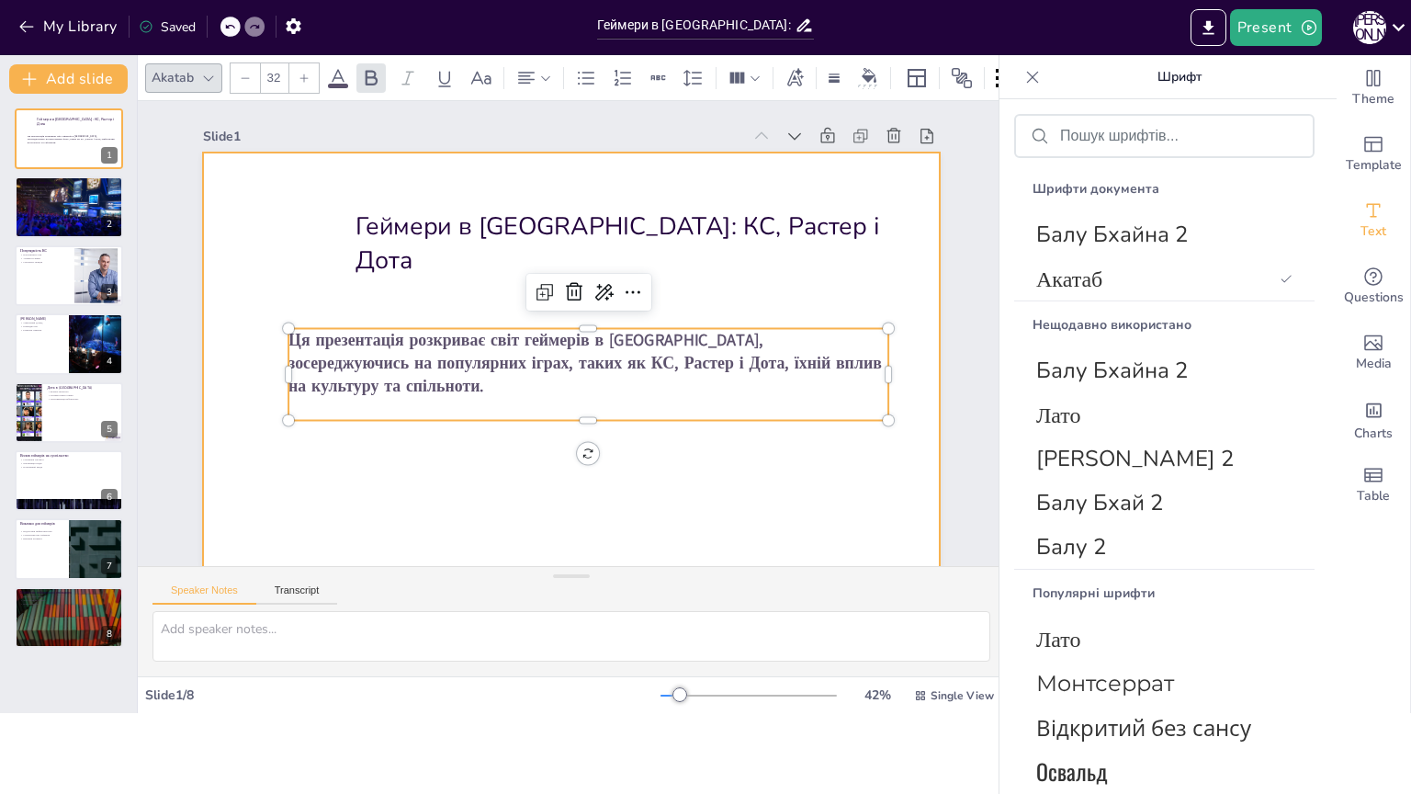
click at [334, 447] on div at bounding box center [569, 360] width 776 height 490
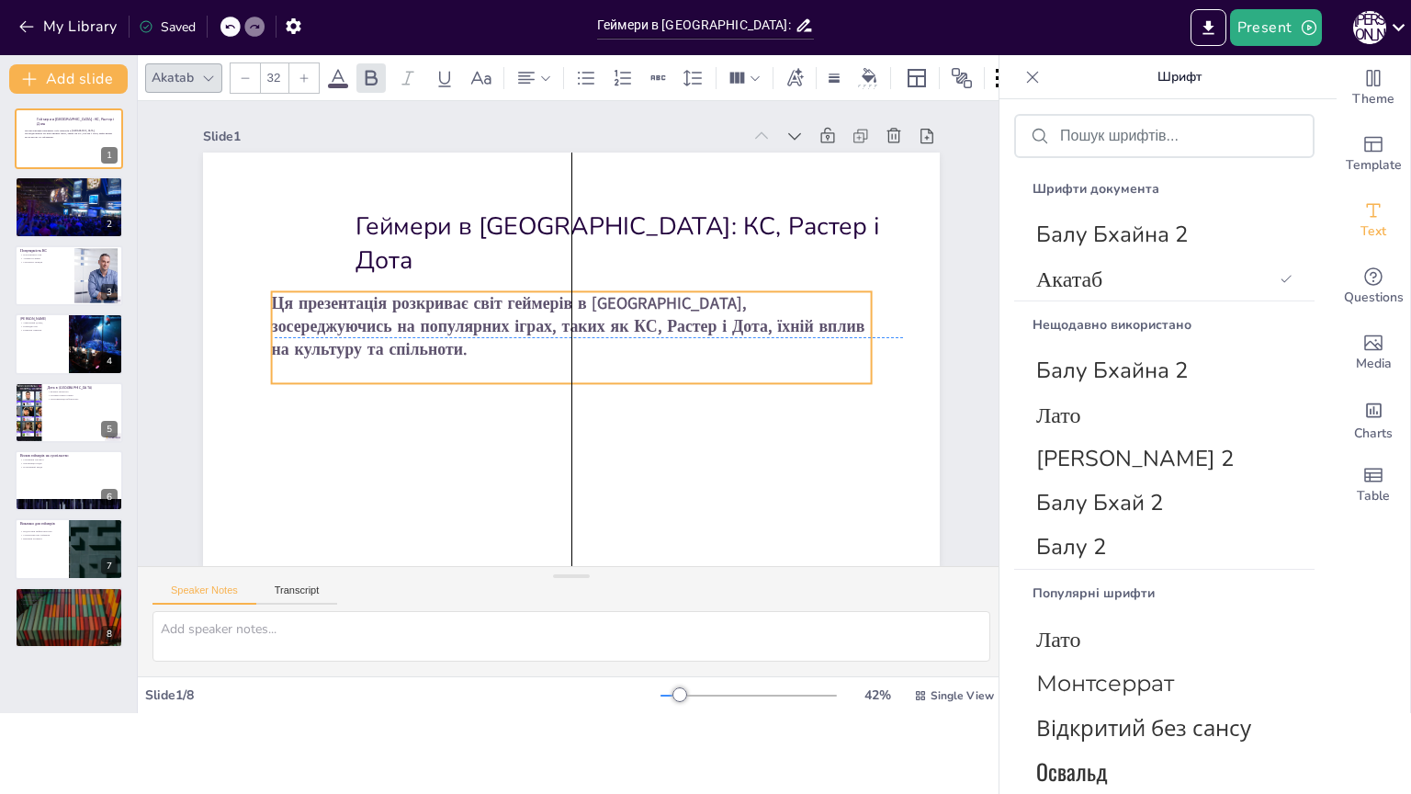
drag, startPoint x: 329, startPoint y: 396, endPoint x: 315, endPoint y: 362, distance: 36.7
click at [315, 362] on div "Ця презентація розкриває світ геймерів в Україні, зосереджуючись на популярних …" at bounding box center [572, 337] width 600 height 92
drag, startPoint x: 256, startPoint y: 334, endPoint x: 268, endPoint y: 374, distance: 41.3
click at [269, 374] on div at bounding box center [276, 337] width 15 height 92
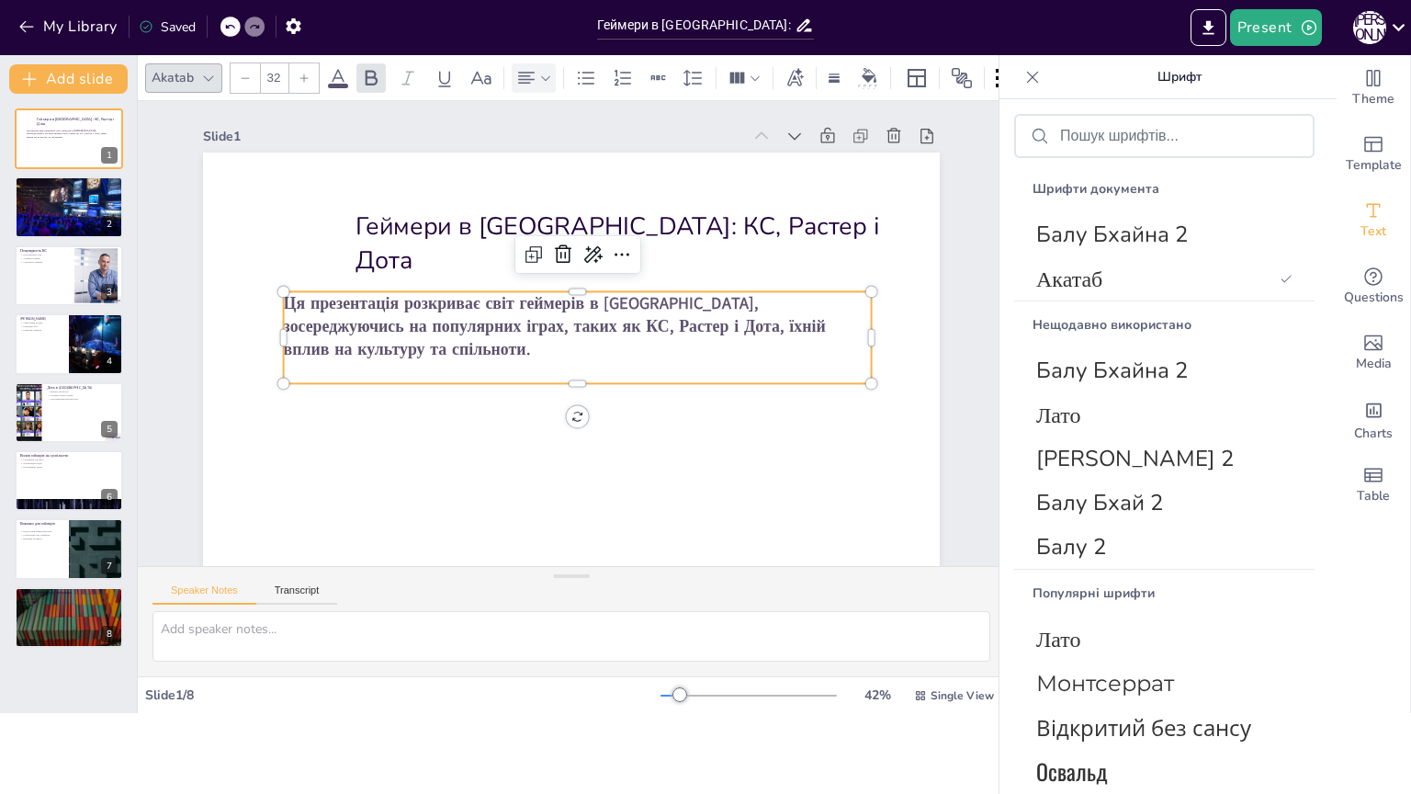
click at [532, 81] on icon at bounding box center [526, 78] width 22 height 22
click at [631, 148] on div at bounding box center [643, 149] width 29 height 29
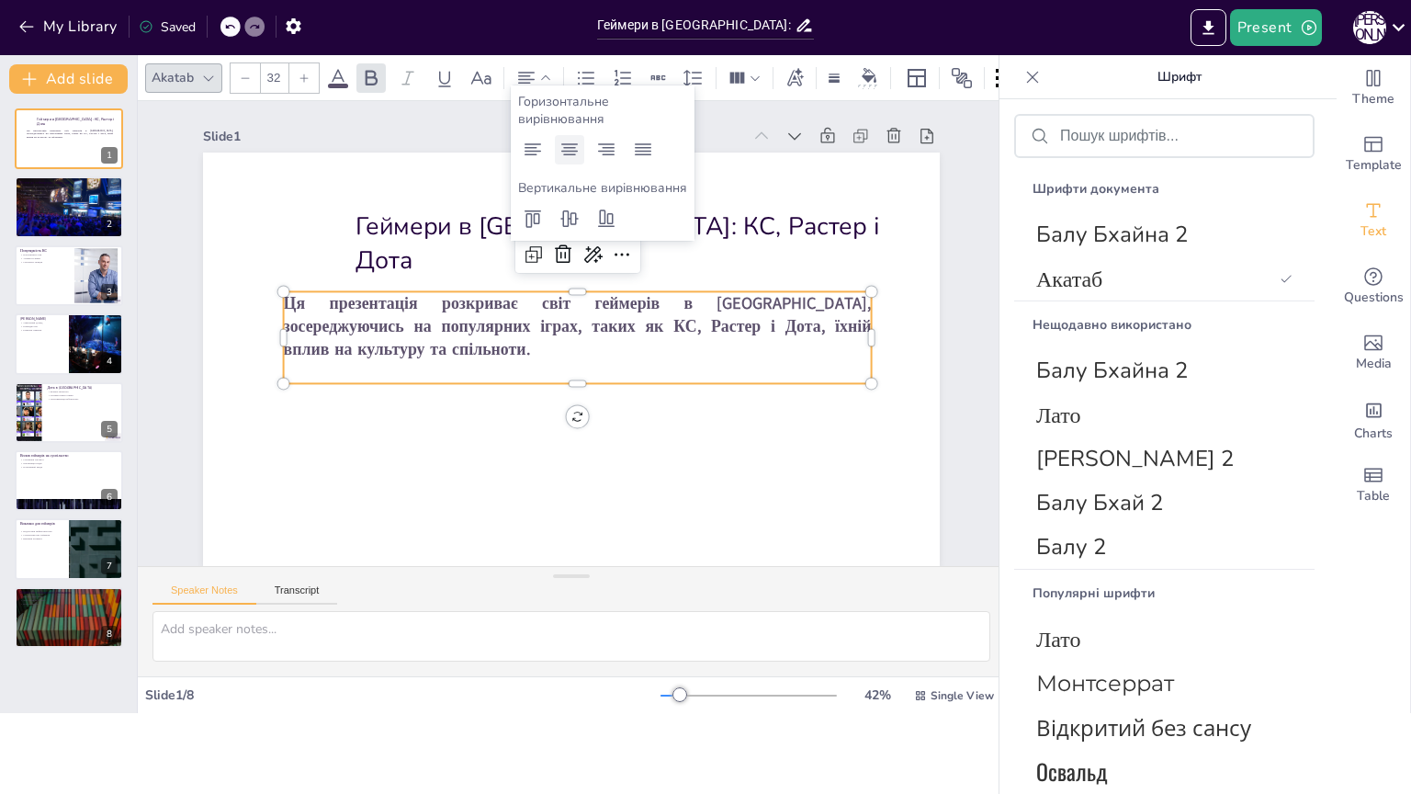
click at [583, 153] on div at bounding box center [569, 149] width 29 height 29
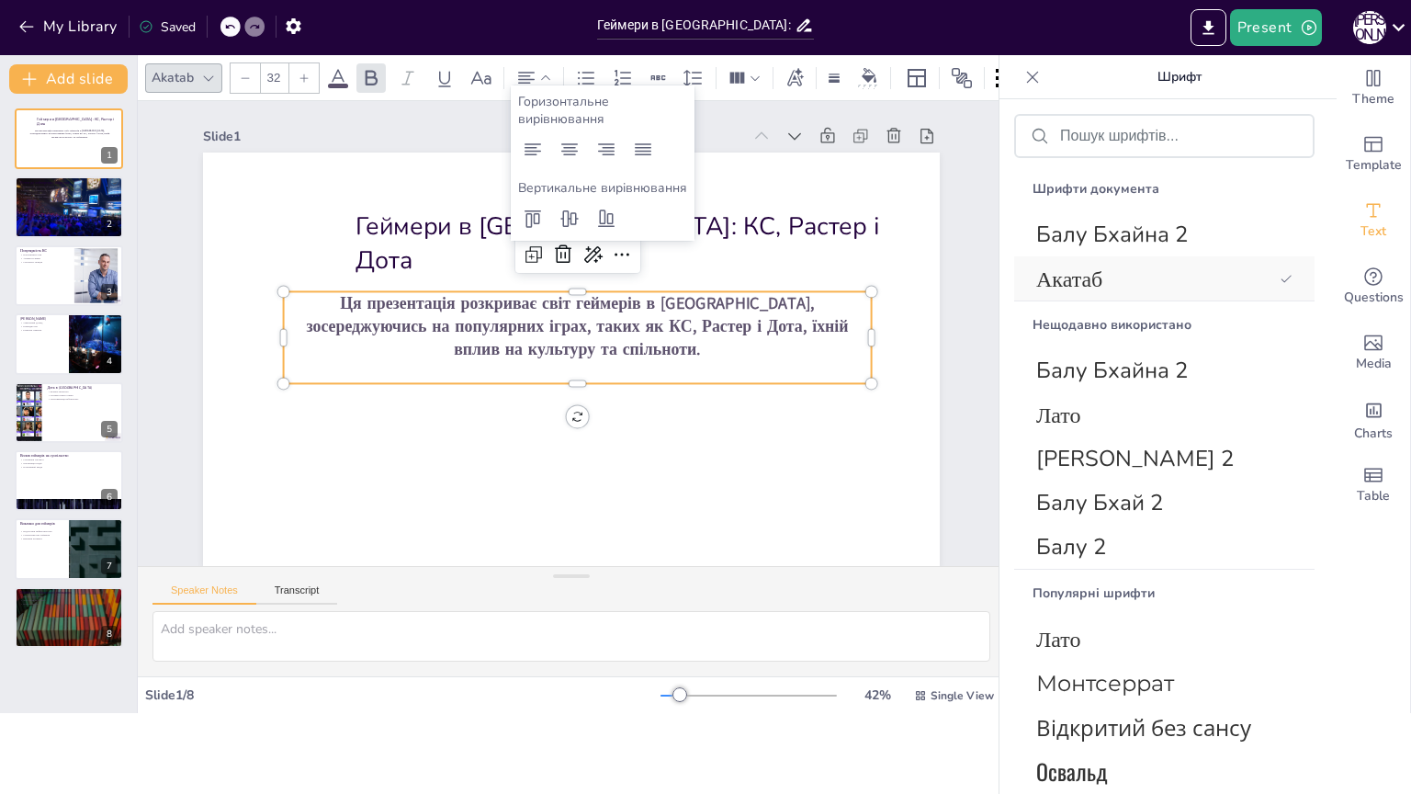
click at [1134, 285] on span "Акатаб" at bounding box center [1155, 279] width 236 height 30
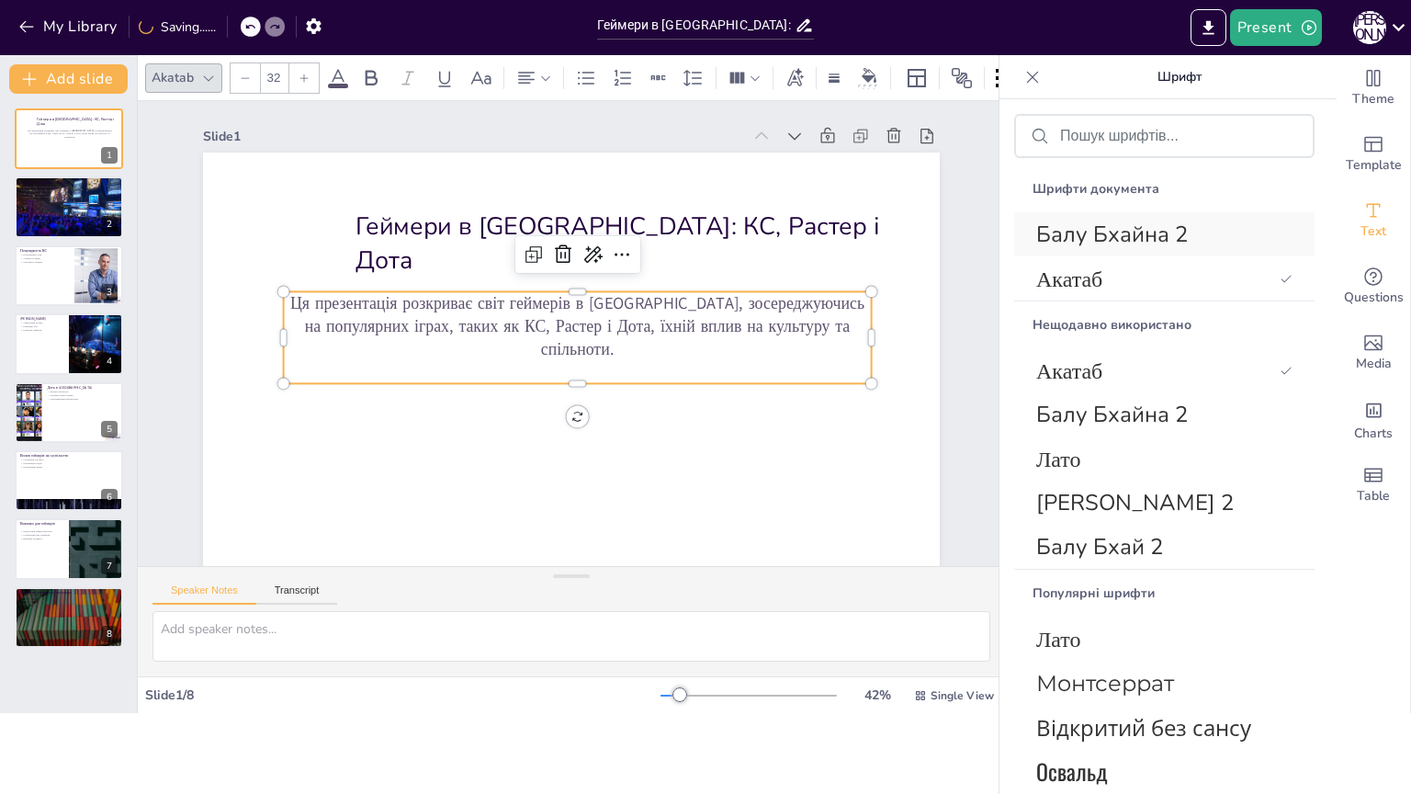
click at [1133, 252] on div "Балу Бхайна 2" at bounding box center [1164, 234] width 300 height 44
drag, startPoint x: 1066, startPoint y: 242, endPoint x: 1071, endPoint y: 264, distance: 22.5
click at [1066, 244] on font "Балу Бхайна 2" at bounding box center [1113, 234] width 152 height 29
click at [1082, 313] on div "Нещодавно використано" at bounding box center [1164, 324] width 300 height 47
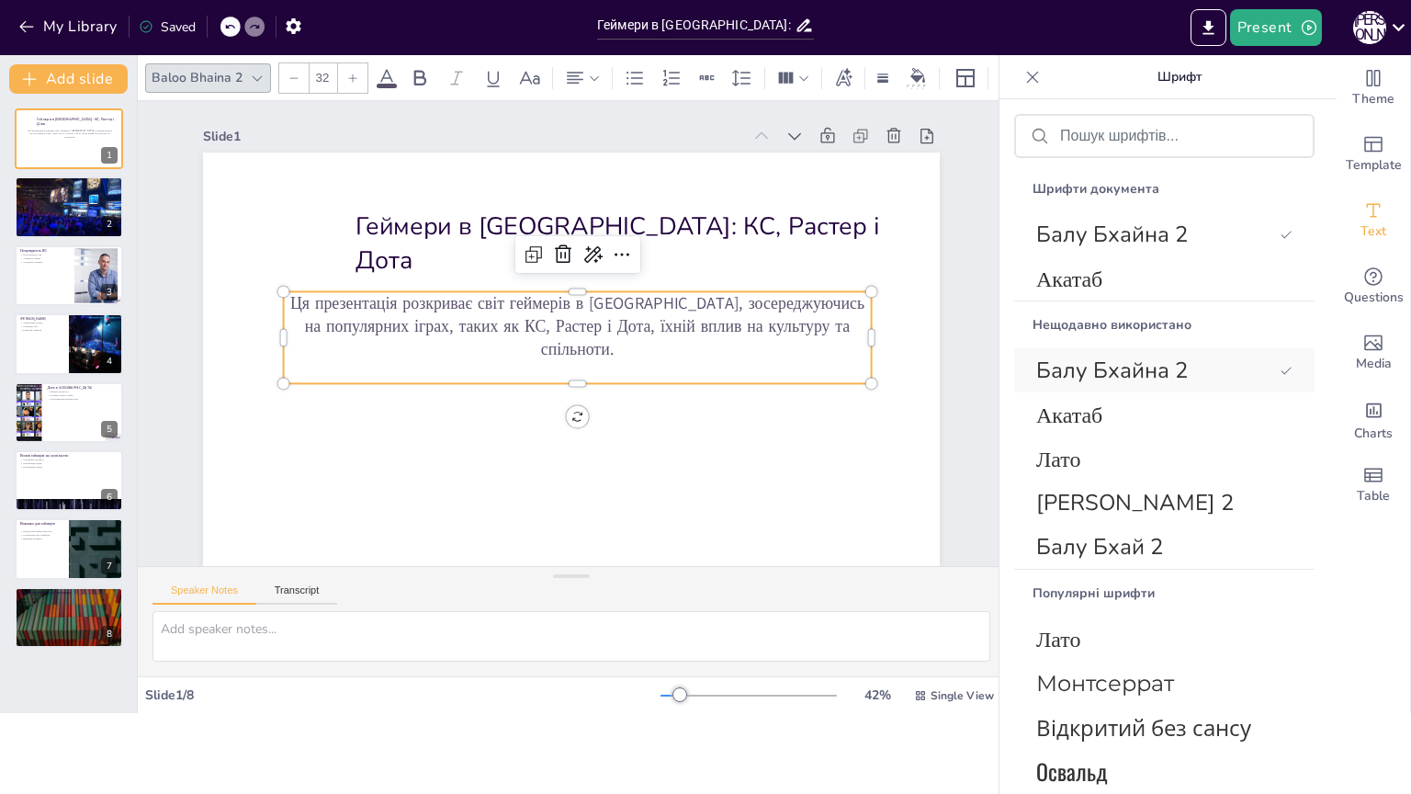
click at [1084, 366] on font "Балу Бхайна 2" at bounding box center [1113, 370] width 152 height 29
click at [1085, 402] on font "Акатаб" at bounding box center [1070, 415] width 66 height 30
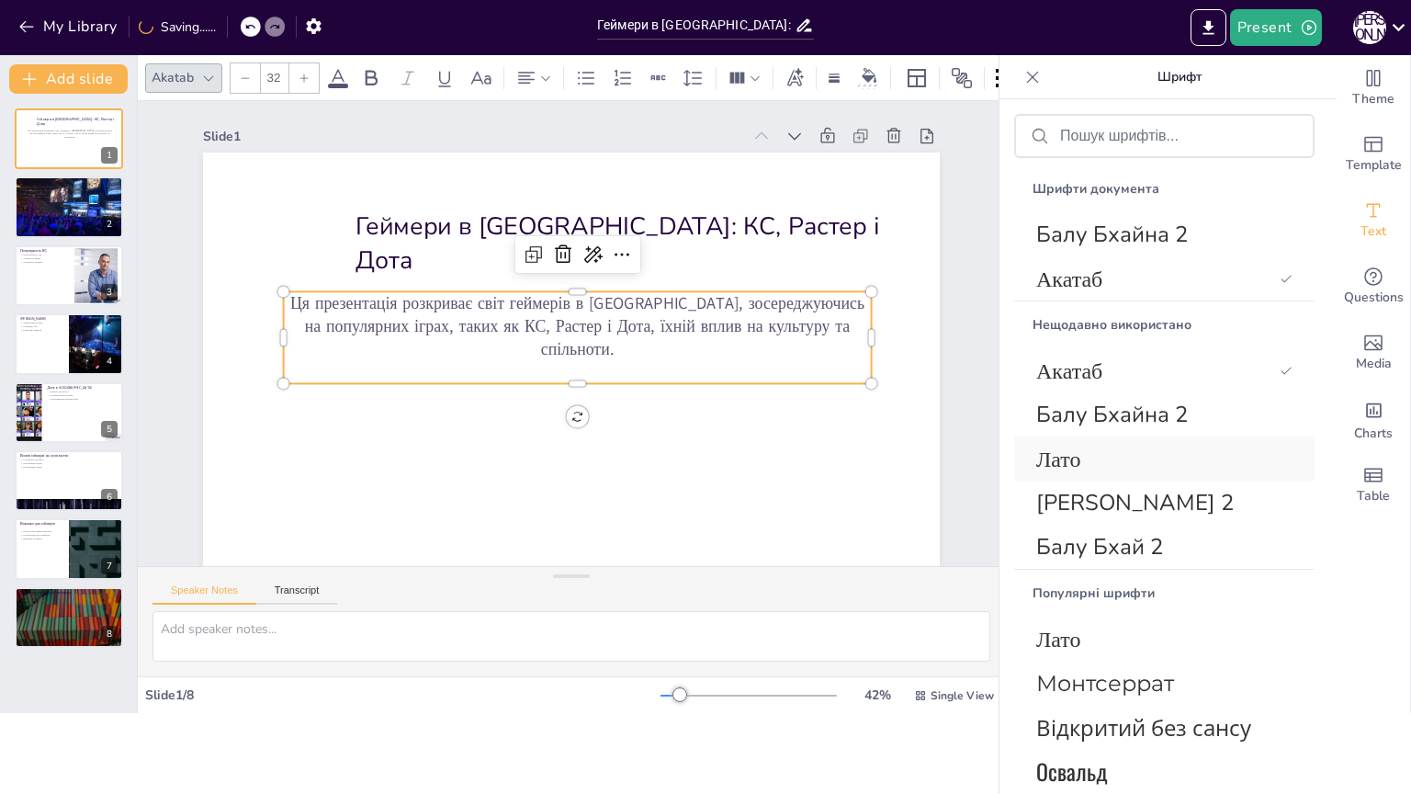
click at [1087, 436] on div "Лато" at bounding box center [1164, 458] width 300 height 44
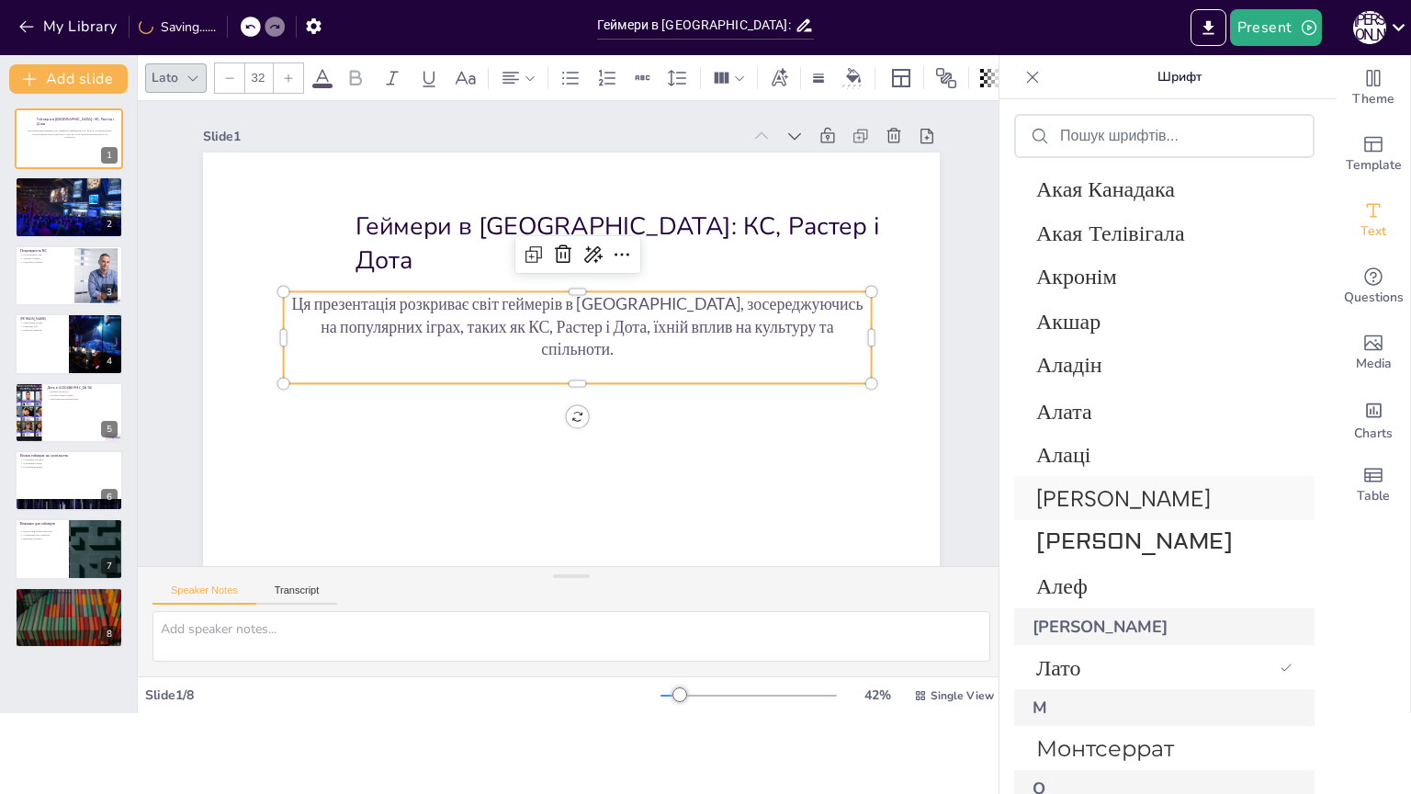
scroll to position [1838, 0]
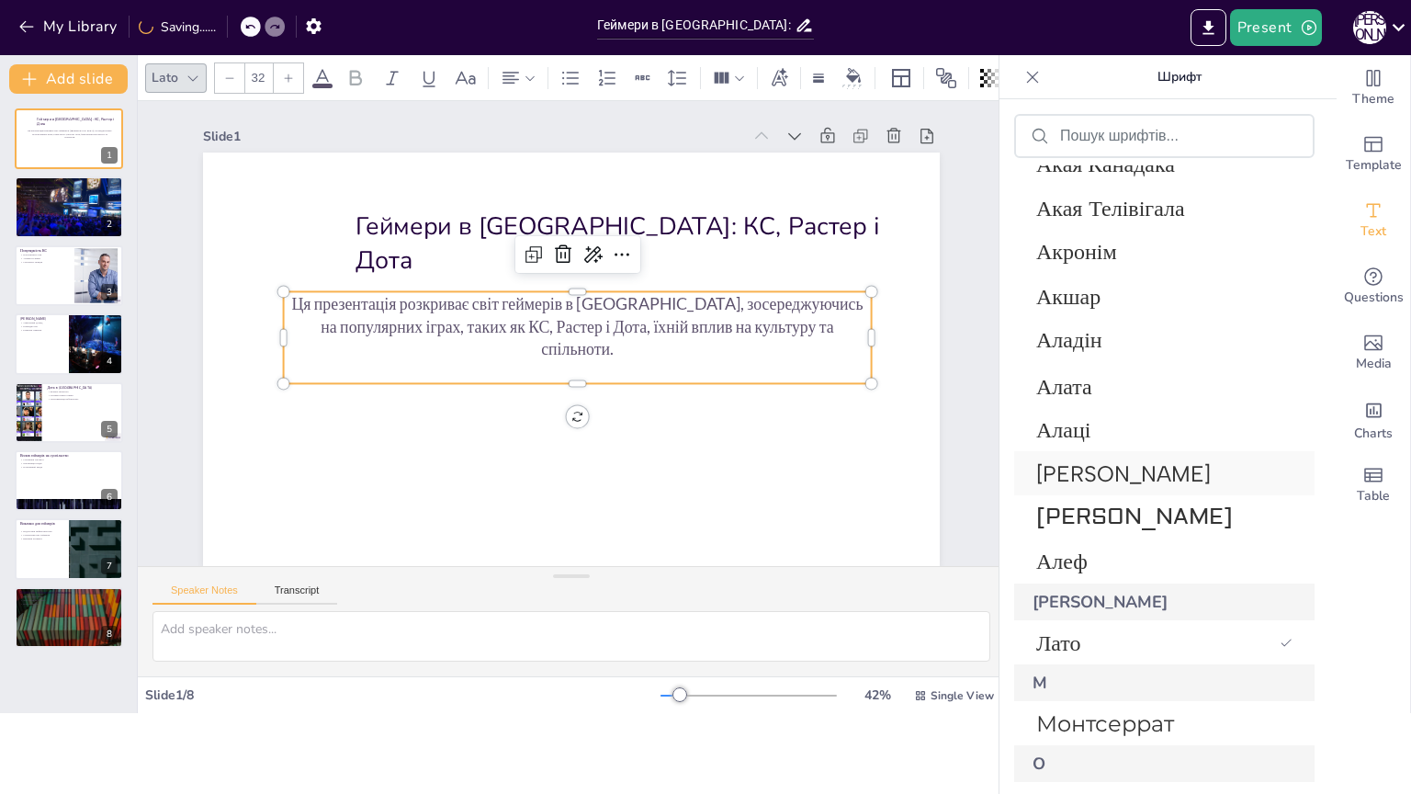
click at [1088, 461] on font "Альберт Санс" at bounding box center [1124, 473] width 175 height 27
click at [1083, 419] on font "Алаці" at bounding box center [1064, 429] width 54 height 28
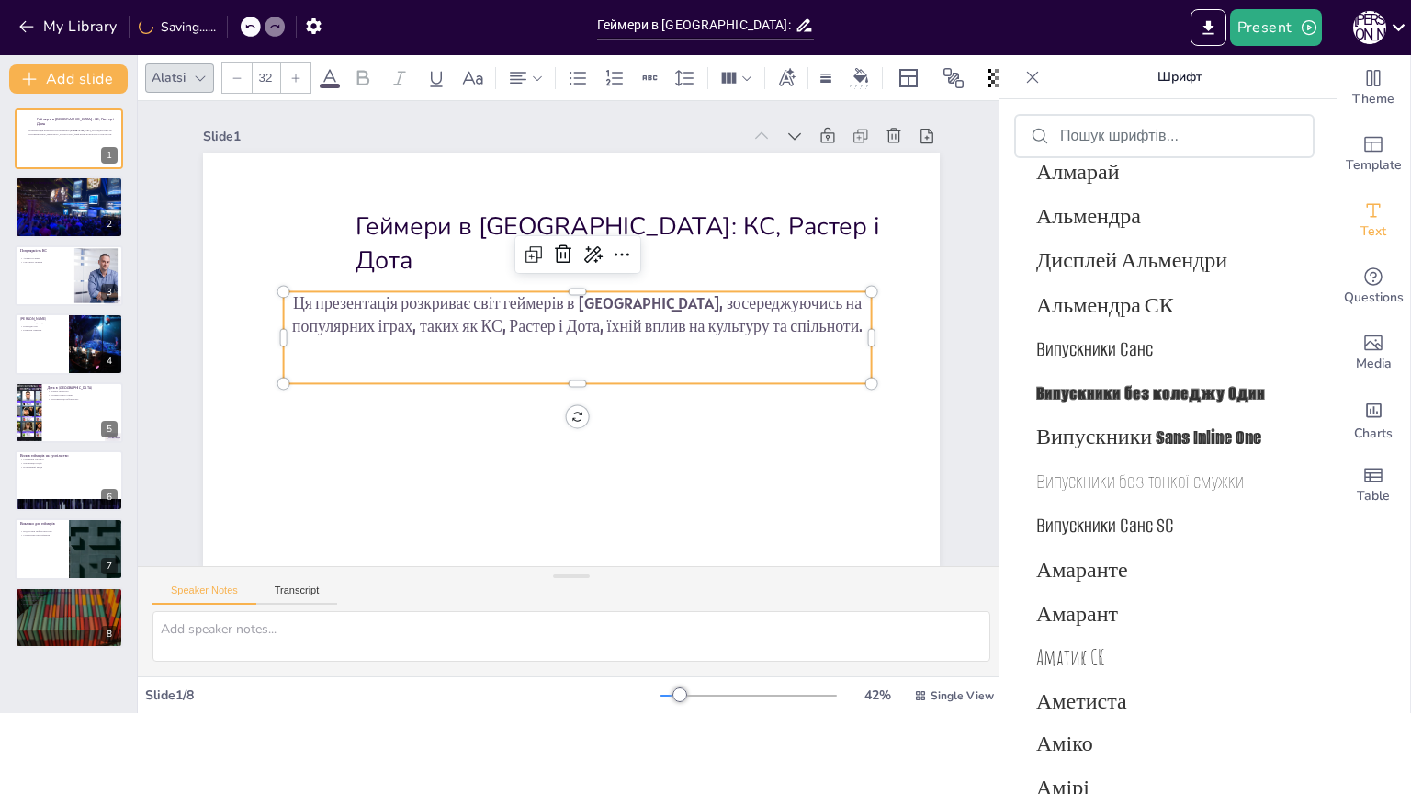
scroll to position [2778, 0]
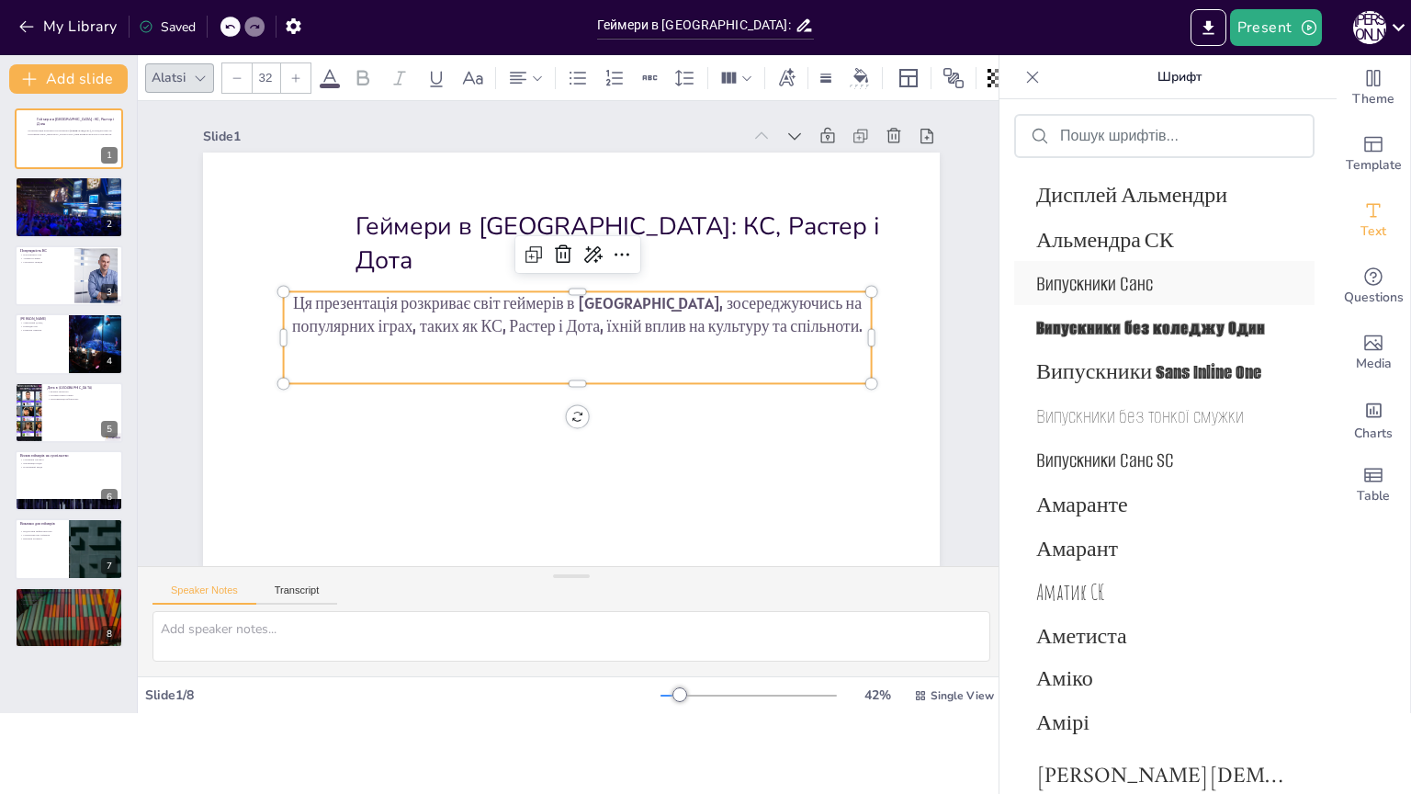
click at [1086, 290] on font "Випускники Санс" at bounding box center [1095, 283] width 117 height 27
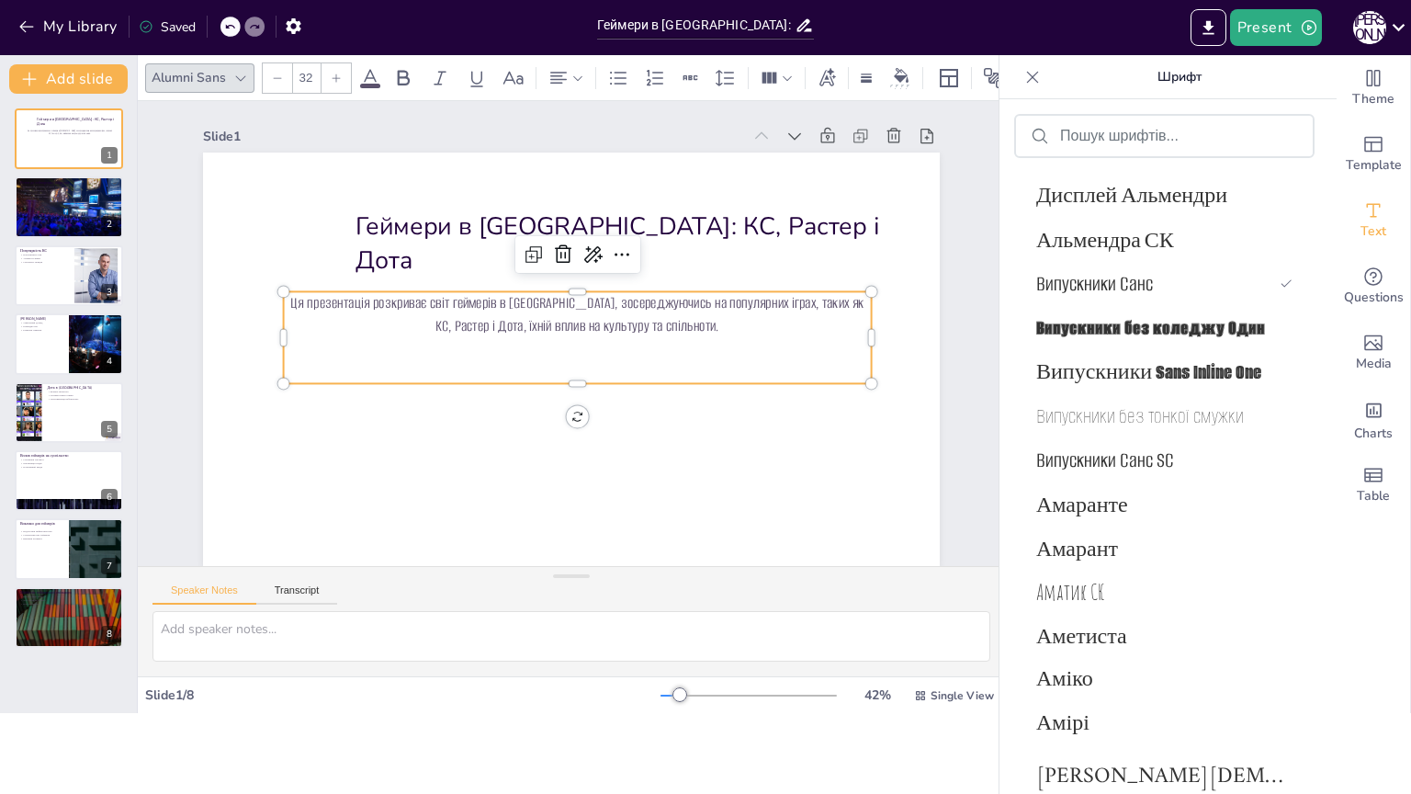
click at [342, 72] on div at bounding box center [336, 77] width 29 height 29
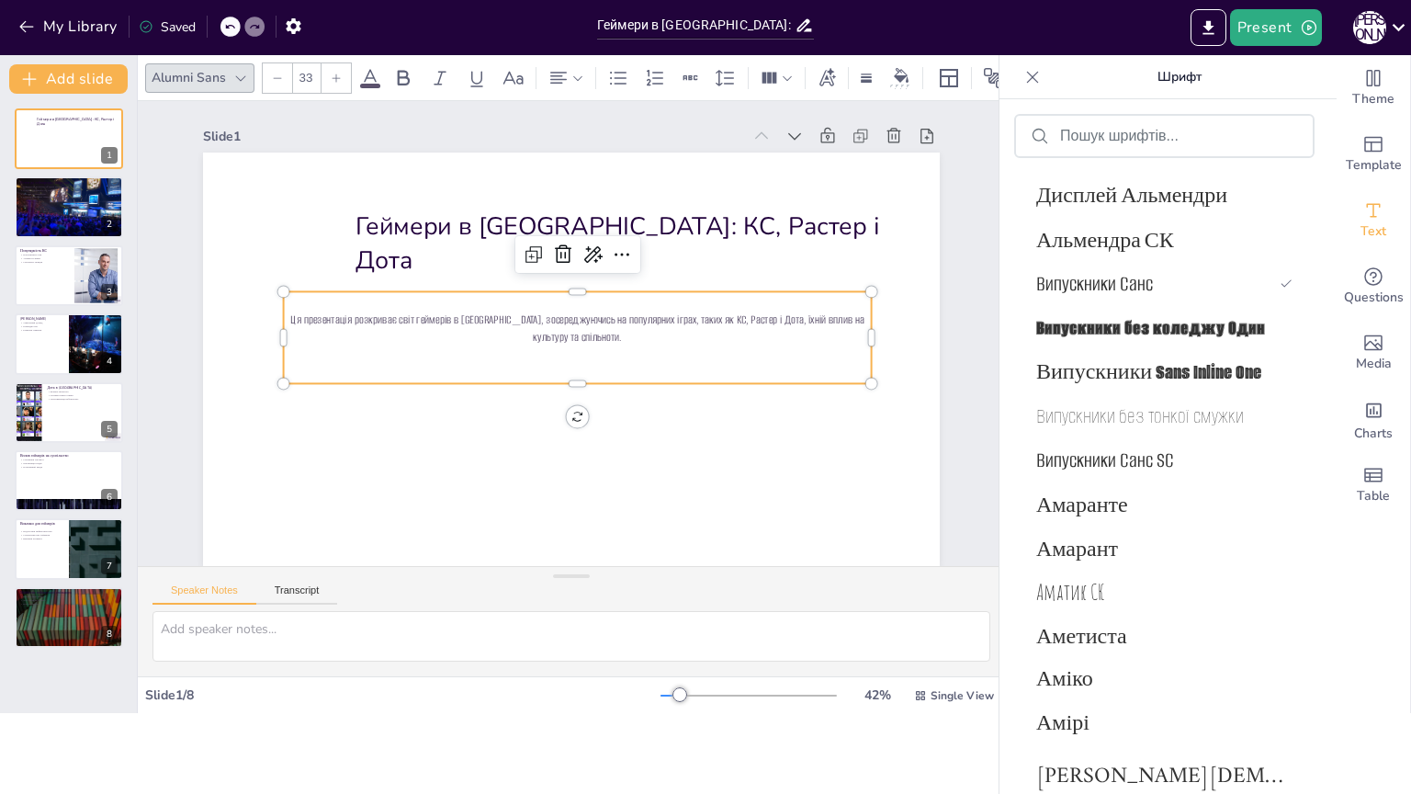
click at [342, 72] on div at bounding box center [336, 77] width 29 height 29
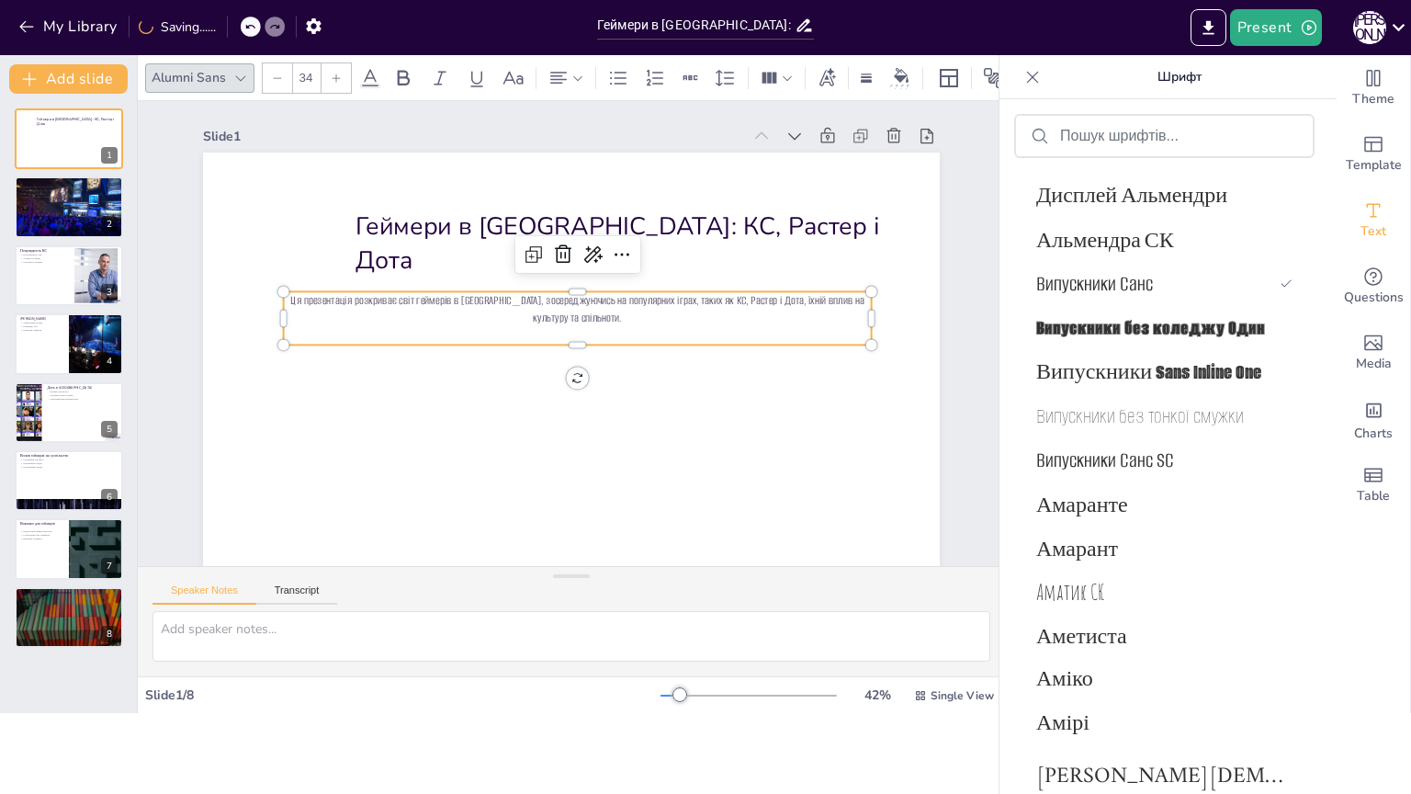
click at [342, 72] on div at bounding box center [336, 77] width 29 height 29
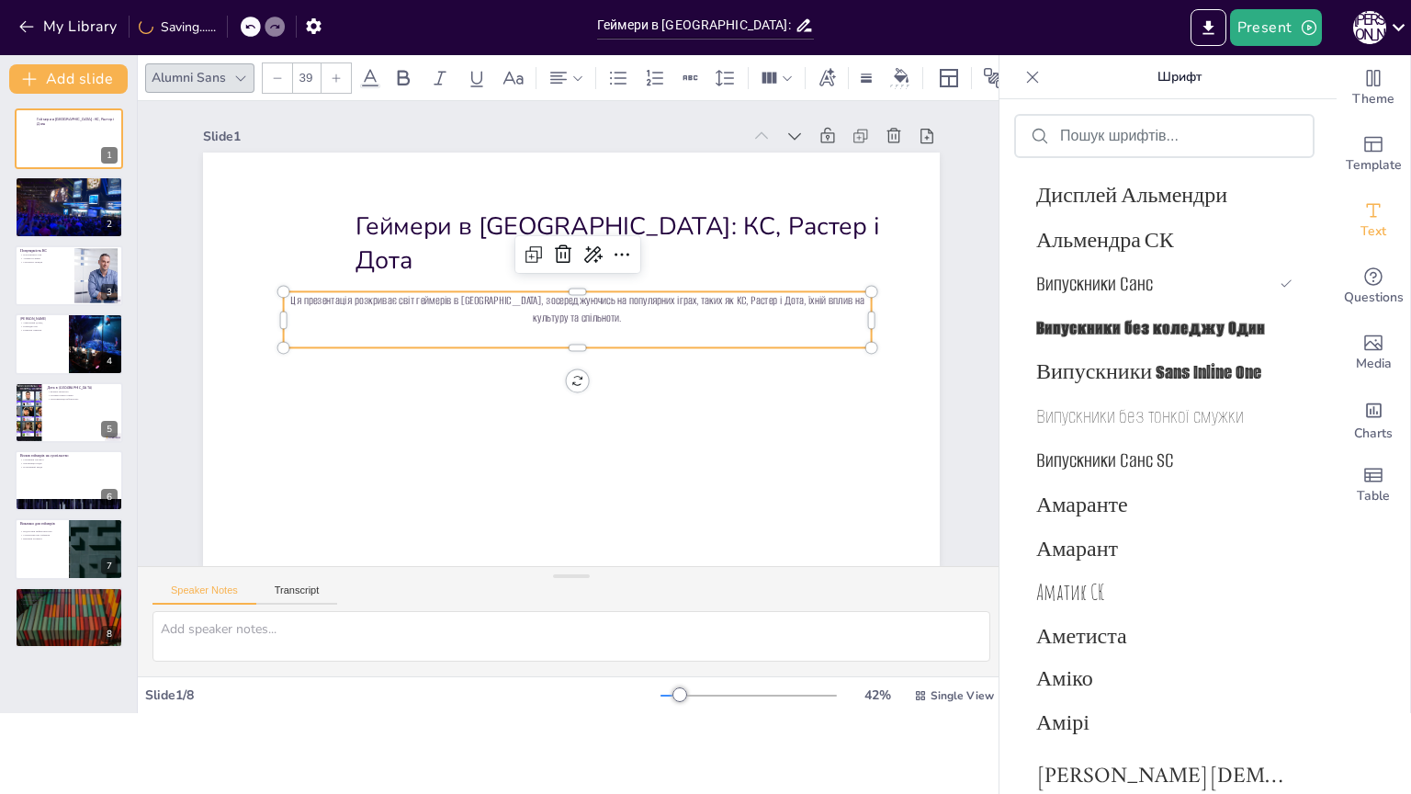
click at [342, 72] on div at bounding box center [336, 77] width 29 height 29
click at [284, 308] on p "Ця презентація розкриває світ геймерів в Україні, зосереджуючись на популярних …" at bounding box center [578, 309] width 588 height 36
click at [341, 76] on div at bounding box center [336, 77] width 29 height 29
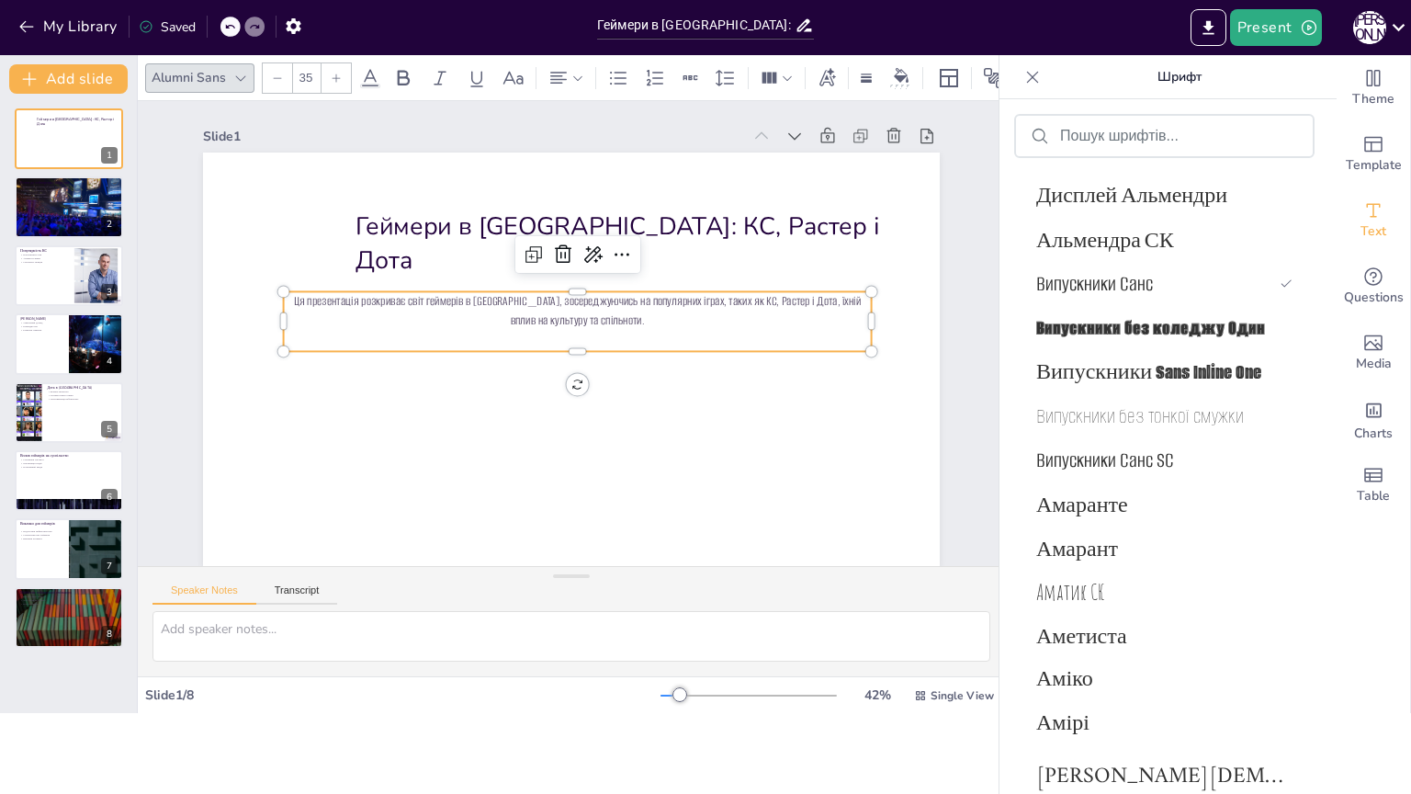
click at [341, 76] on div at bounding box center [336, 77] width 29 height 29
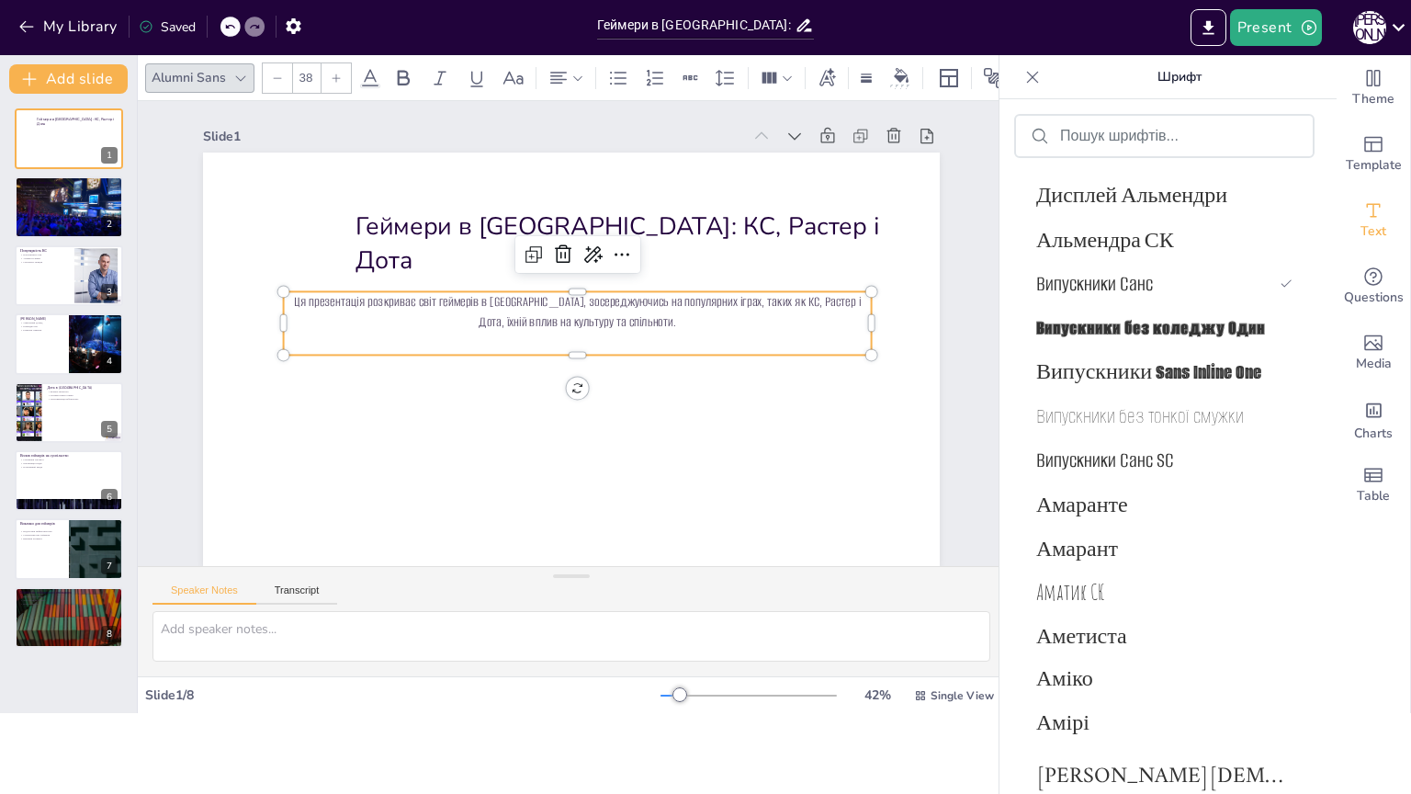
click at [341, 76] on div at bounding box center [336, 77] width 29 height 29
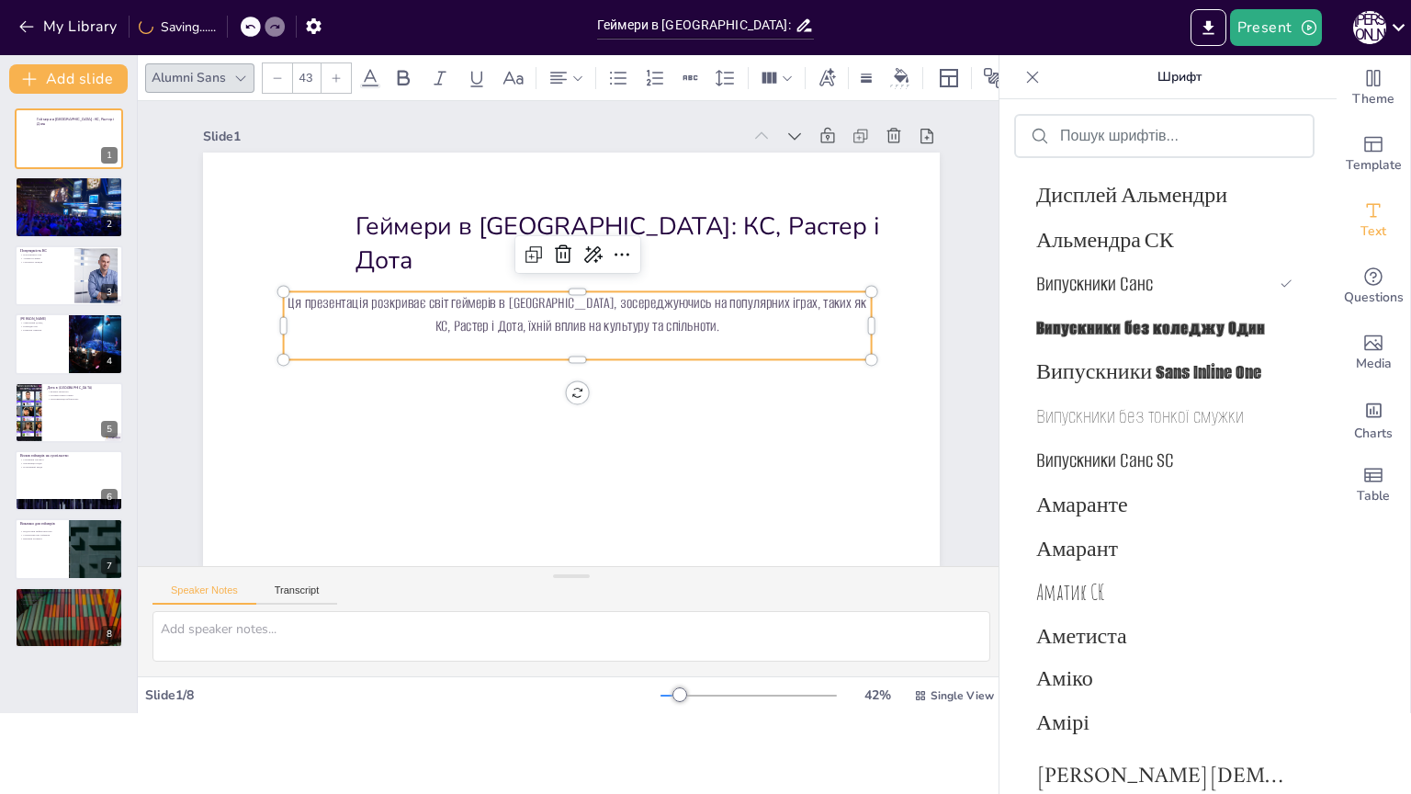
click at [341, 76] on div at bounding box center [336, 77] width 29 height 29
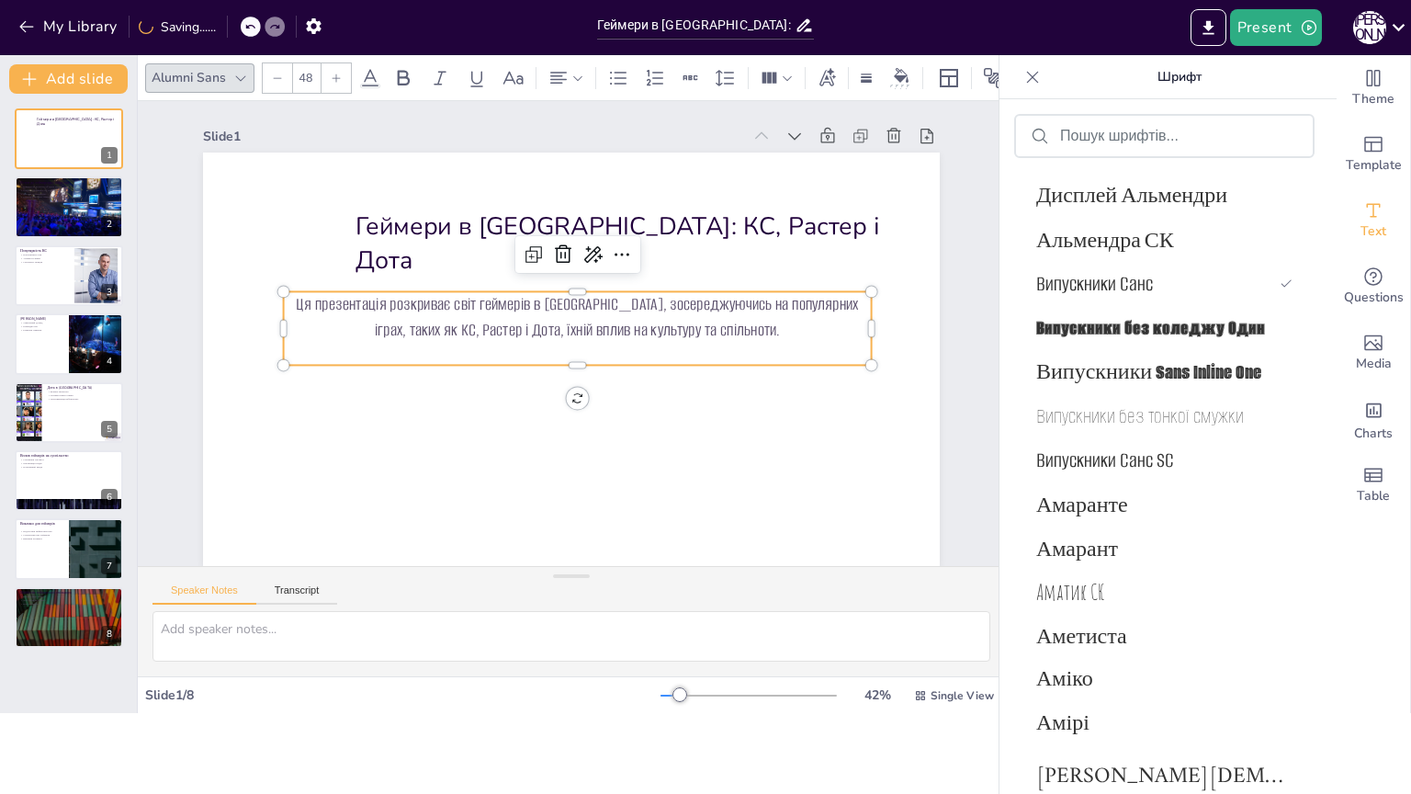
click at [341, 76] on div at bounding box center [336, 77] width 29 height 29
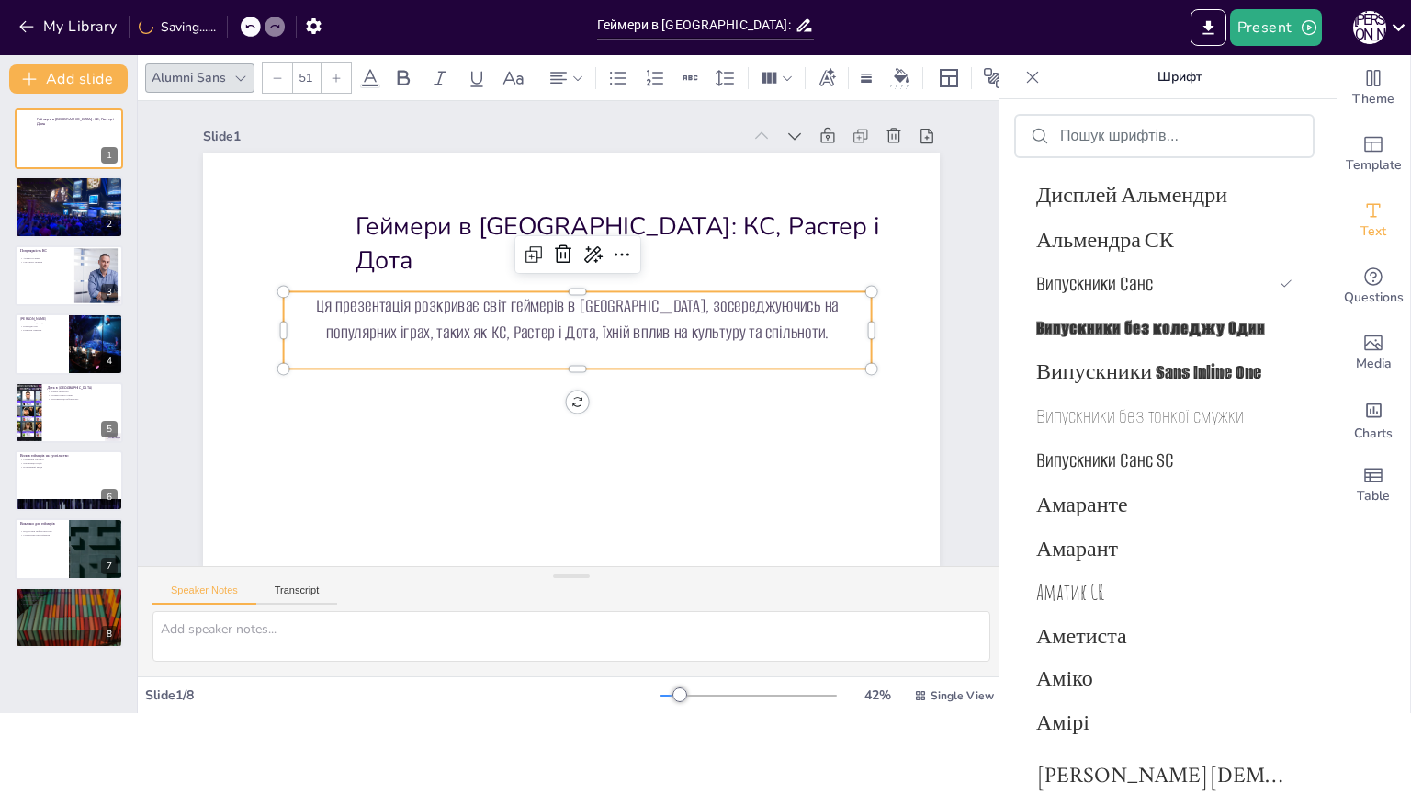
click at [341, 76] on div at bounding box center [336, 77] width 29 height 29
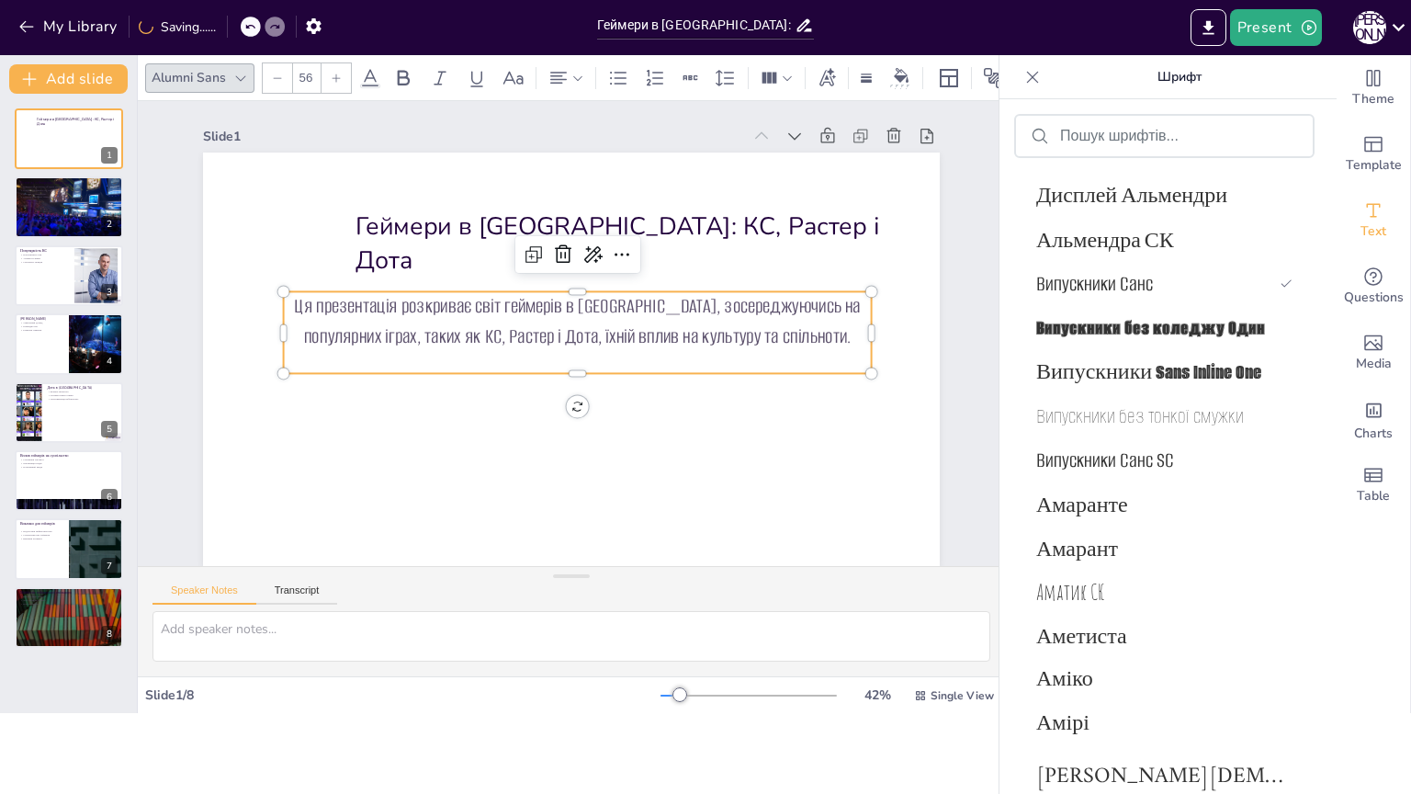
click at [341, 76] on div at bounding box center [336, 77] width 29 height 29
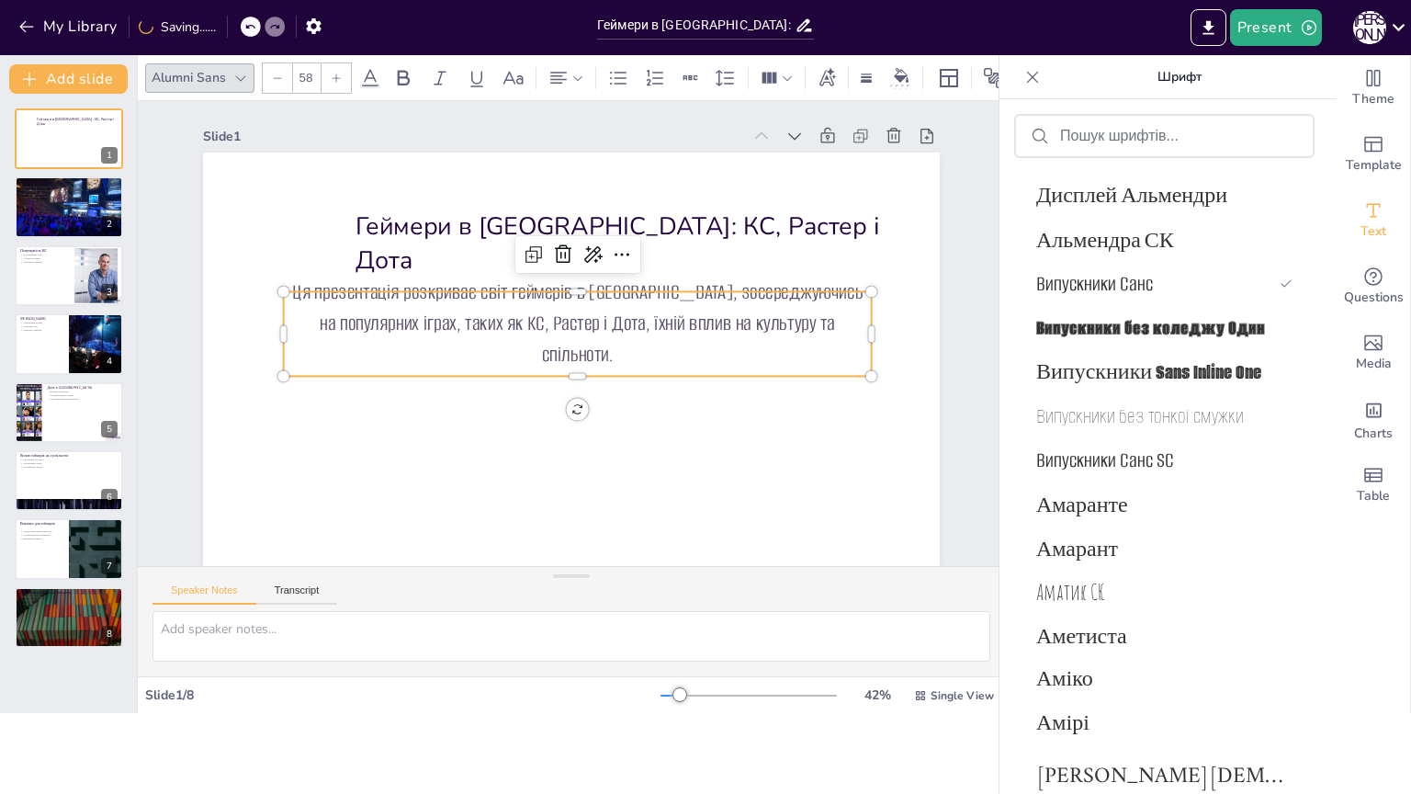
click at [341, 76] on div at bounding box center [336, 77] width 29 height 29
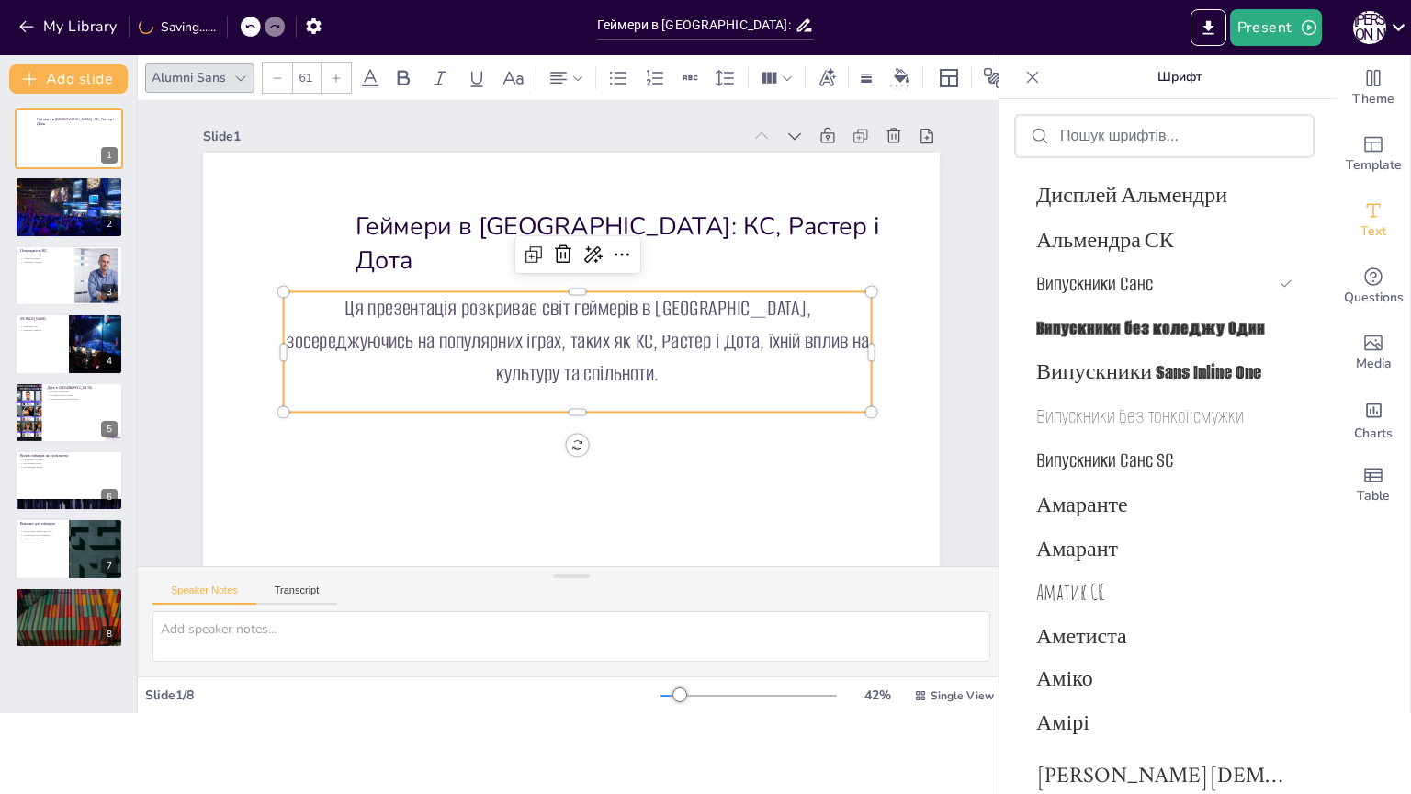
click at [341, 76] on div at bounding box center [336, 77] width 29 height 29
click at [283, 82] on div at bounding box center [277, 77] width 29 height 29
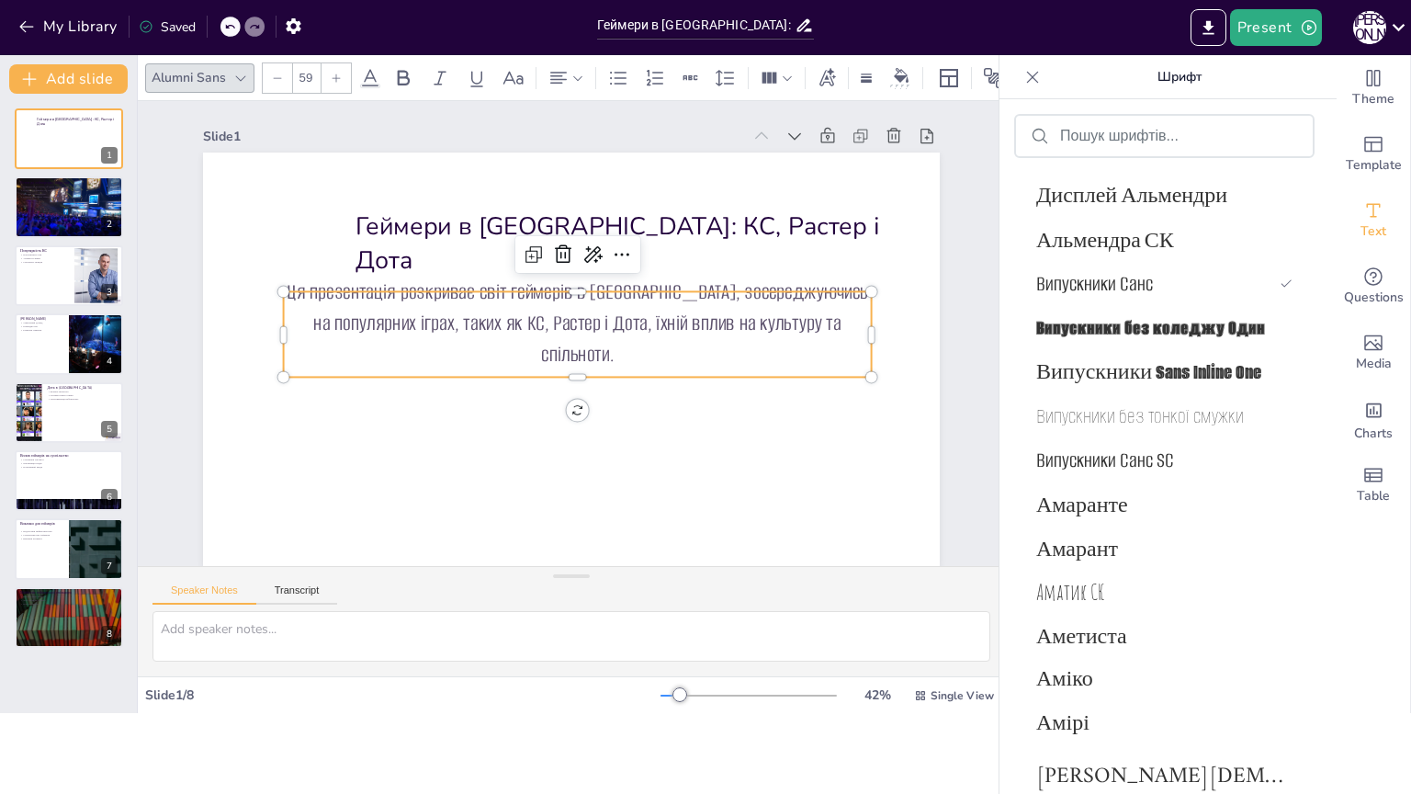
click at [283, 82] on div at bounding box center [277, 77] width 29 height 29
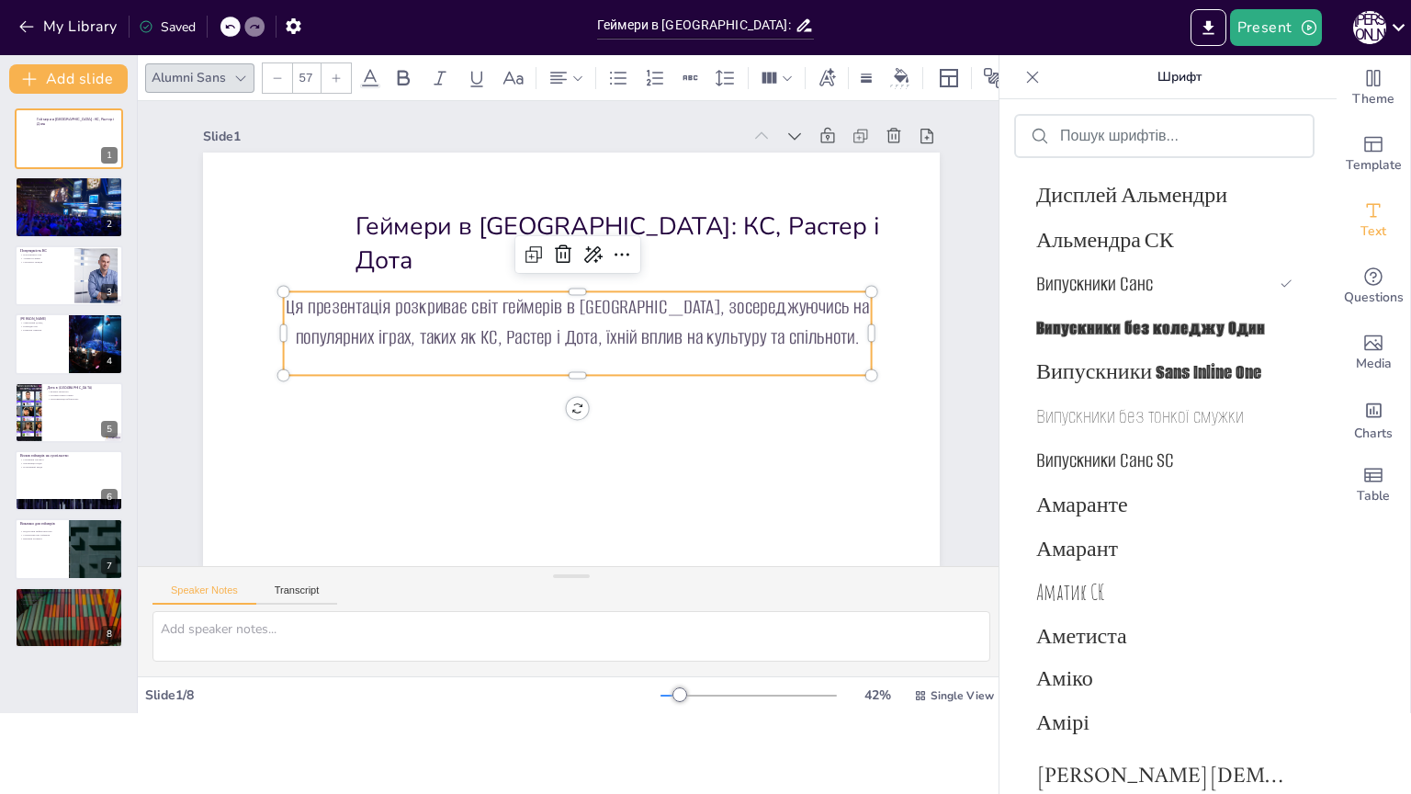
click at [283, 82] on div at bounding box center [277, 77] width 29 height 29
click at [344, 72] on div at bounding box center [336, 77] width 29 height 29
type input "55"
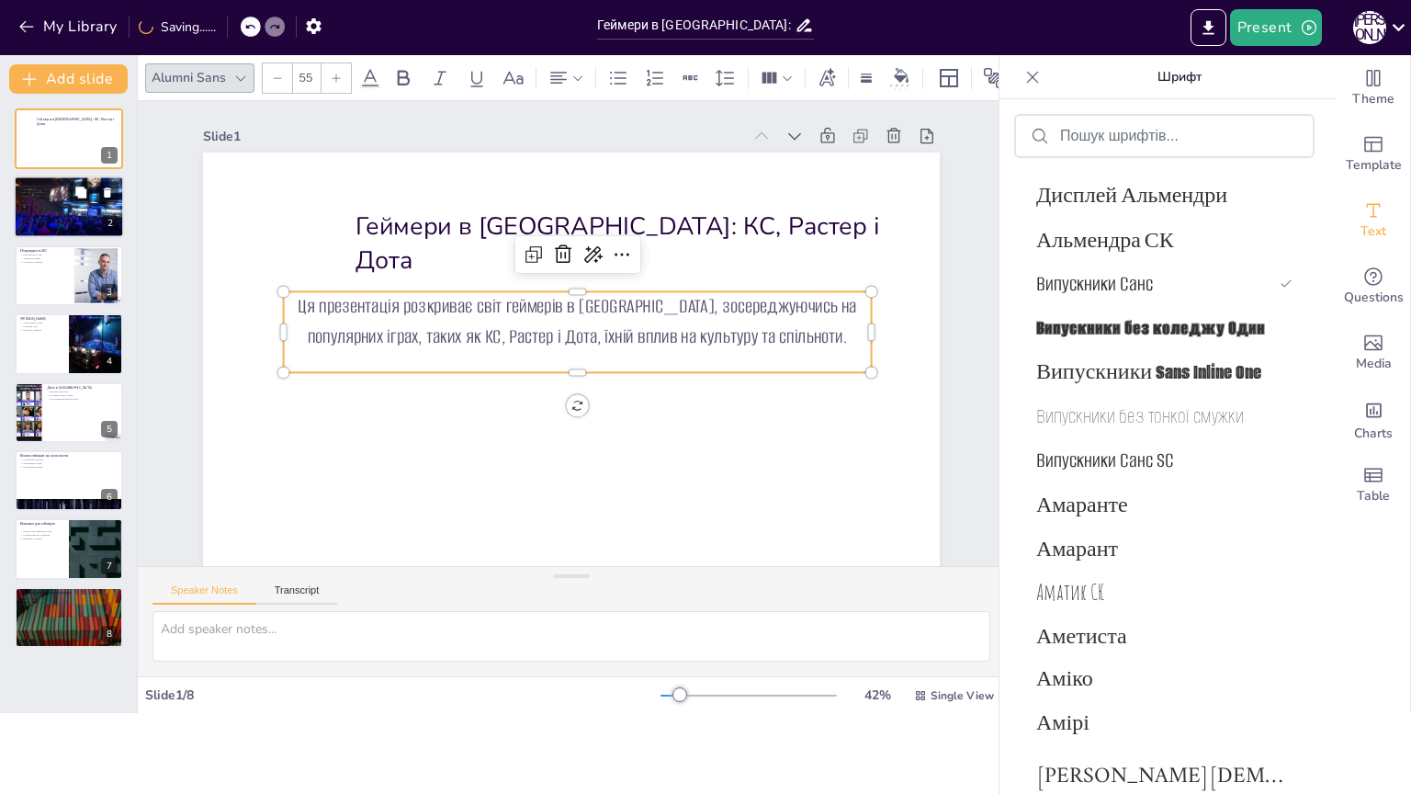
click at [83, 207] on div at bounding box center [69, 207] width 110 height 74
type textarea "Геймерська культура в Україні об'єднує людей різного віку та інтересів, що дозв…"
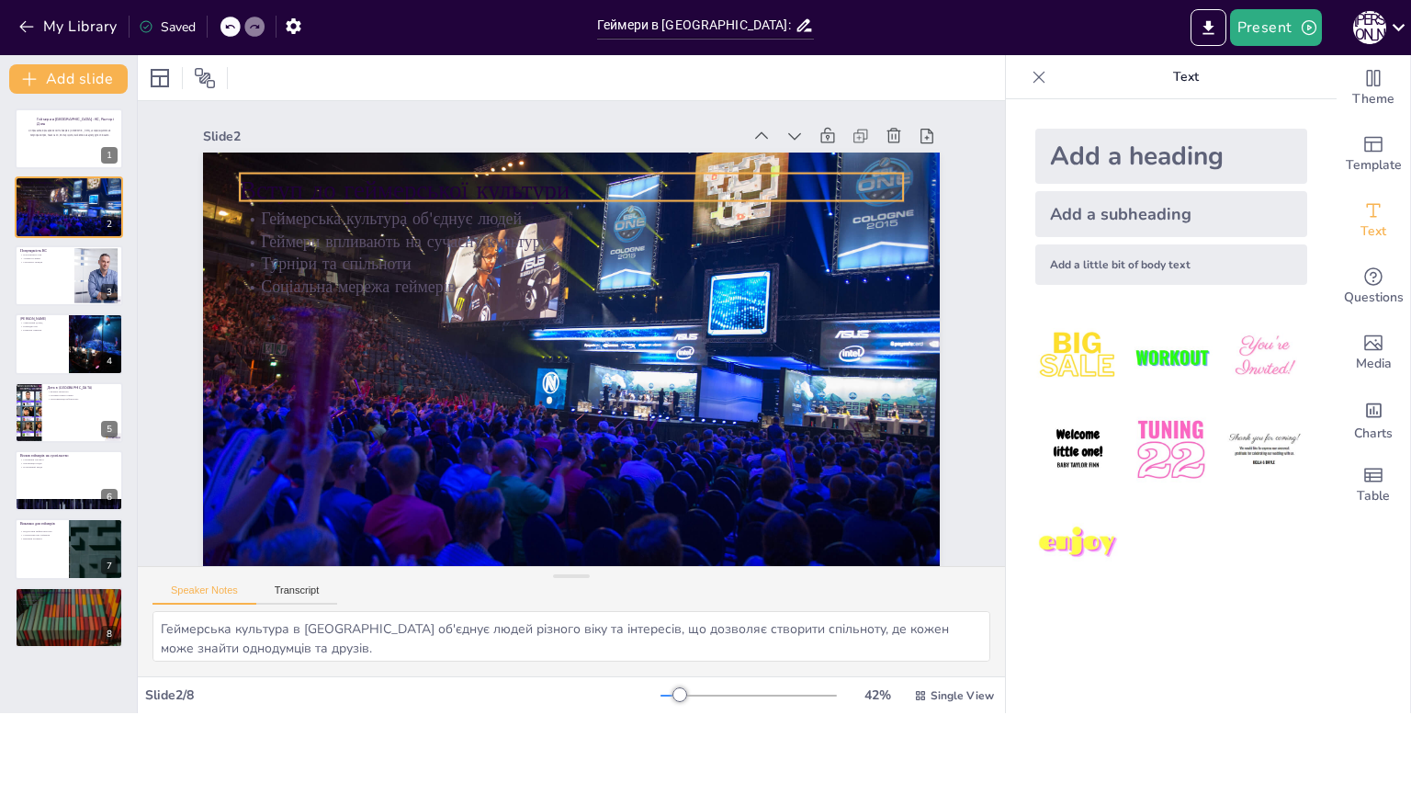
click at [286, 196] on p "Вступ до геймерської культури" at bounding box center [602, 194] width 656 height 172
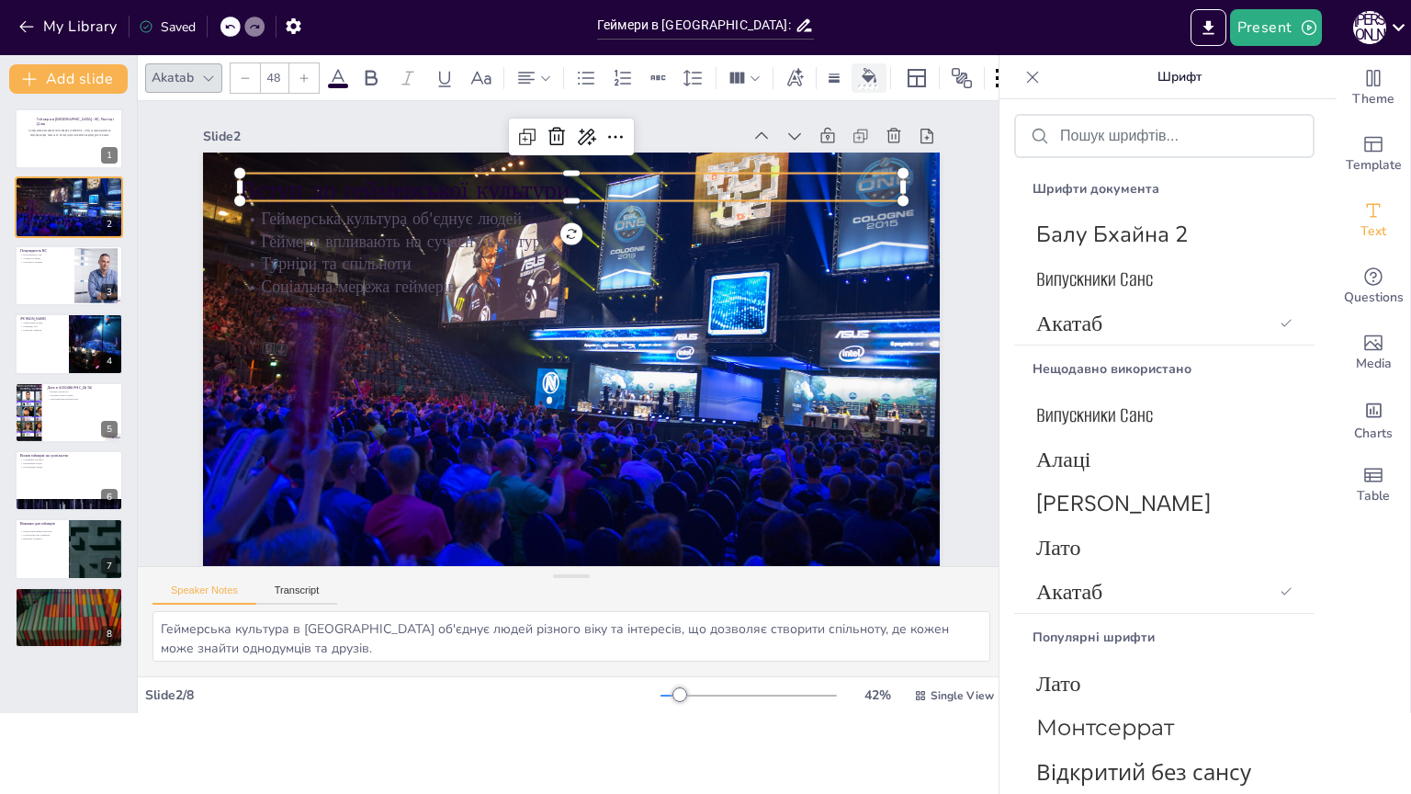
click at [878, 74] on div at bounding box center [869, 77] width 28 height 19
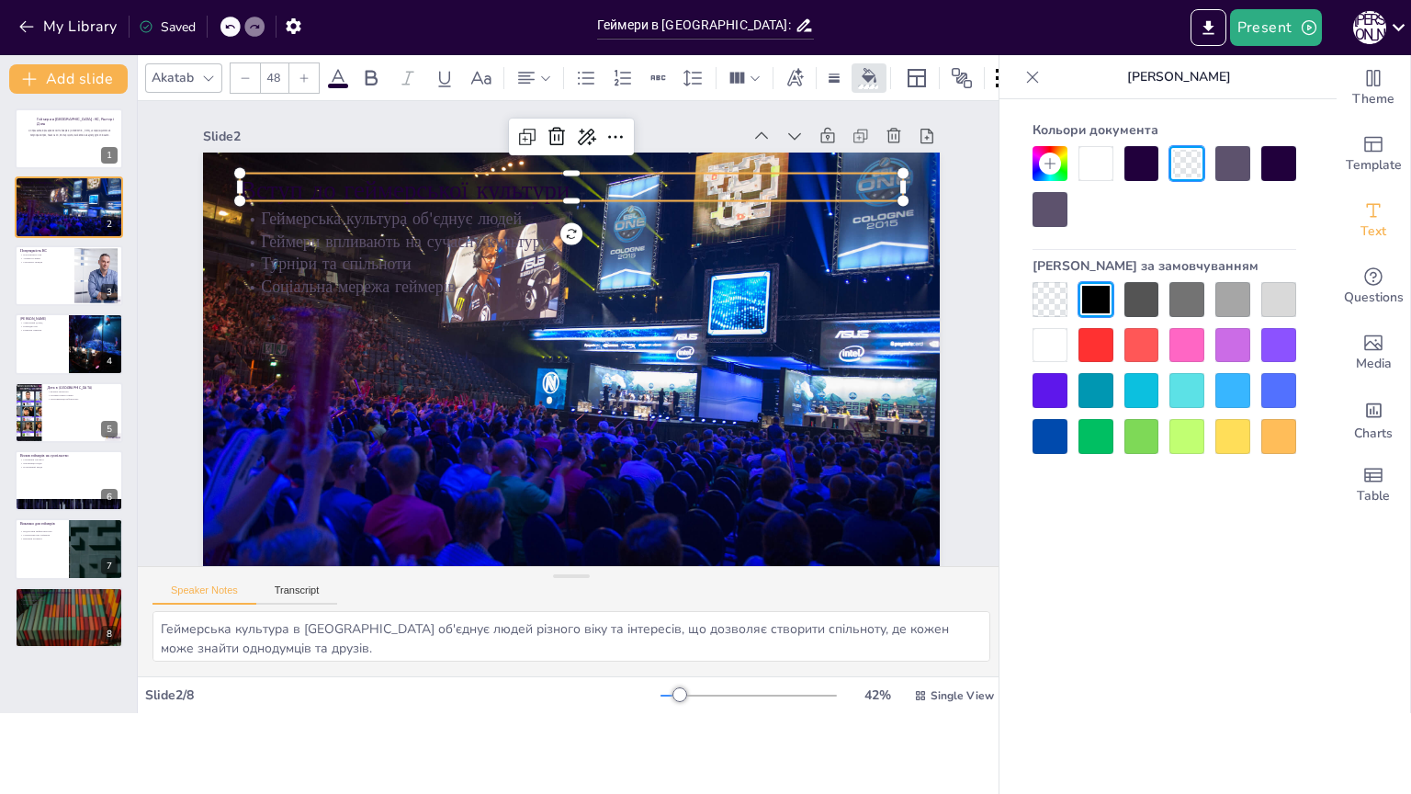
click at [1049, 345] on div at bounding box center [1050, 345] width 35 height 35
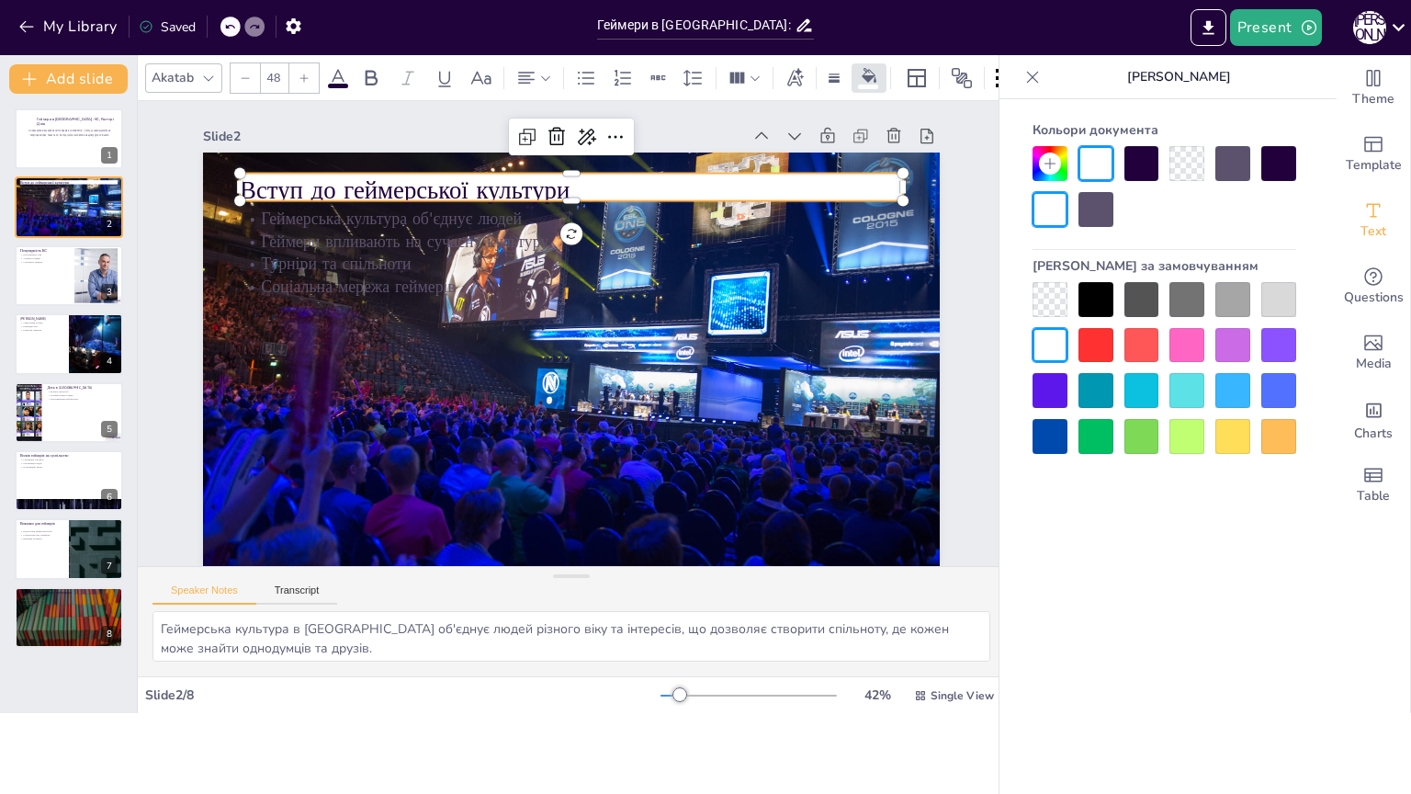
click at [1049, 345] on div at bounding box center [1050, 345] width 35 height 35
click at [1106, 306] on div at bounding box center [1096, 299] width 35 height 35
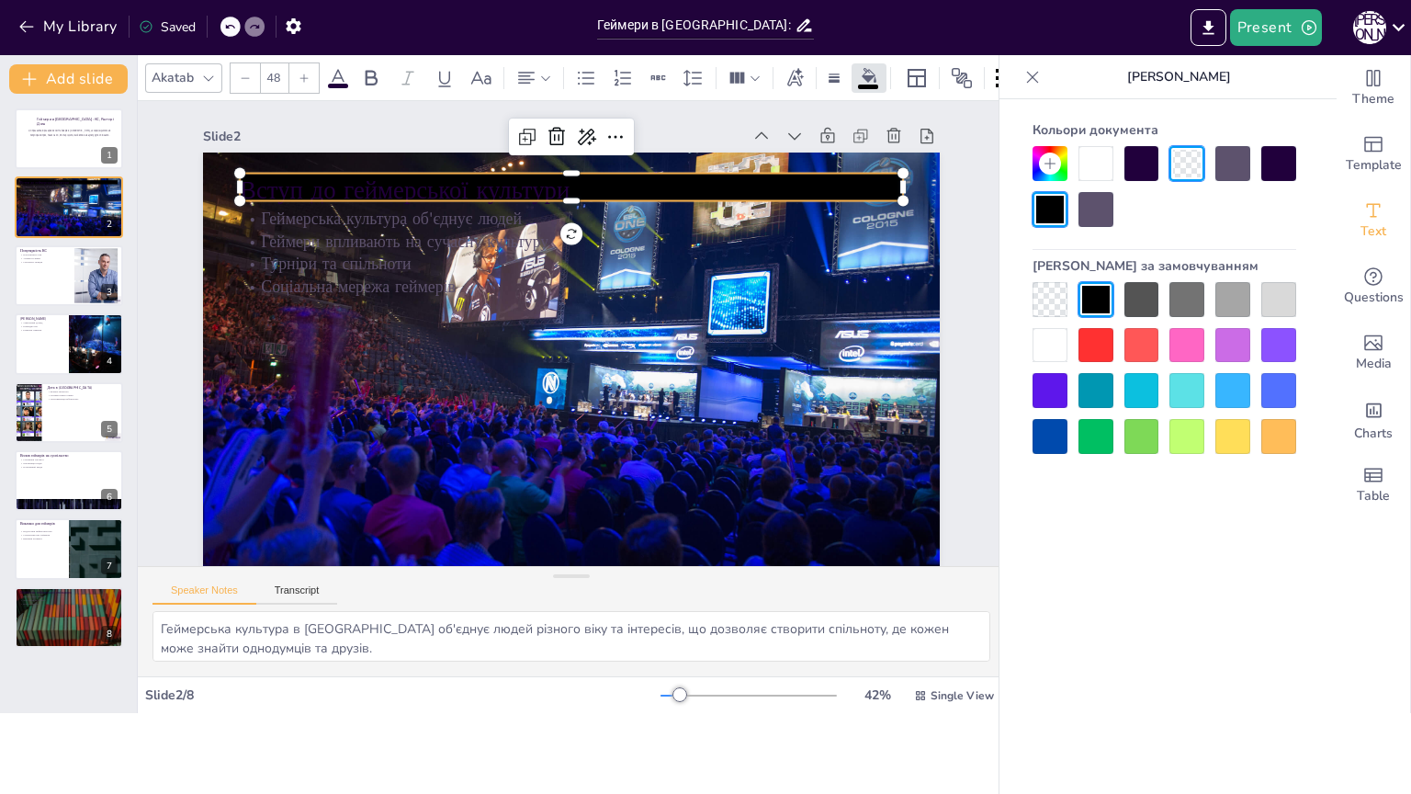
click at [1106, 306] on div at bounding box center [1096, 299] width 35 height 35
click at [1055, 304] on div at bounding box center [1050, 299] width 35 height 35
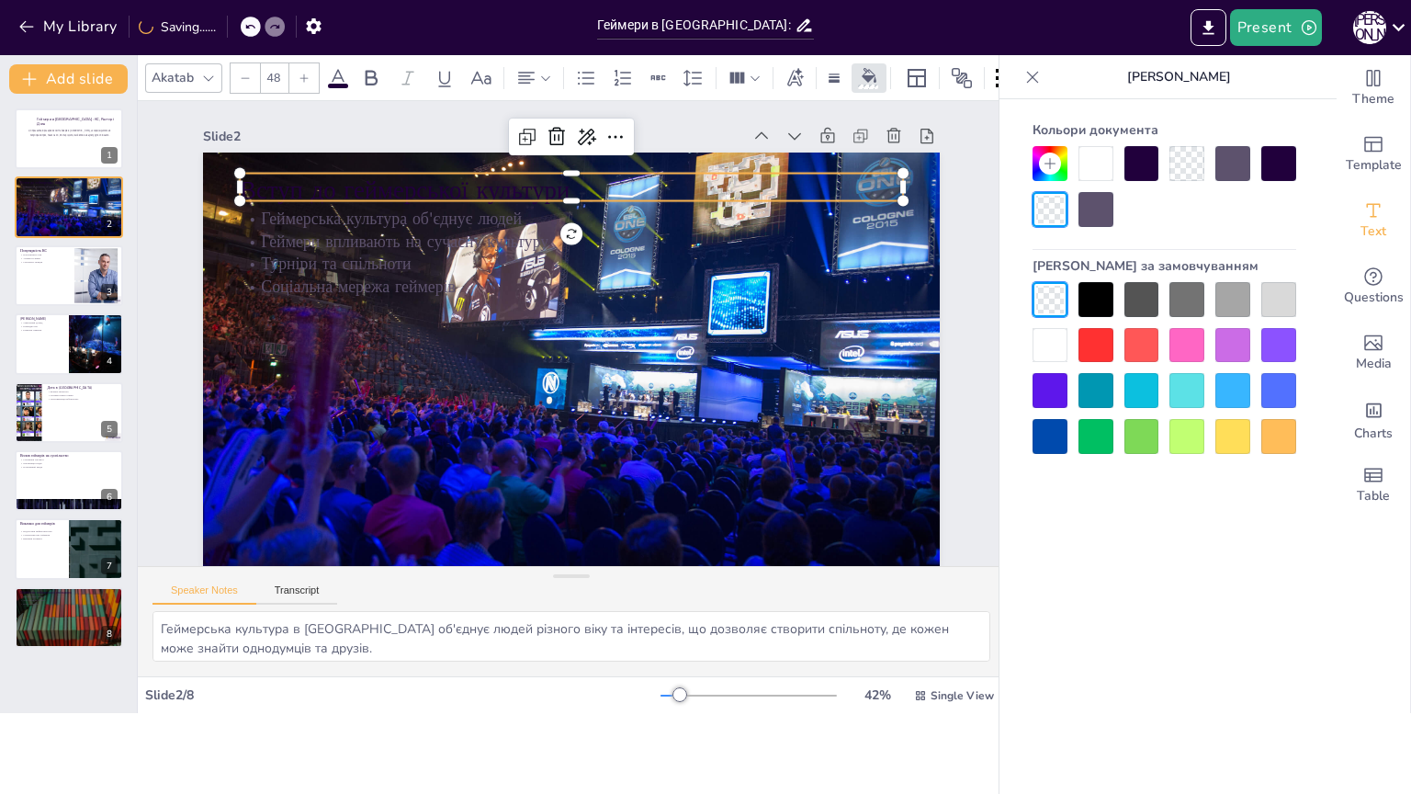
click at [514, 187] on p "Вступ до геймерської культури" at bounding box center [667, 228] width 516 height 470
click at [507, 192] on p "Вступ до геймерської культури" at bounding box center [601, 194] width 656 height 172
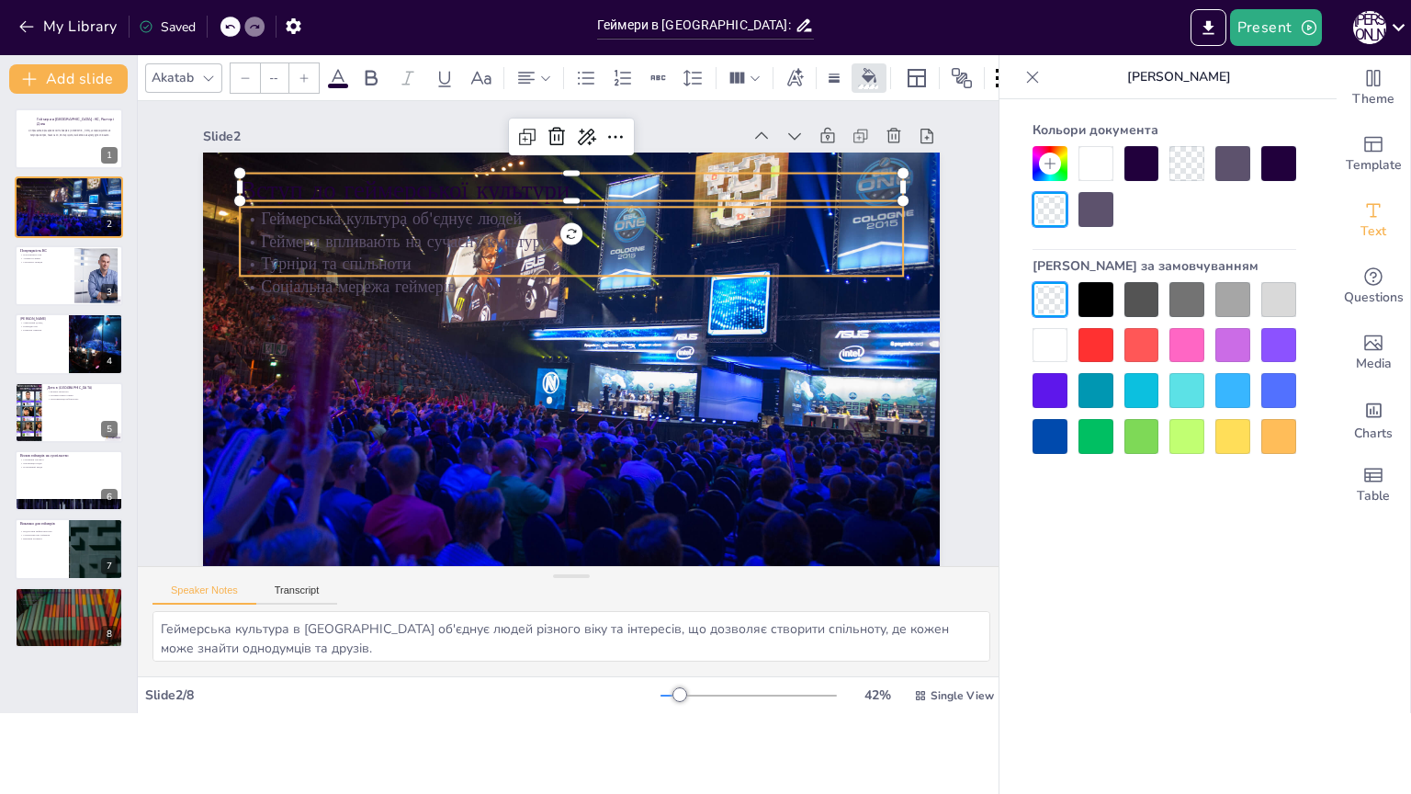
type input "32"
click at [464, 213] on p "Геймерська культура об'єднує людей" at bounding box center [584, 219] width 662 height 92
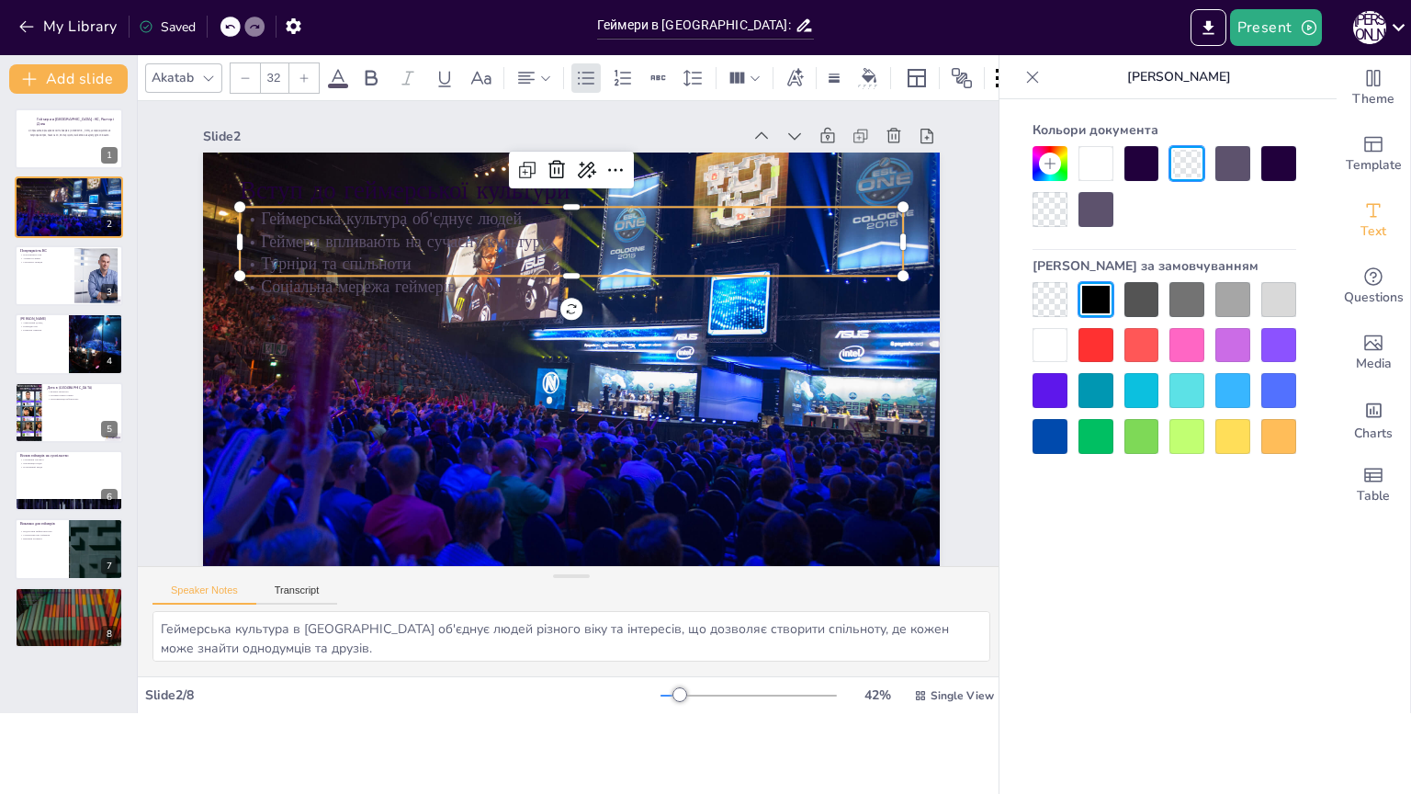
click at [464, 213] on p "Геймерська культура об'єднує людей" at bounding box center [594, 221] width 653 height 161
click at [462, 221] on p "Геймери впливають на сучасну культуру" at bounding box center [583, 231] width 662 height 92
click at [787, 72] on icon at bounding box center [795, 78] width 20 height 20
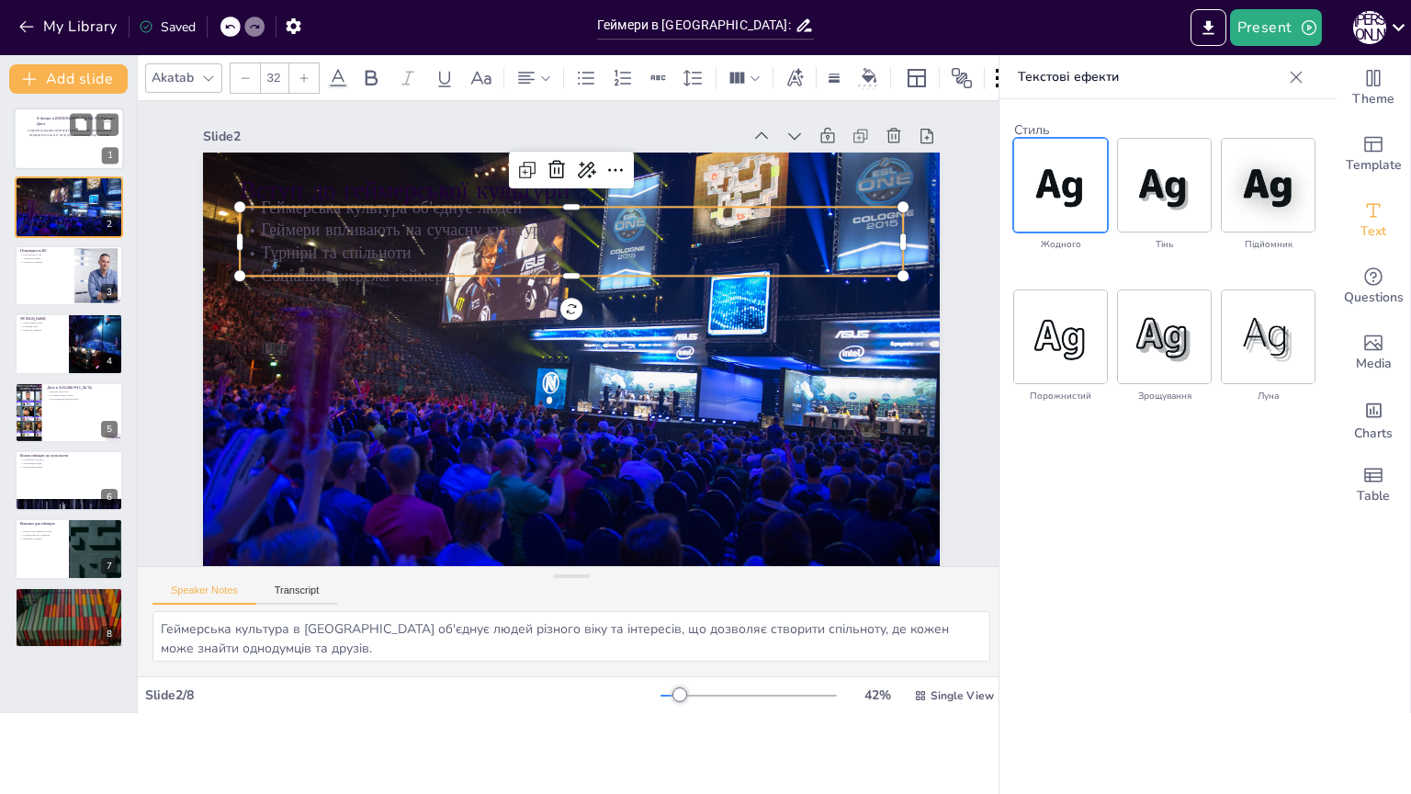
click at [66, 161] on div at bounding box center [69, 139] width 110 height 62
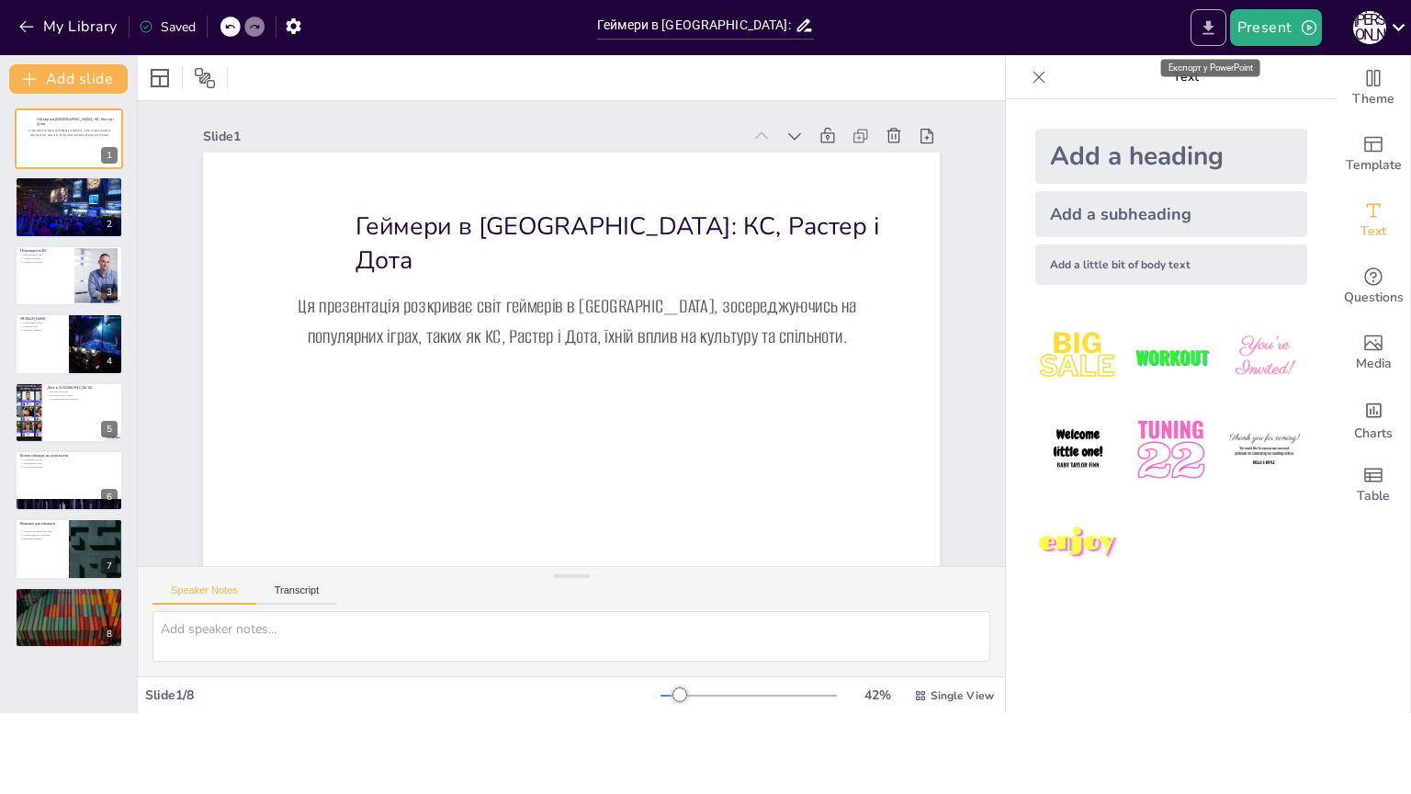
click at [1200, 32] on icon "Export to PowerPoint" at bounding box center [1208, 27] width 19 height 19
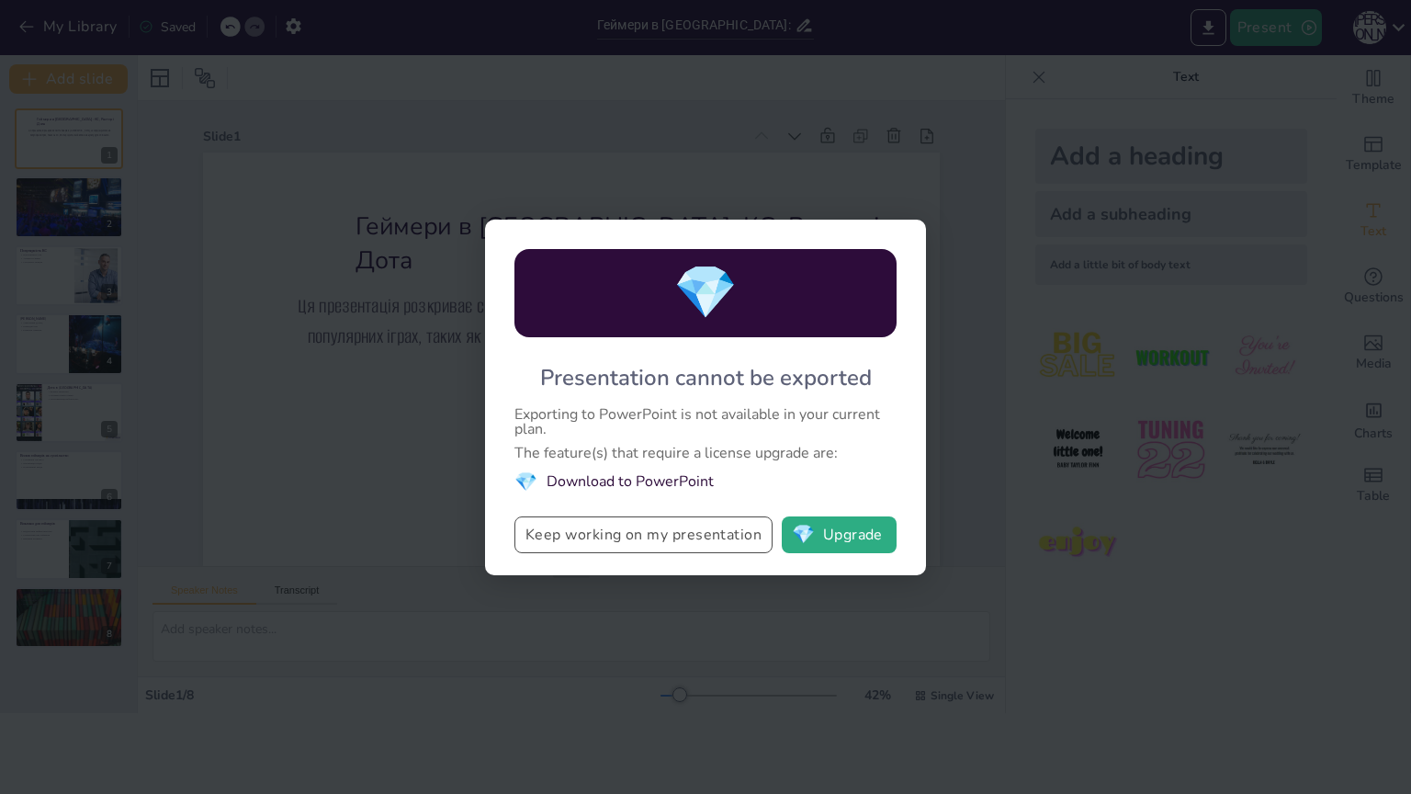
click at [723, 516] on button "Keep working on my presentation" at bounding box center [644, 534] width 258 height 37
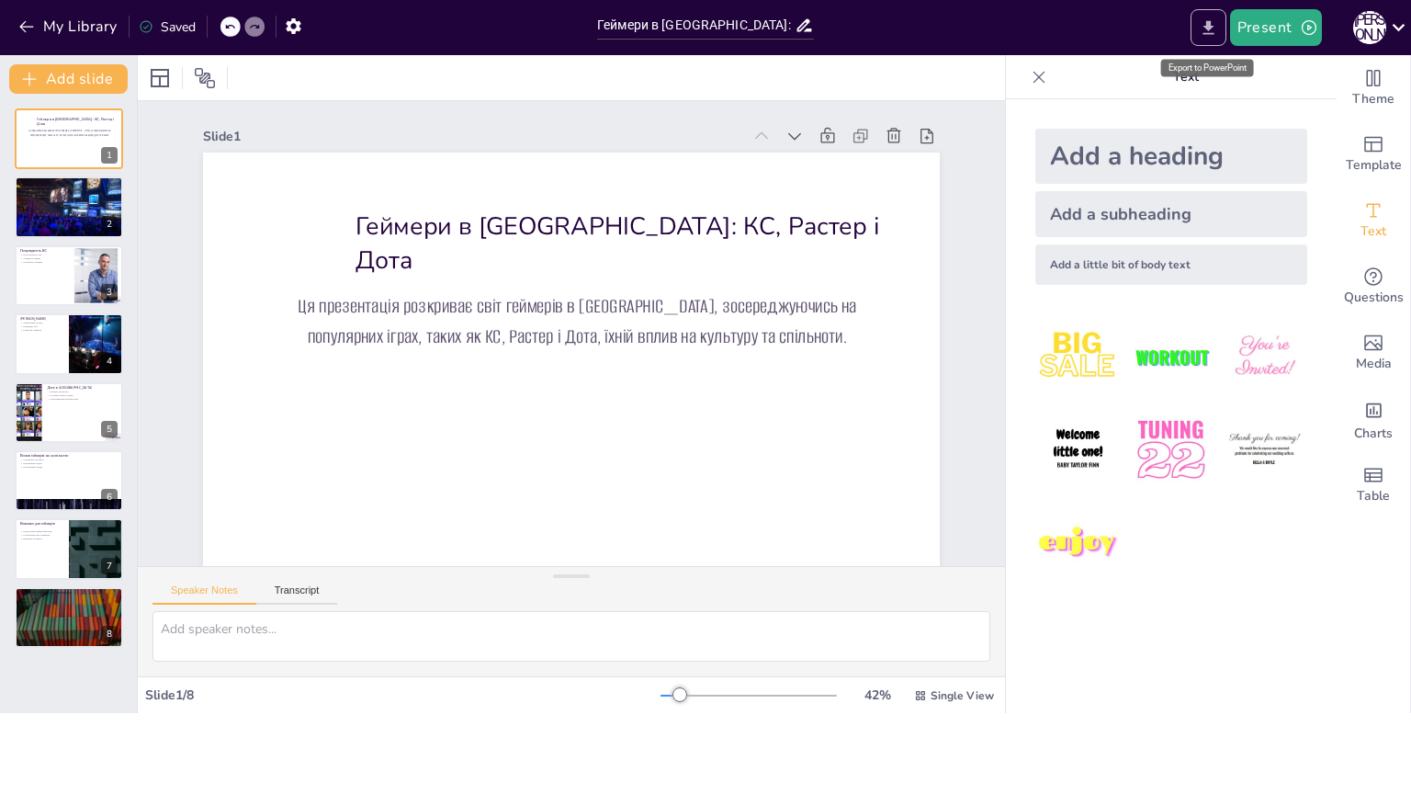
click at [1214, 30] on icon "Export to PowerPoint" at bounding box center [1208, 27] width 19 height 19
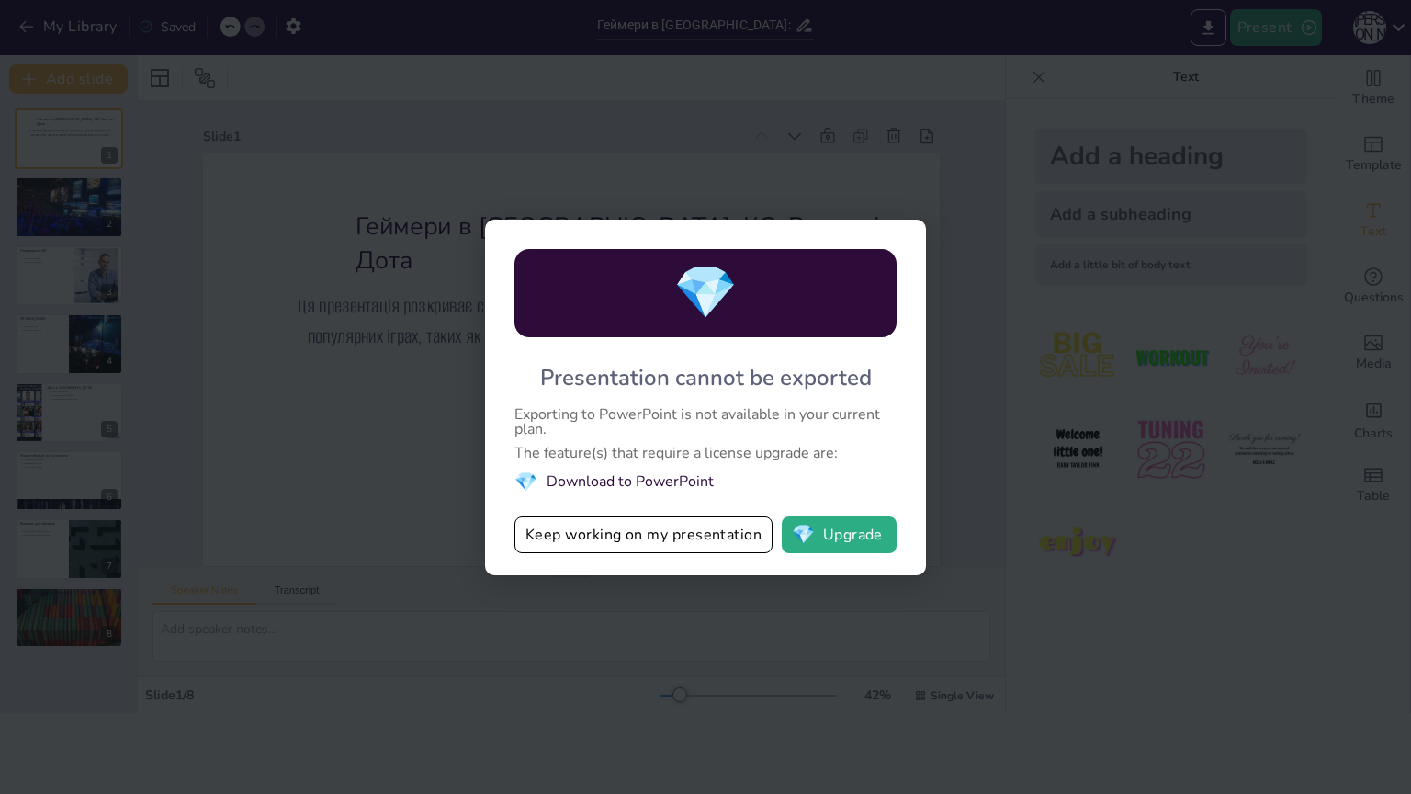
click at [801, 539] on div "💎 Presentation cannot be exported Exporting to PowerPoint is not available in y…" at bounding box center [705, 397] width 1411 height 794
click at [709, 516] on button "Keep working on my presentation" at bounding box center [644, 534] width 258 height 37
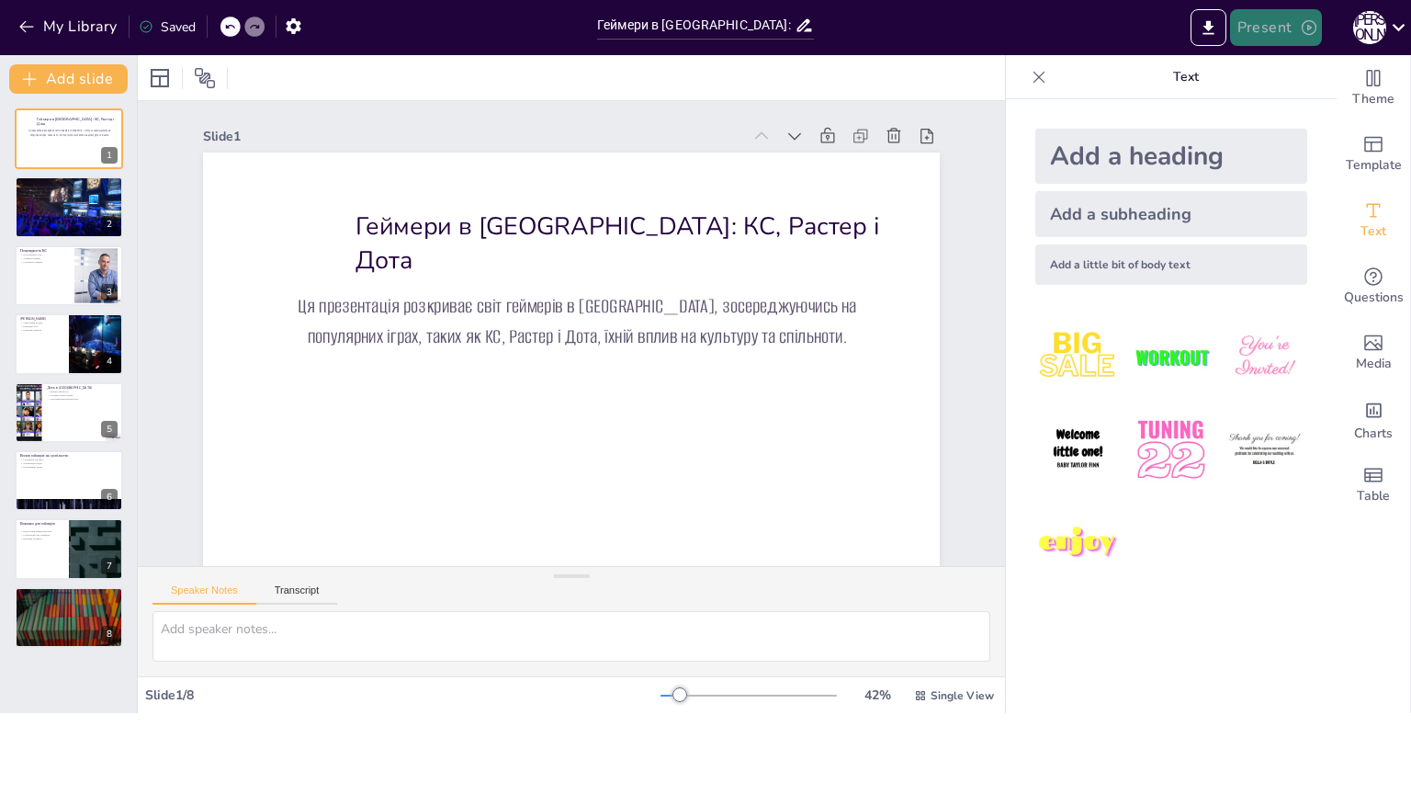
click at [1296, 40] on button "Present" at bounding box center [1276, 27] width 92 height 37
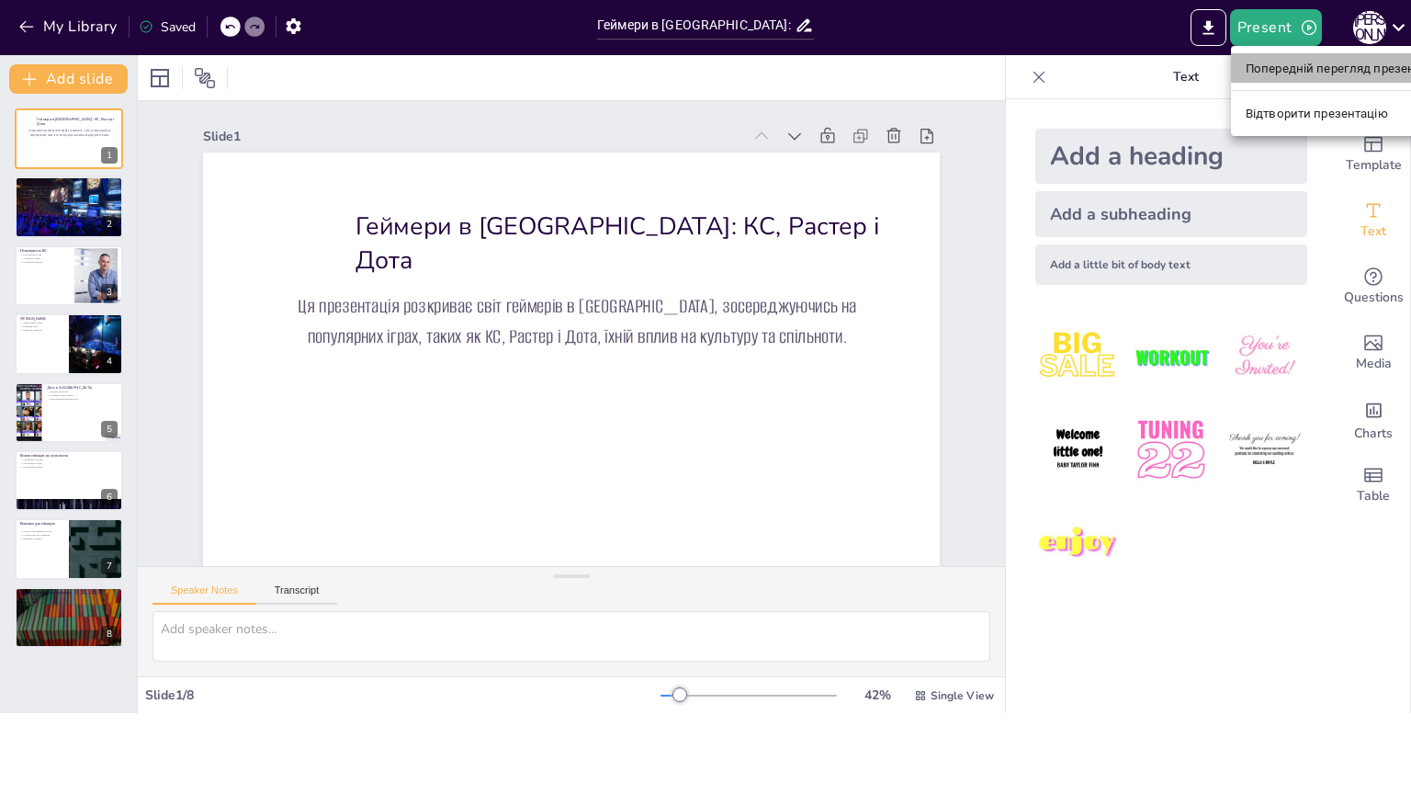
click at [1323, 69] on font "Попередній перегляд презентації" at bounding box center [1343, 69] width 195 height 14
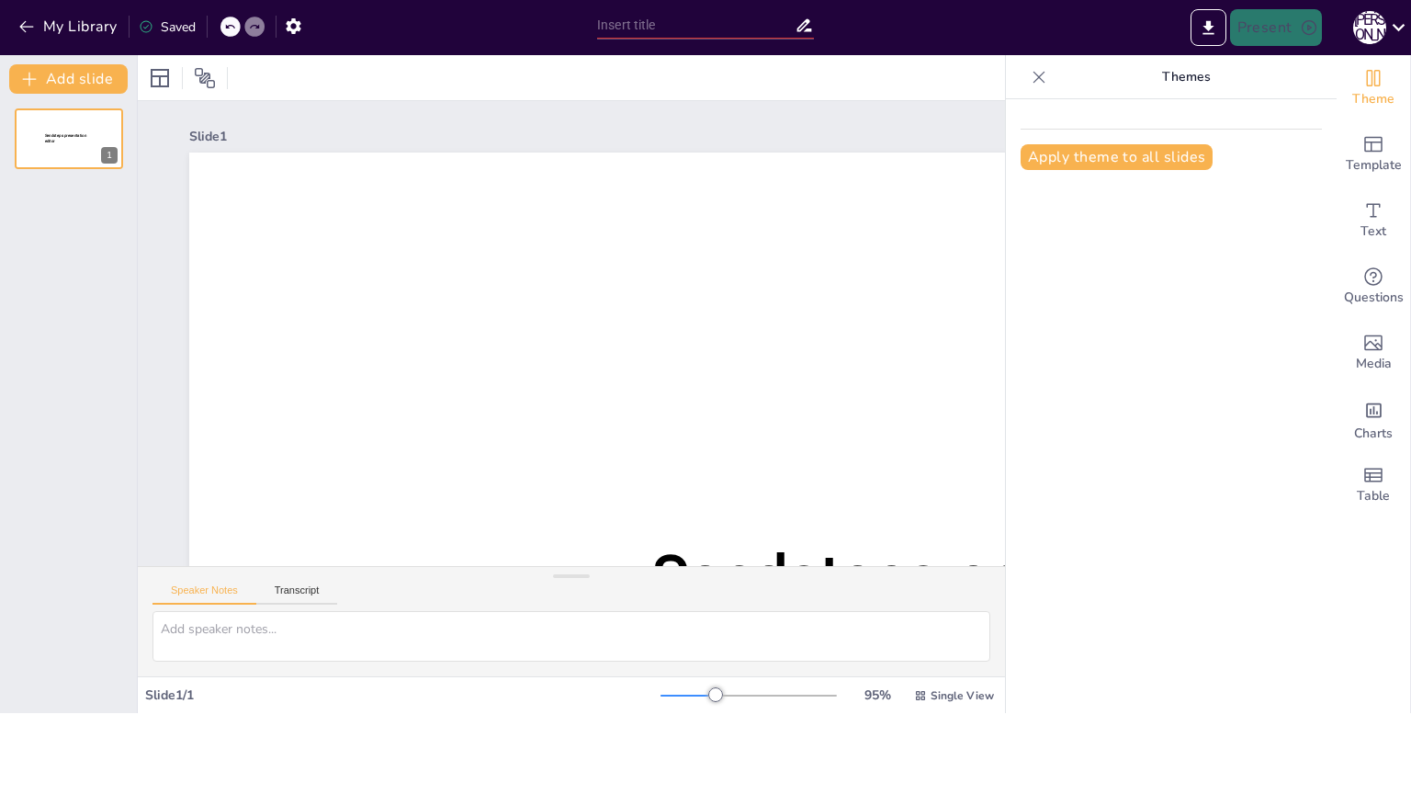
scroll to position [15, 0]
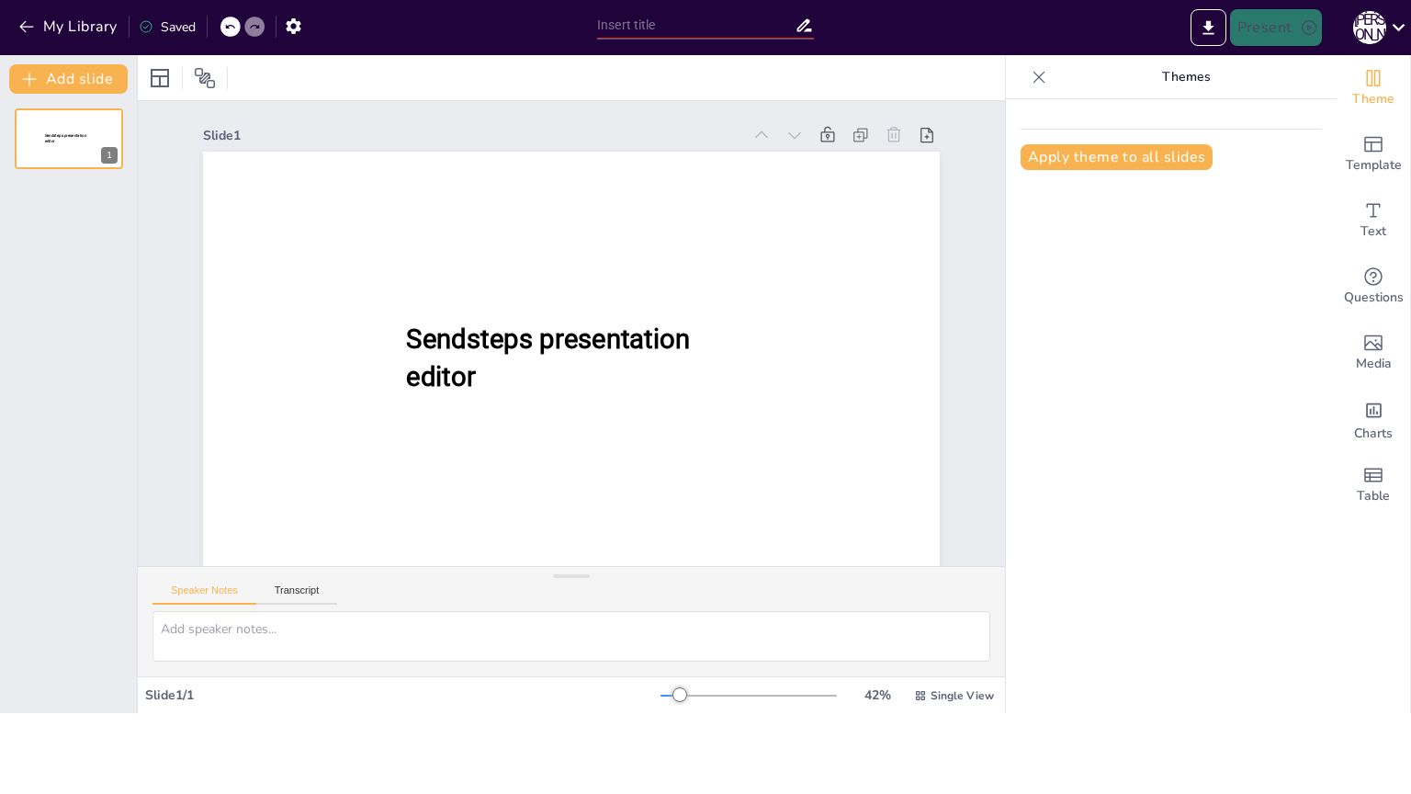
type input "Геймери в [GEOGRAPHIC_DATA]: КС, Растер і Дота"
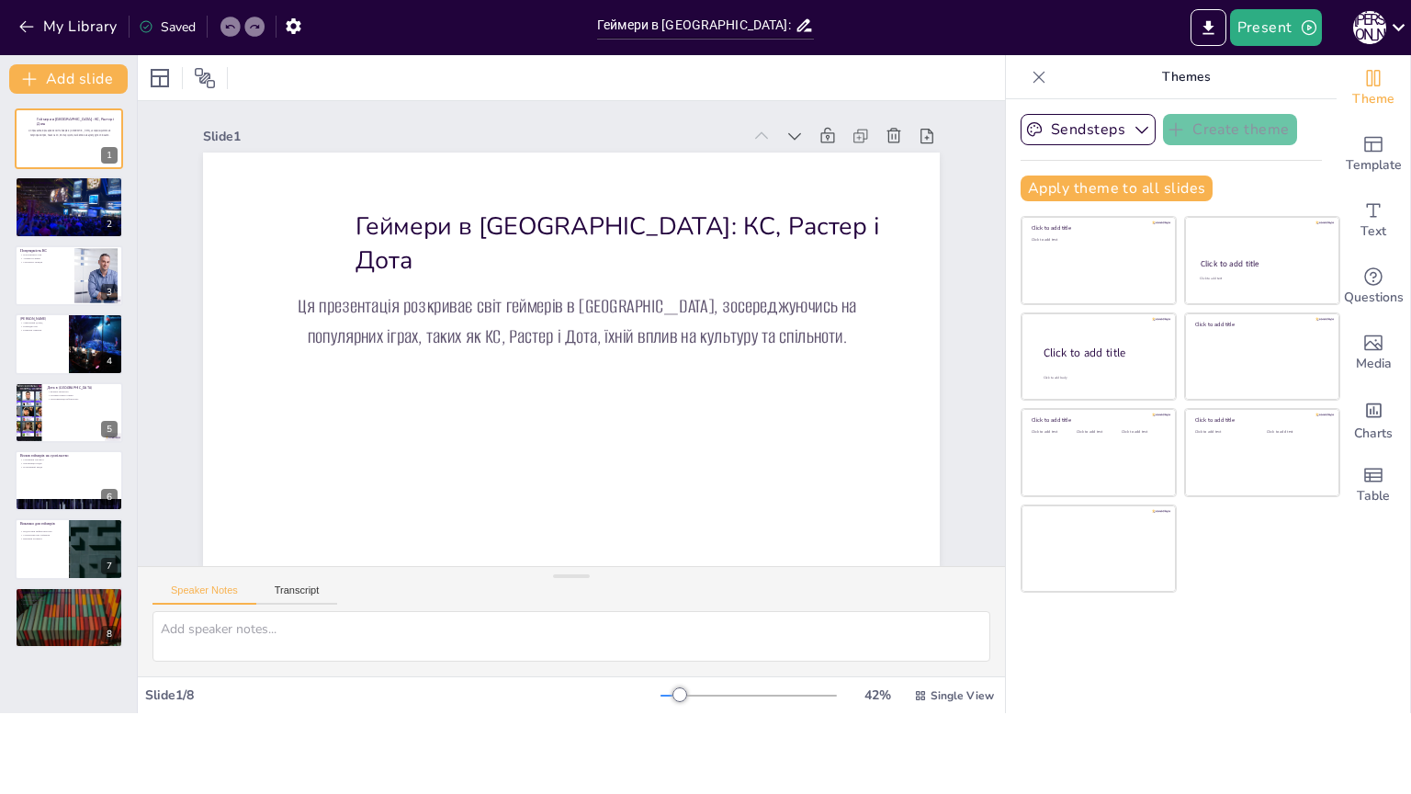
click at [1030, 78] on icon at bounding box center [1039, 77] width 18 height 18
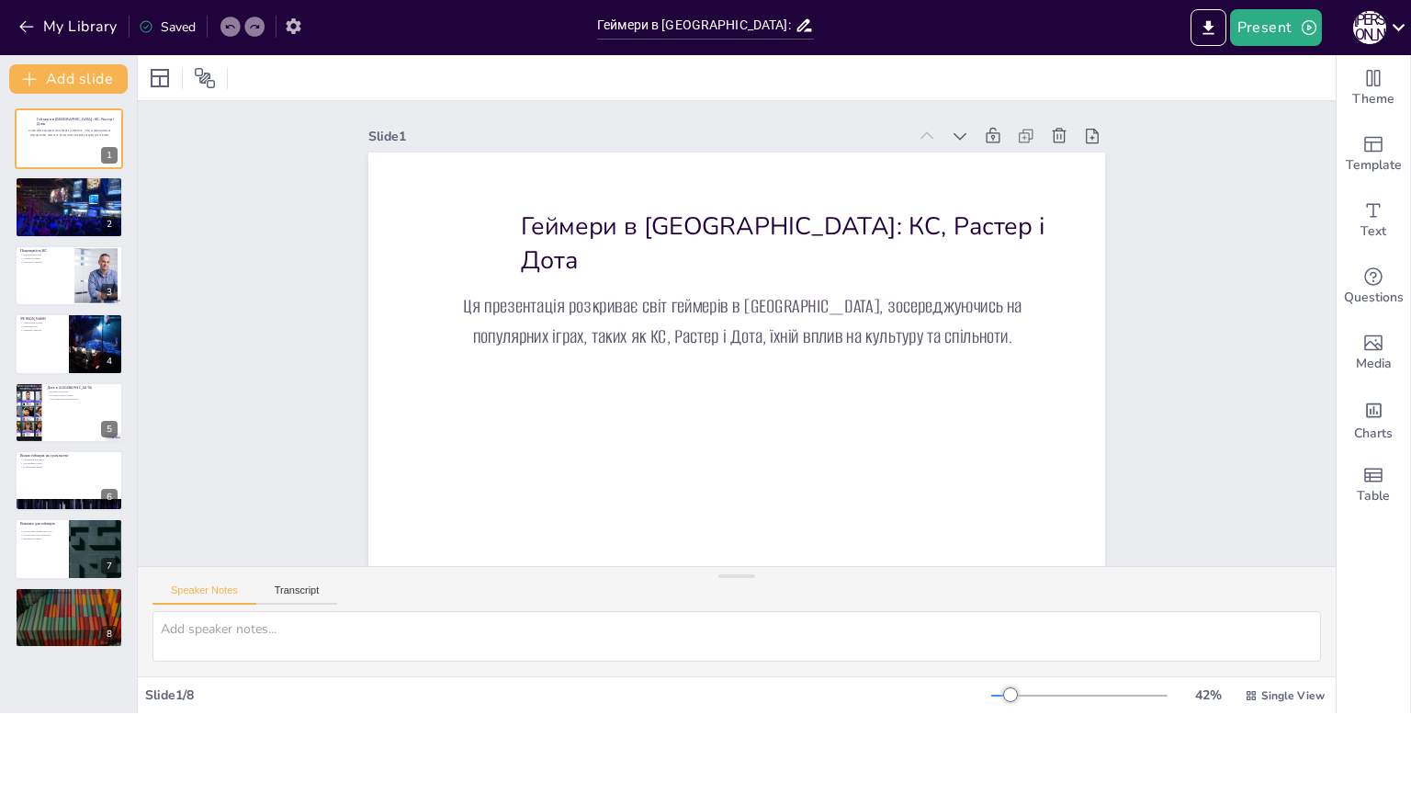
click at [306, 18] on button "button" at bounding box center [294, 25] width 34 height 33
click at [300, 23] on icon "button" at bounding box center [293, 26] width 15 height 16
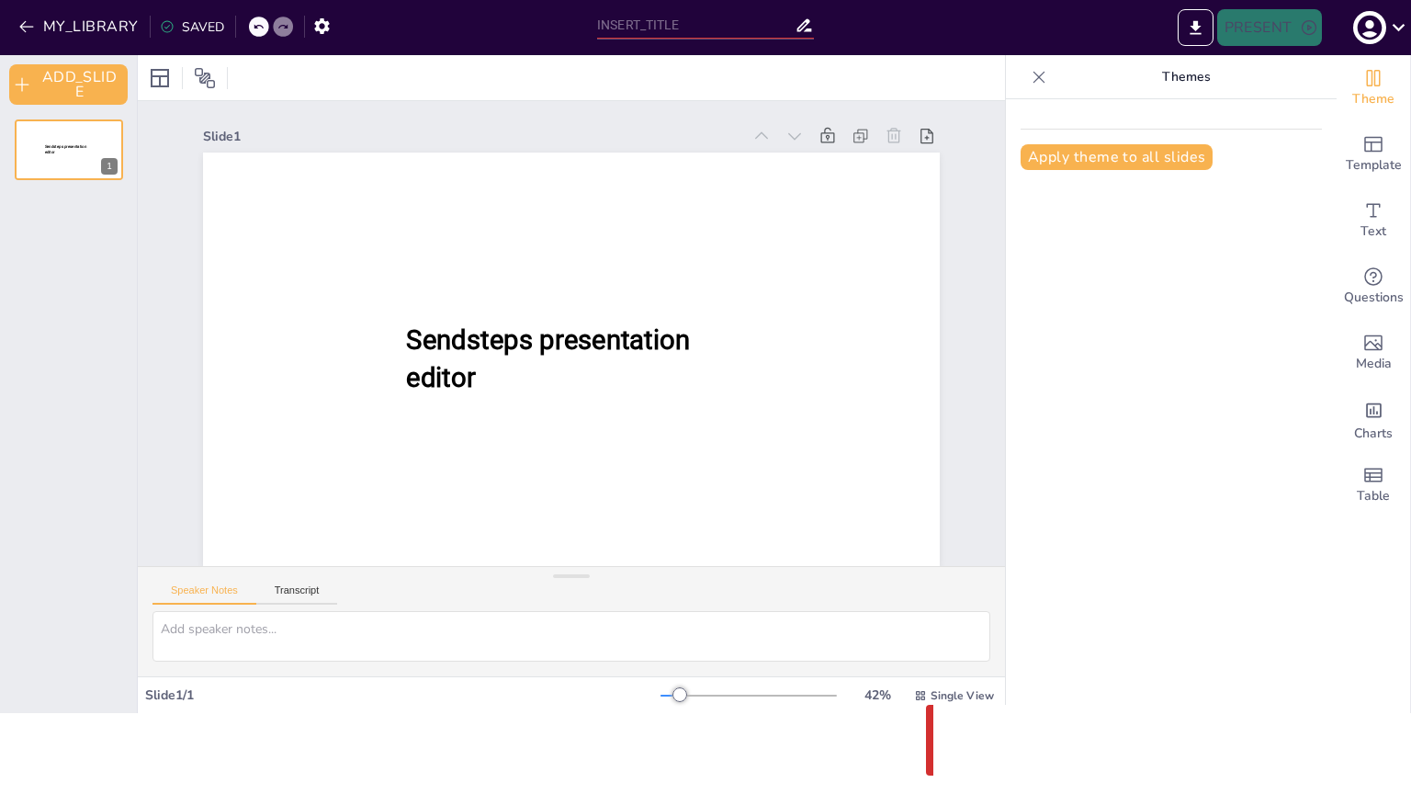
scroll to position [15, 0]
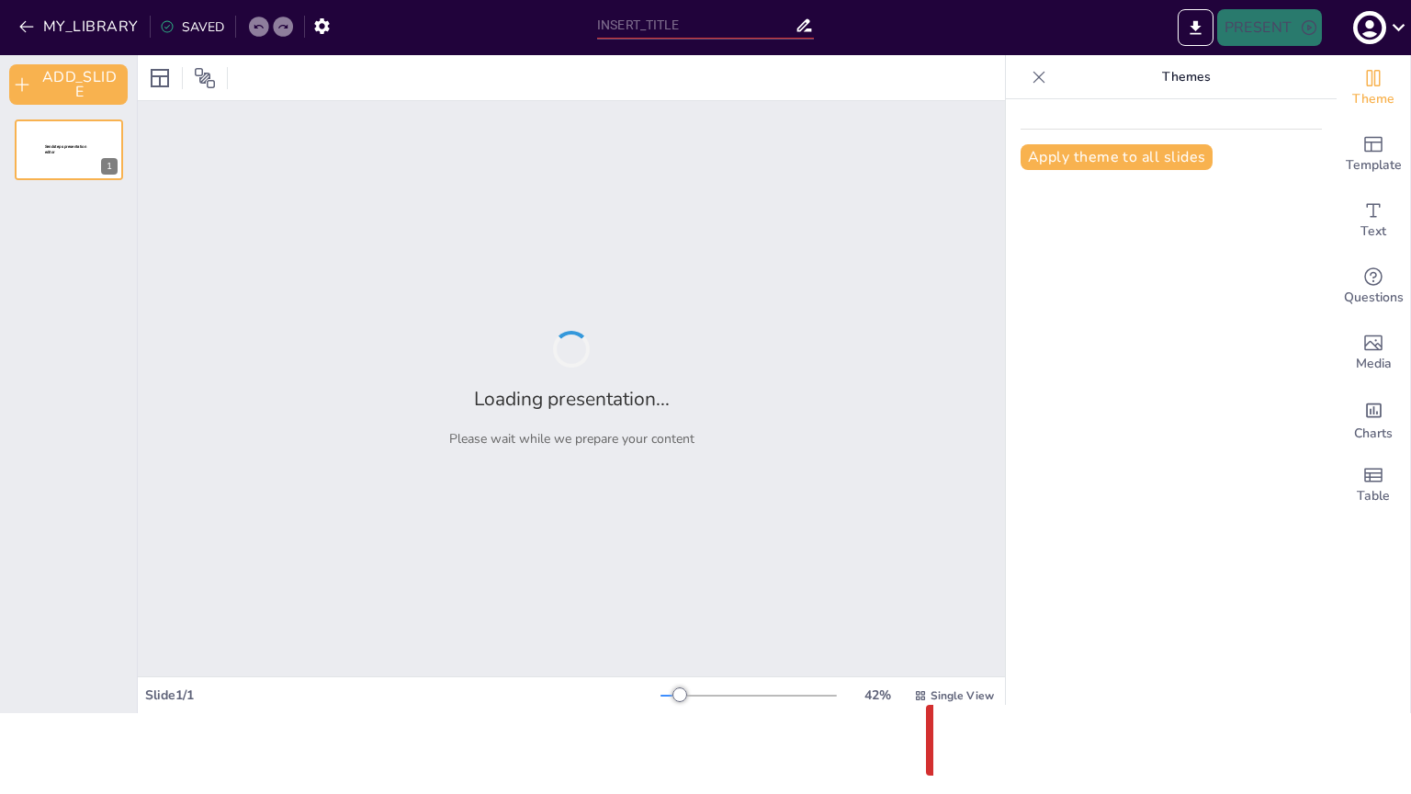
type input "Геймери в [GEOGRAPHIC_DATA]: КС, Растер і Дота"
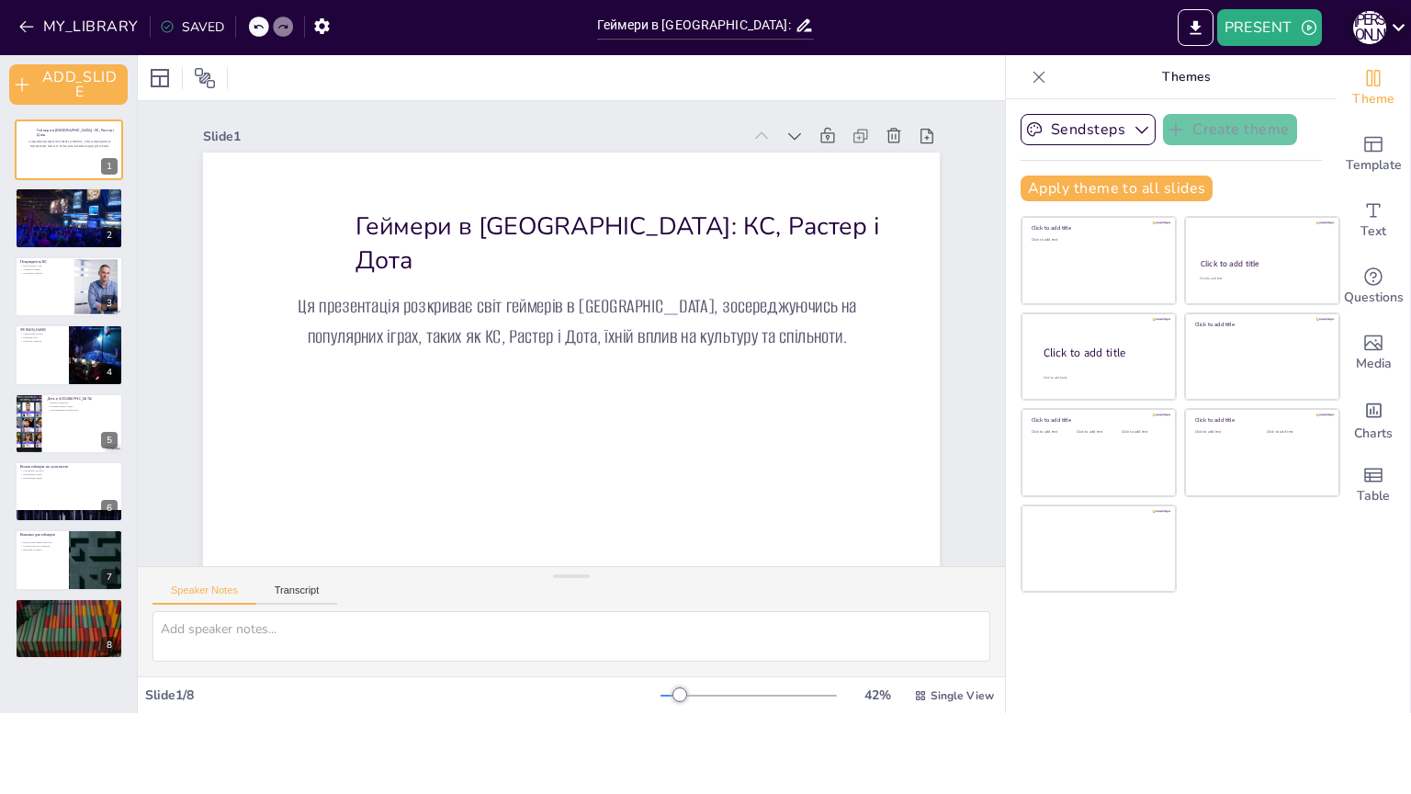
click at [1394, 23] on icon at bounding box center [1399, 27] width 25 height 25
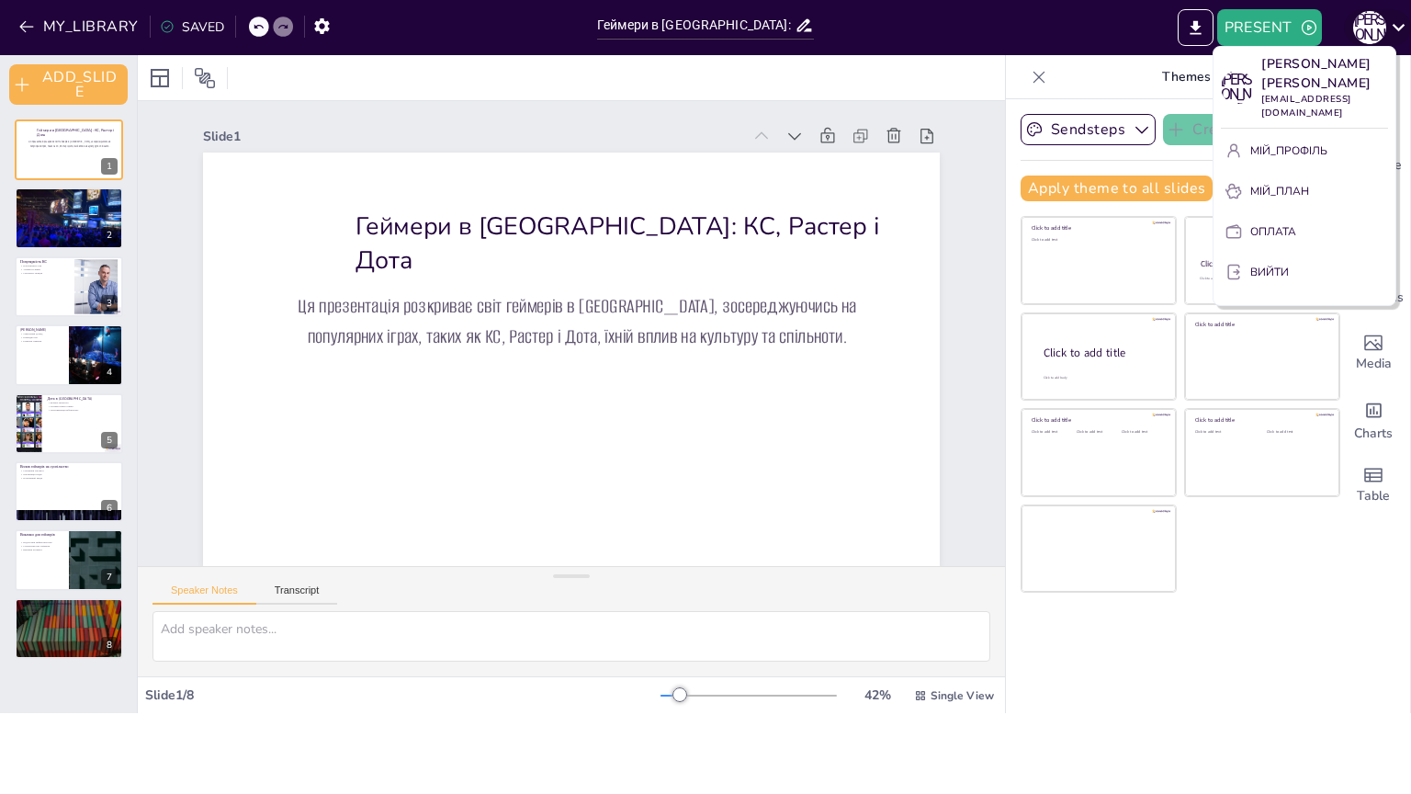
click at [1394, 23] on div at bounding box center [705, 397] width 1411 height 794
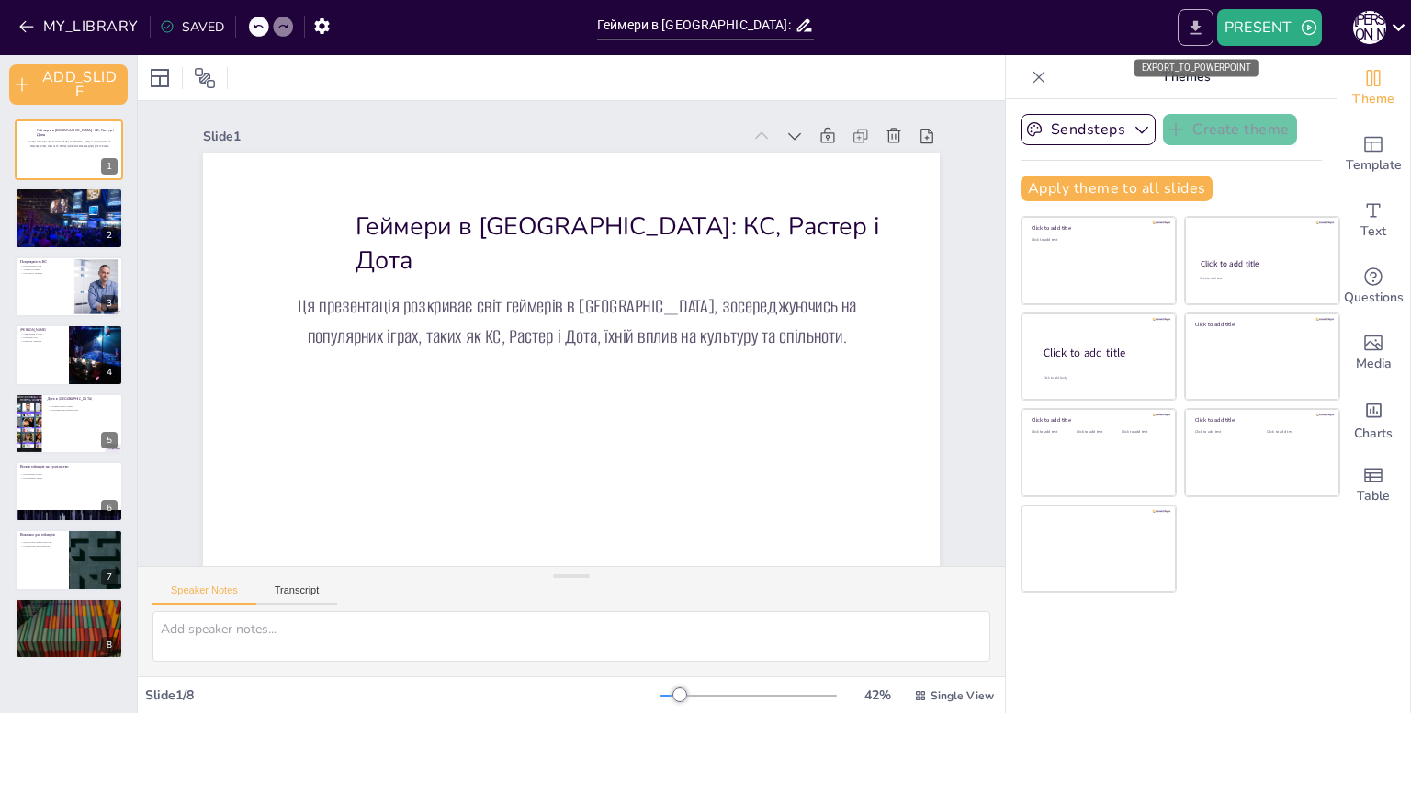
click at [1202, 25] on icon "EXPORT_TO_POWERPOINT" at bounding box center [1195, 27] width 19 height 19
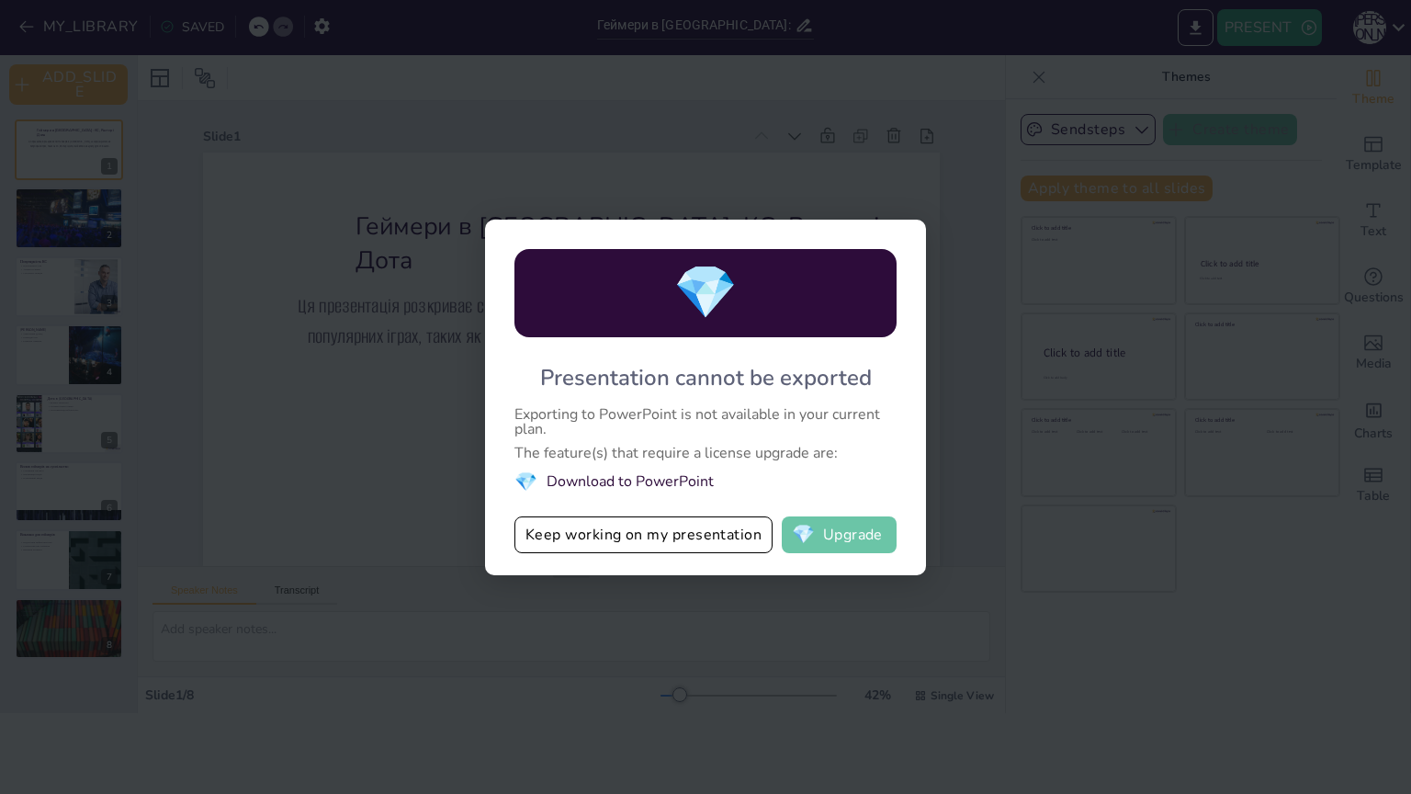
click at [856, 516] on button "💎 Upgrade" at bounding box center [839, 534] width 115 height 37
